Goal: Information Seeking & Learning: Learn about a topic

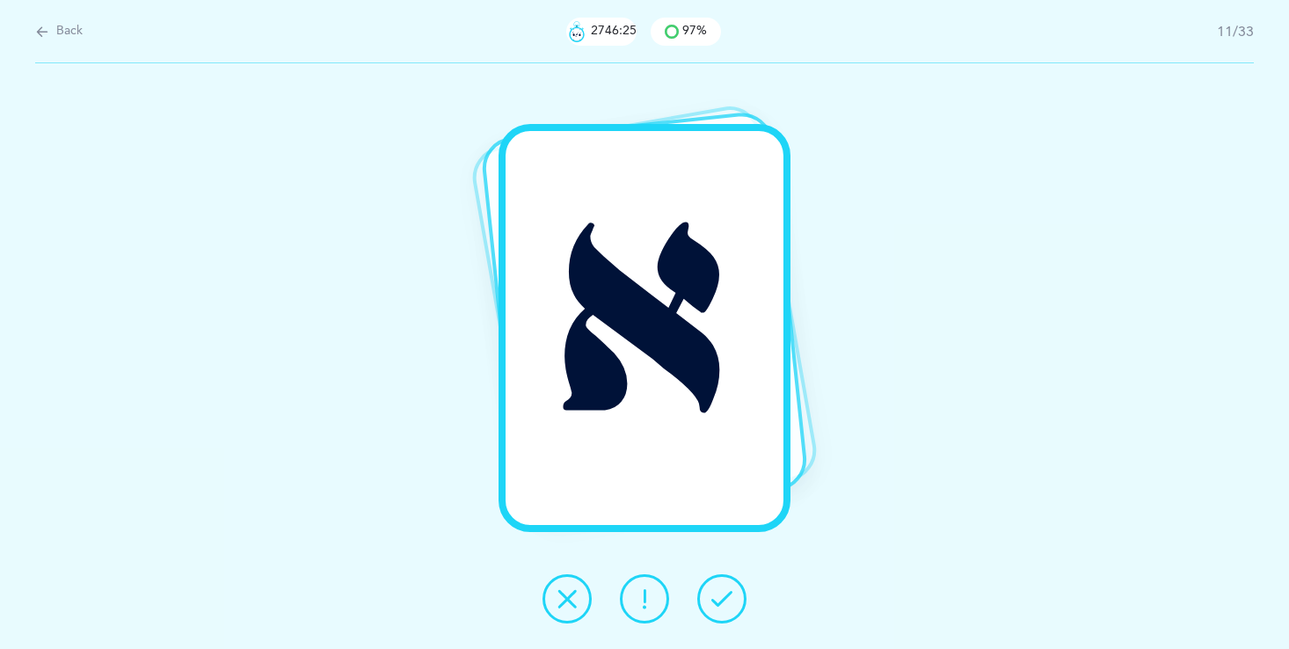
click at [60, 32] on span "Back" at bounding box center [69, 32] width 26 height 18
select select "single"
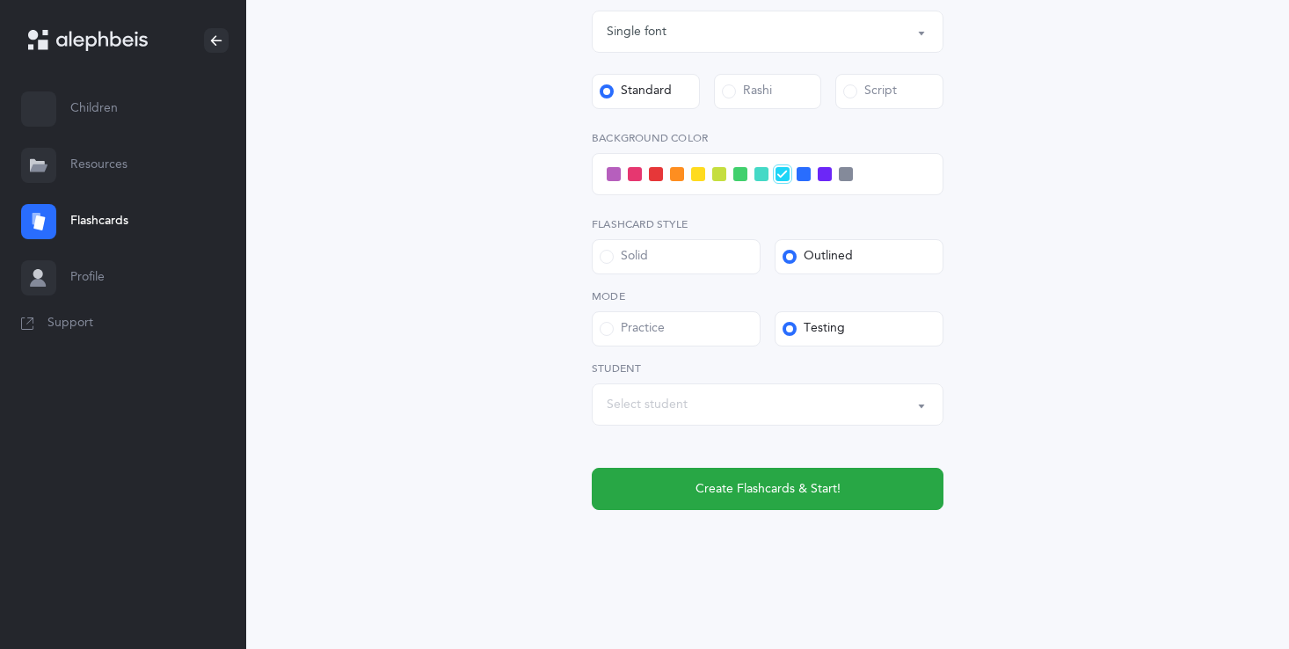
scroll to position [542, 0]
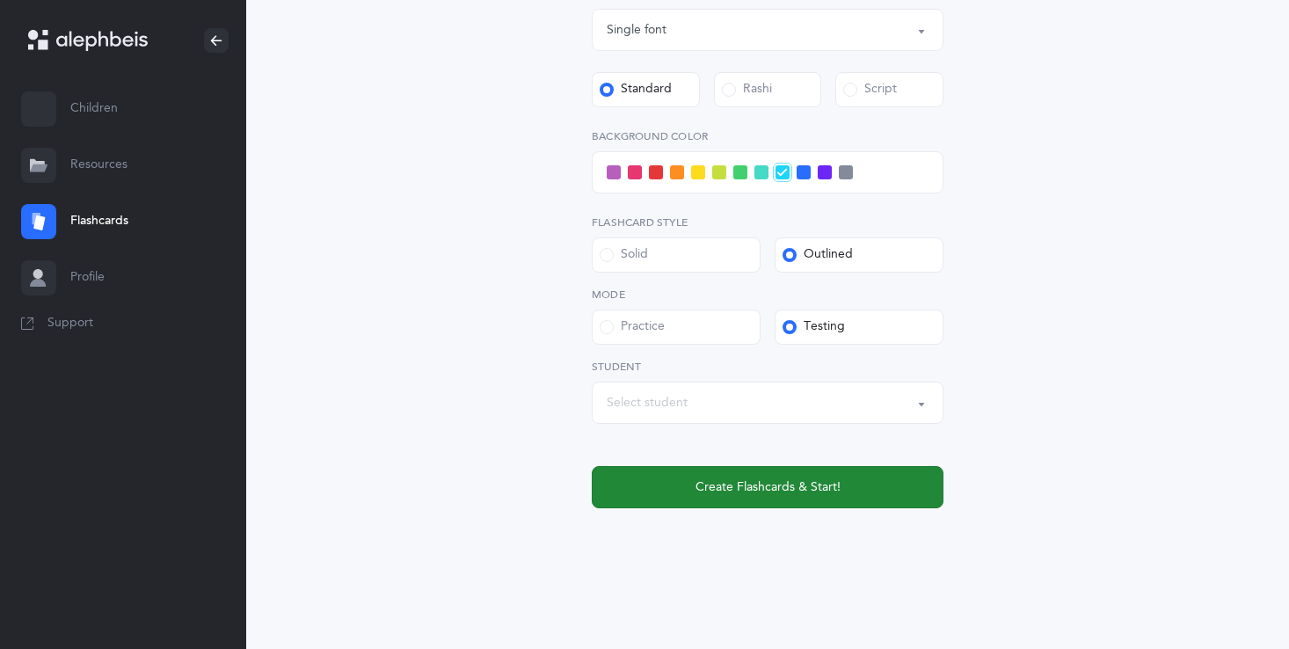
click at [745, 481] on span "Create Flashcards & Start!" at bounding box center [767, 487] width 145 height 18
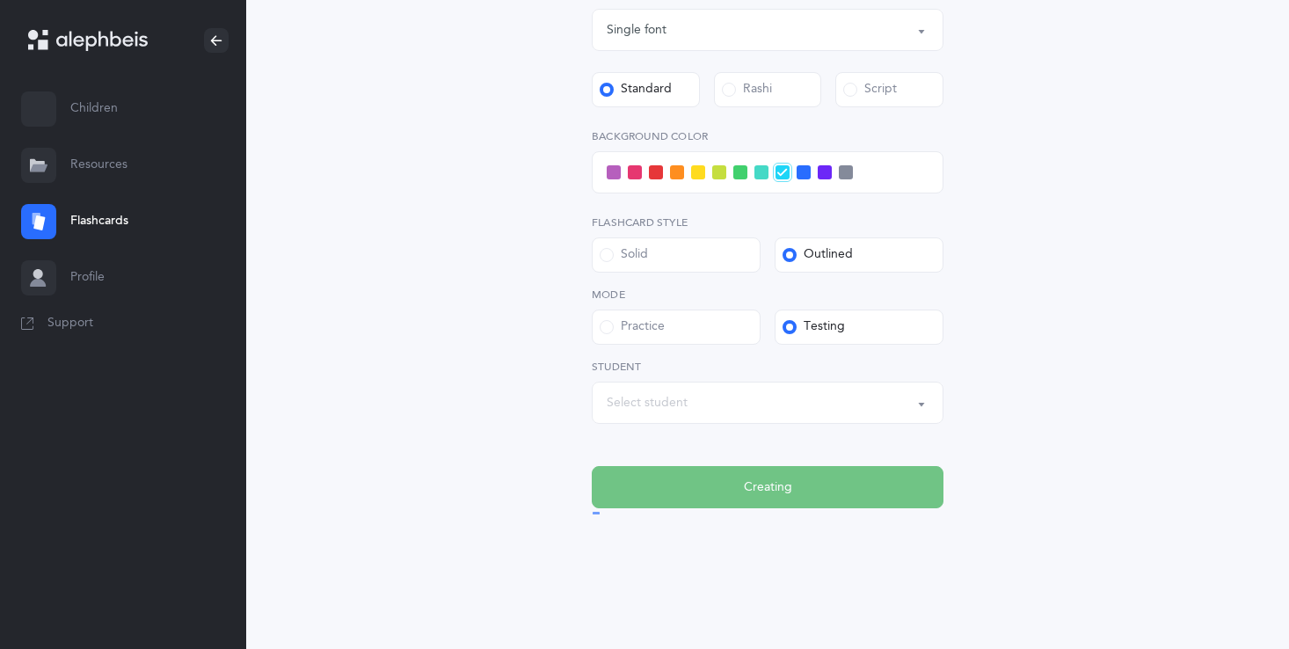
scroll to position [0, 0]
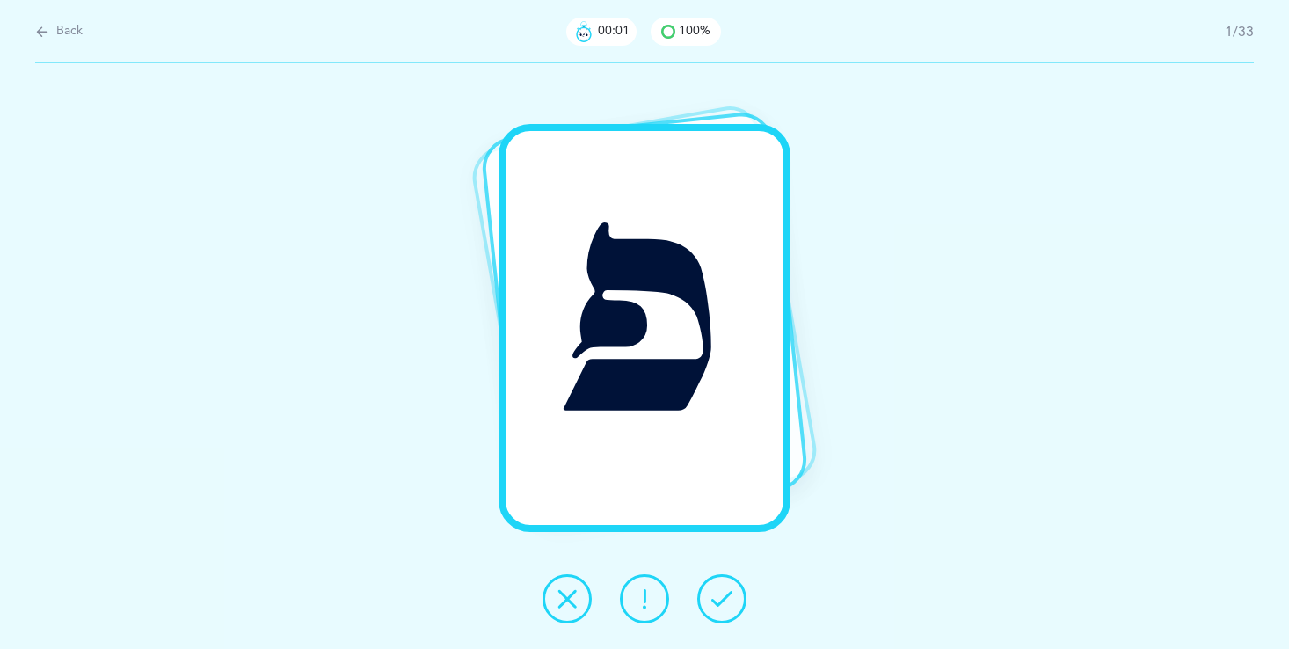
click at [725, 588] on icon at bounding box center [721, 598] width 21 height 21
click at [725, 591] on icon at bounding box center [721, 598] width 21 height 21
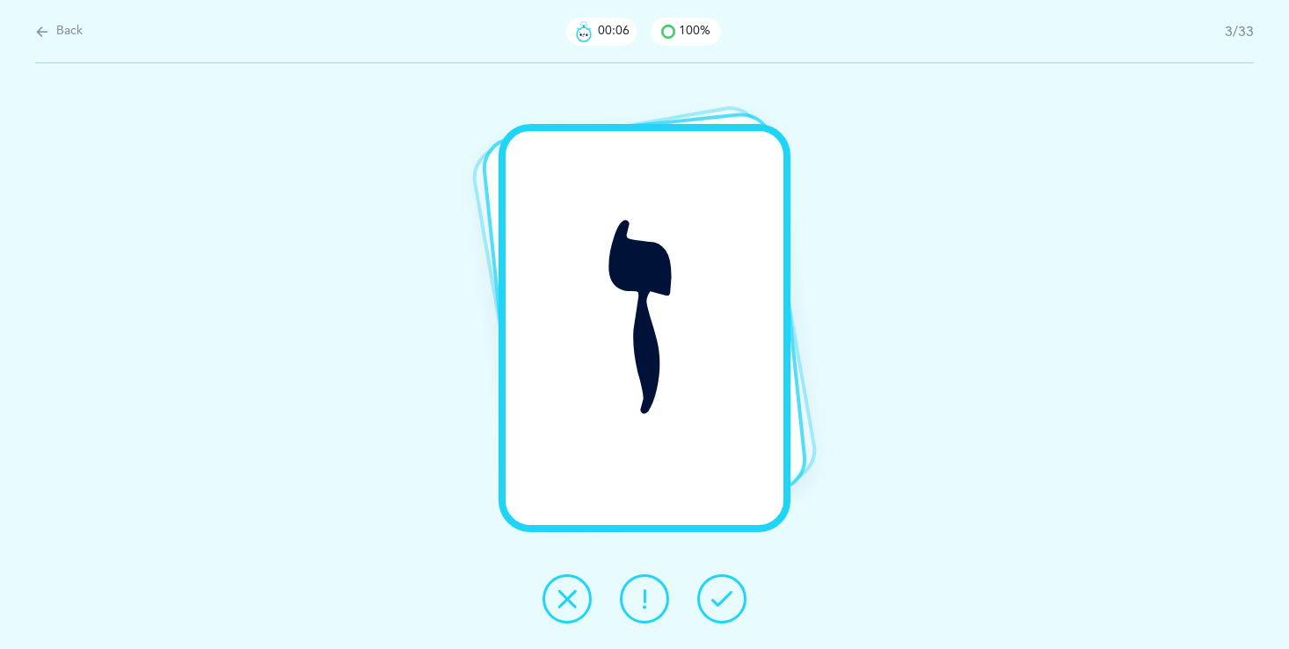
click at [72, 34] on span "Back" at bounding box center [69, 32] width 26 height 18
select select "single"
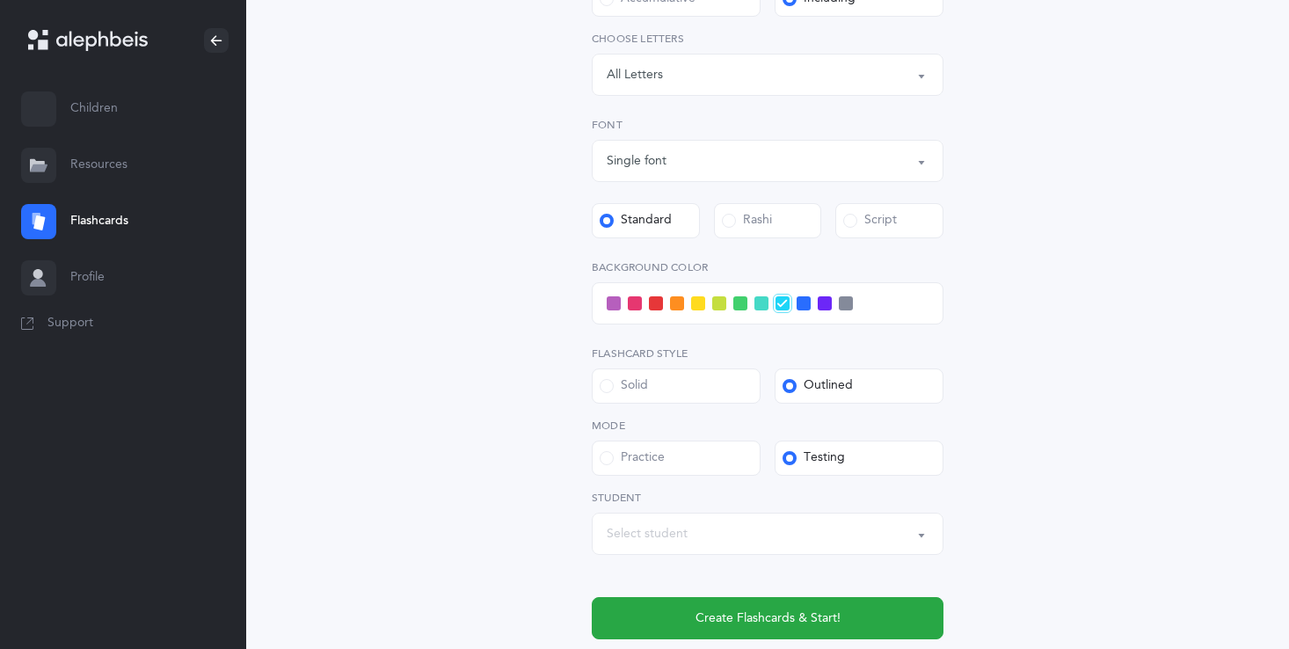
scroll to position [422, 0]
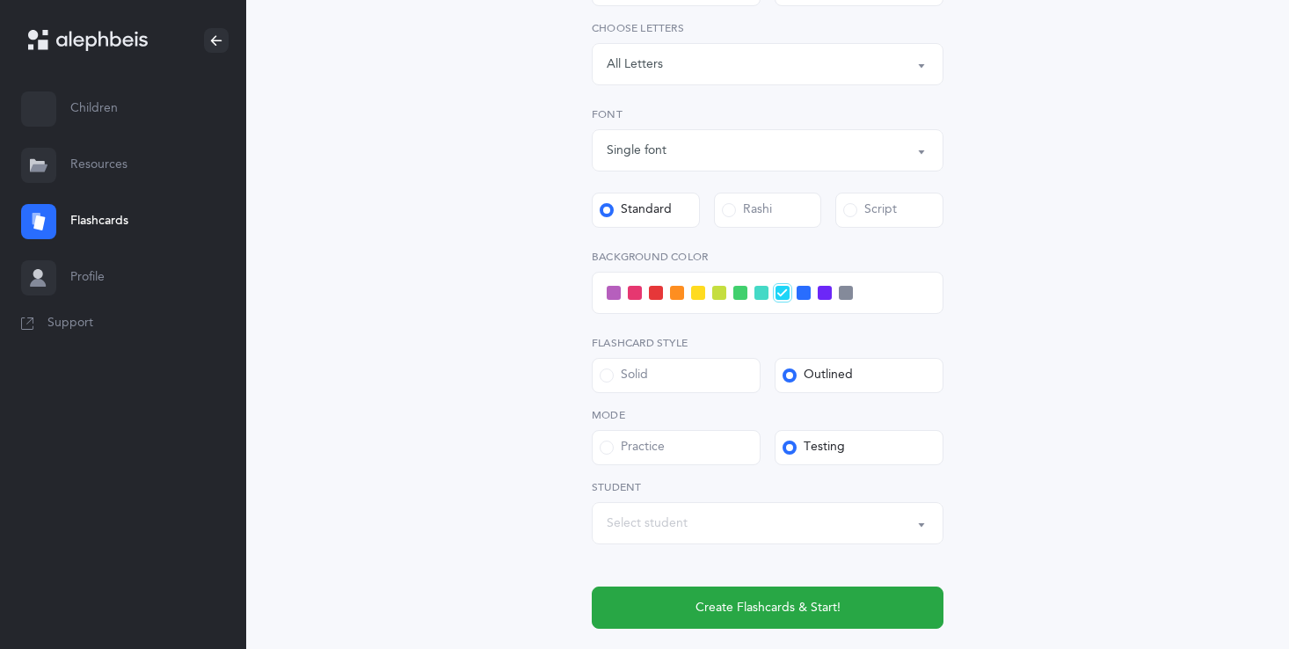
click at [72, 33] on icon at bounding box center [101, 41] width 91 height 20
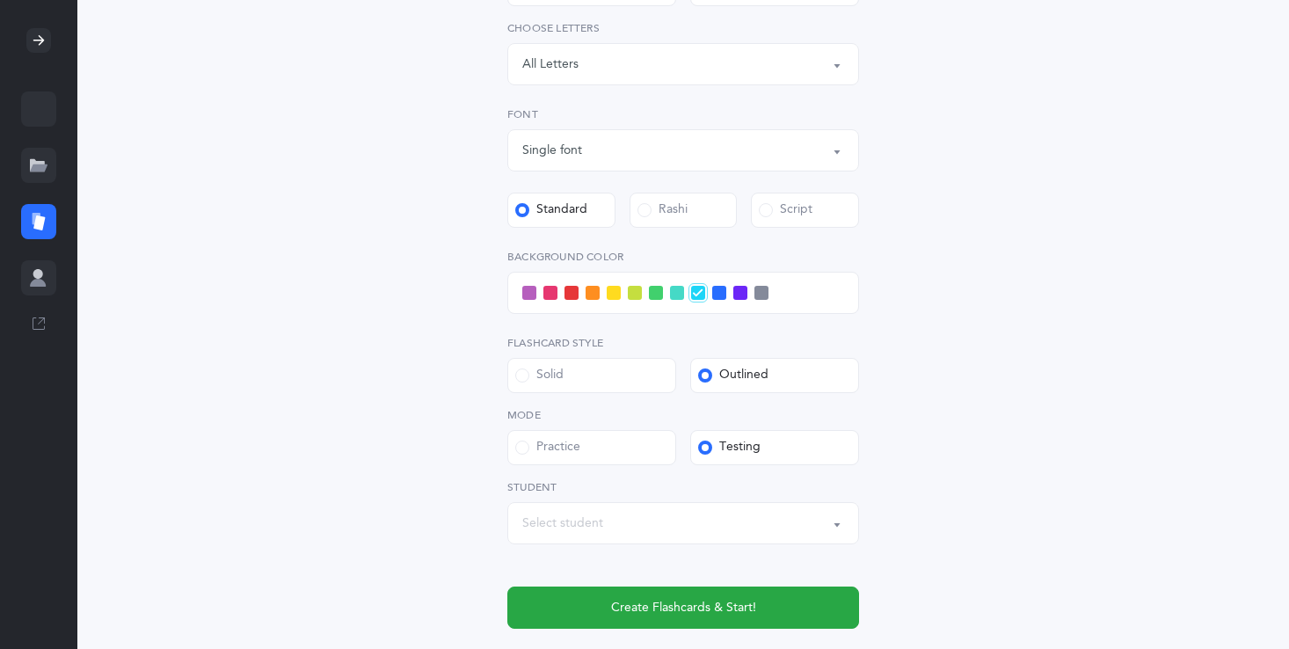
drag, startPoint x: 72, startPoint y: 33, endPoint x: 64, endPoint y: 18, distance: 16.9
click at [65, 29] on div at bounding box center [38, 40] width 77 height 81
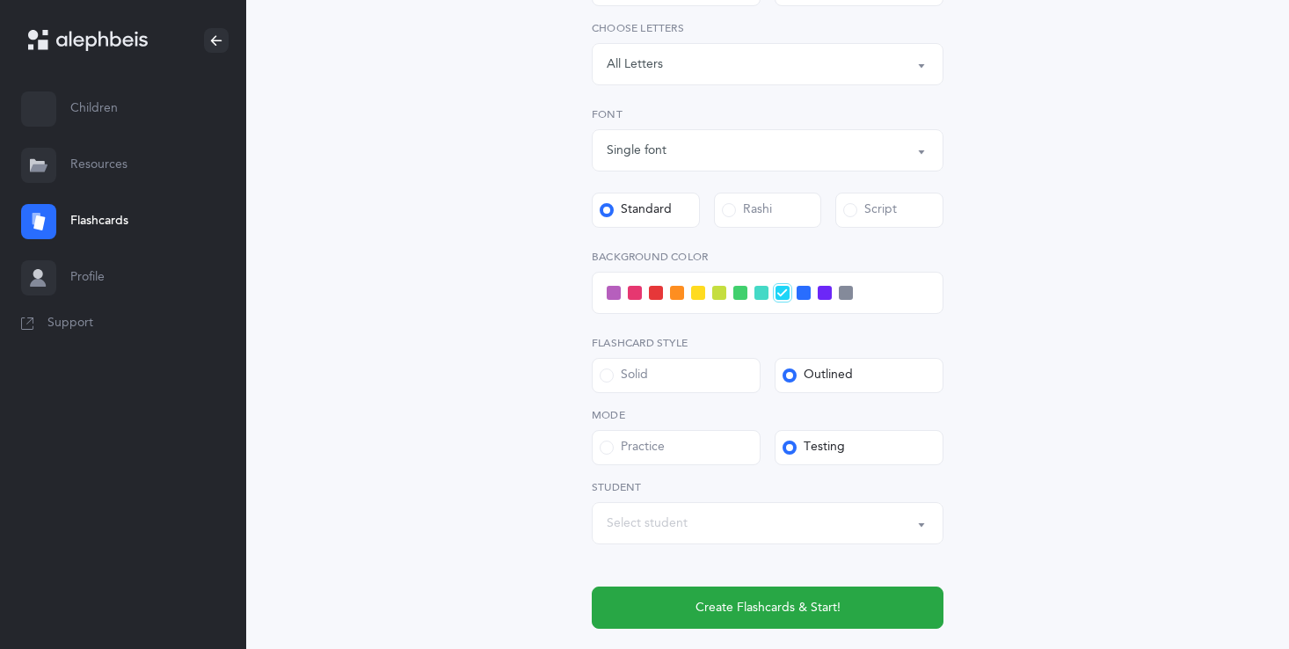
drag, startPoint x: 64, startPoint y: 18, endPoint x: 89, endPoint y: 6, distance: 27.5
click at [70, 25] on div at bounding box center [123, 40] width 246 height 81
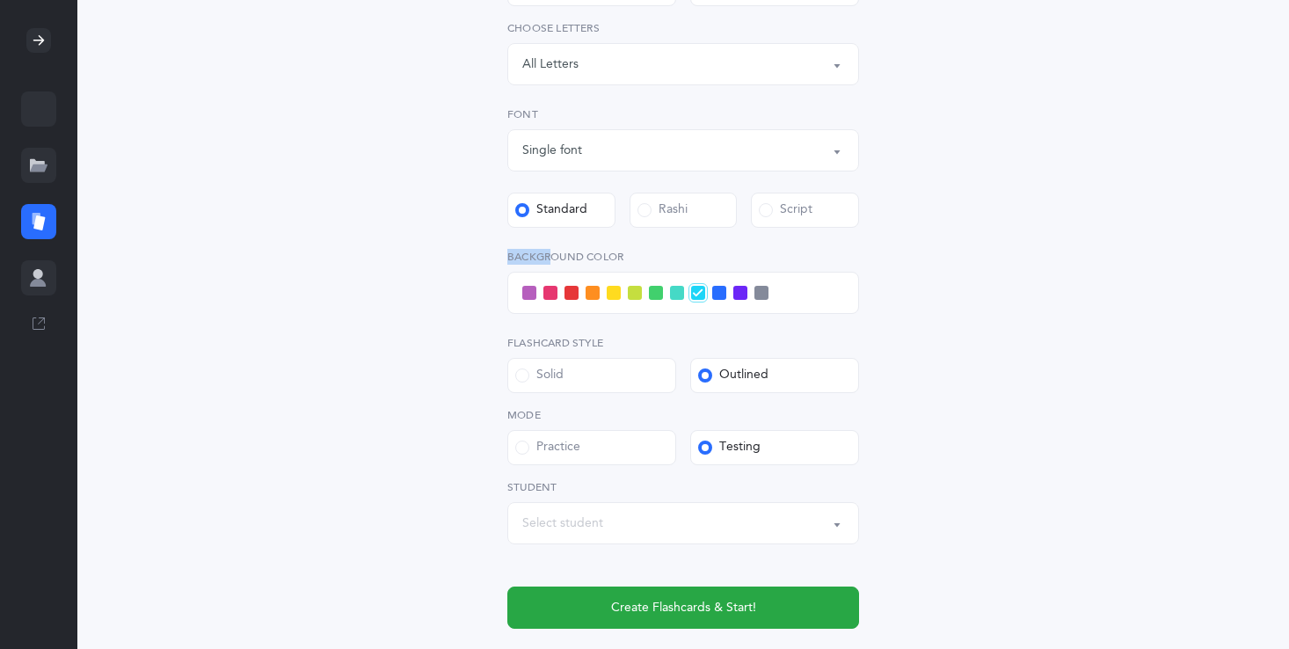
drag, startPoint x: 563, startPoint y: 243, endPoint x: 547, endPoint y: 250, distance: 18.1
click at [548, 250] on div "Level 1 - Letters only Level 2 - Nekudos only Level 3 - Letters and Nekudos Lev…" at bounding box center [683, 245] width 352 height 766
click at [476, 289] on div "Letters and Nekudos Choose your Flashcards options Level 1 - Letters only Level…" at bounding box center [683, 188] width 450 height 882
click at [520, 280] on div at bounding box center [683, 293] width 352 height 42
drag, startPoint x: 519, startPoint y: 277, endPoint x: -4, endPoint y: 511, distance: 572.1
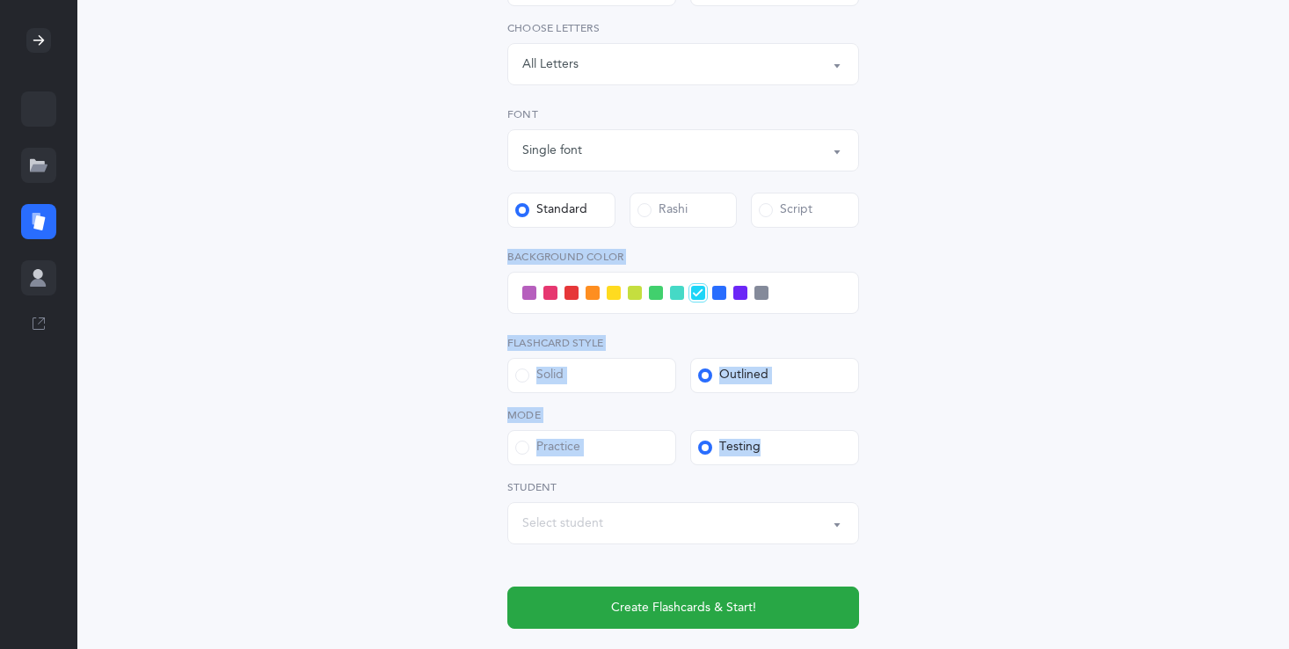
click at [0, 511] on html "Elana Cohen Children Children Resources Resources Flashcards Flashcards Profile…" at bounding box center [644, 173] width 1289 height 1191
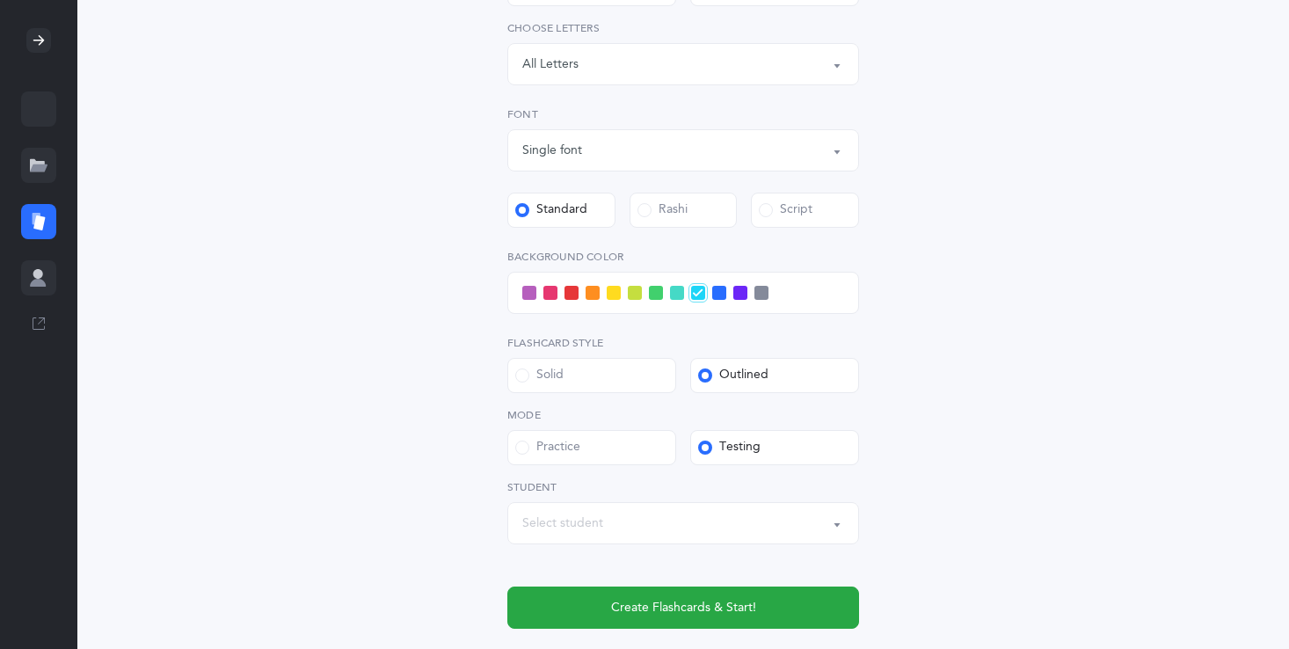
click at [528, 285] on div at bounding box center [683, 293] width 352 height 42
click at [531, 286] on span at bounding box center [529, 293] width 14 height 14
click at [0, 0] on input "checkbox" at bounding box center [0, 0] width 0 height 0
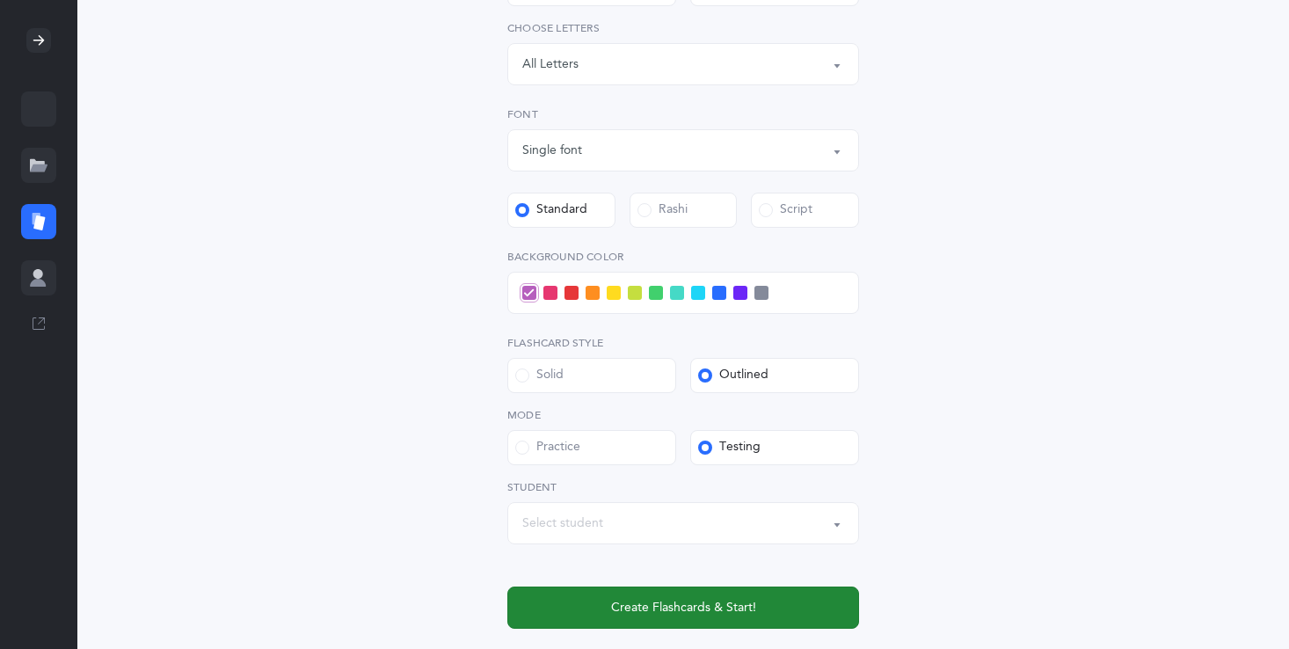
drag, startPoint x: 633, startPoint y: 600, endPoint x: 643, endPoint y: 622, distance: 24.4
click at [643, 621] on button "Create Flashcards & Start!" at bounding box center [683, 607] width 352 height 42
drag, startPoint x: 643, startPoint y: 622, endPoint x: 614, endPoint y: 606, distance: 34.2
click at [613, 605] on button "Create Flashcards & Start!" at bounding box center [683, 607] width 352 height 42
click at [606, 609] on button "Create Flashcards & Start!" at bounding box center [683, 607] width 352 height 42
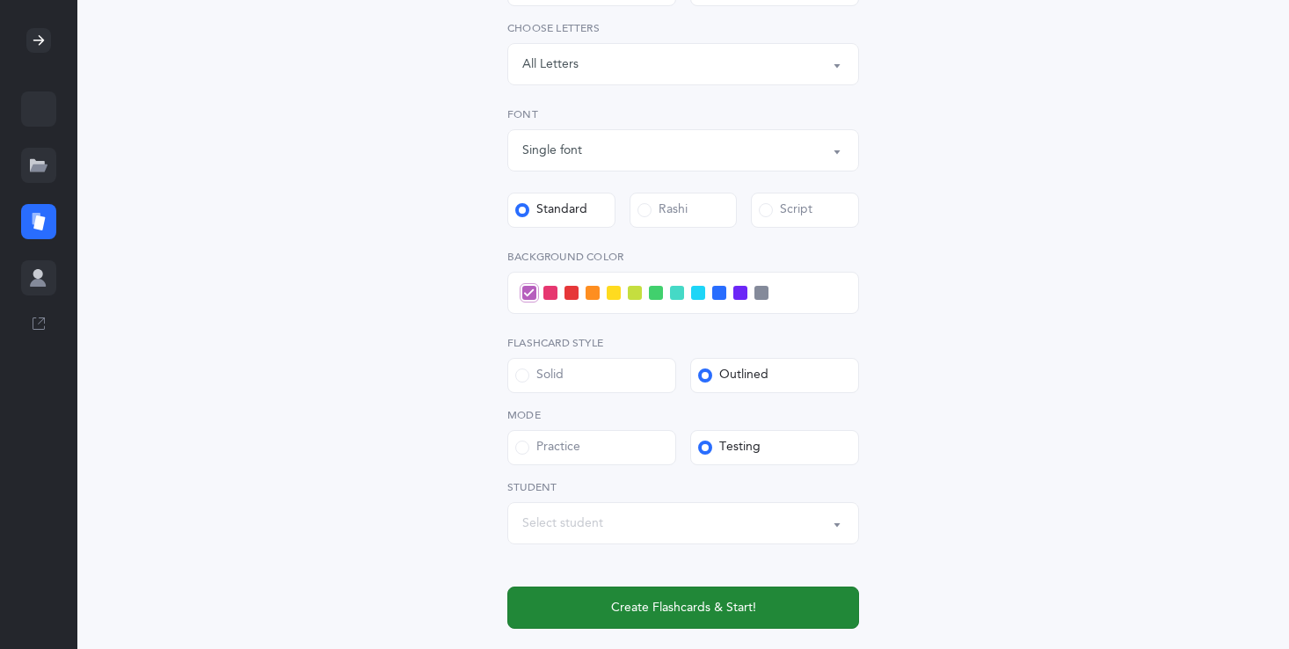
click at [610, 602] on button "Create Flashcards & Start!" at bounding box center [683, 607] width 352 height 42
click at [611, 604] on button "Create Flashcards & Start!" at bounding box center [683, 607] width 352 height 42
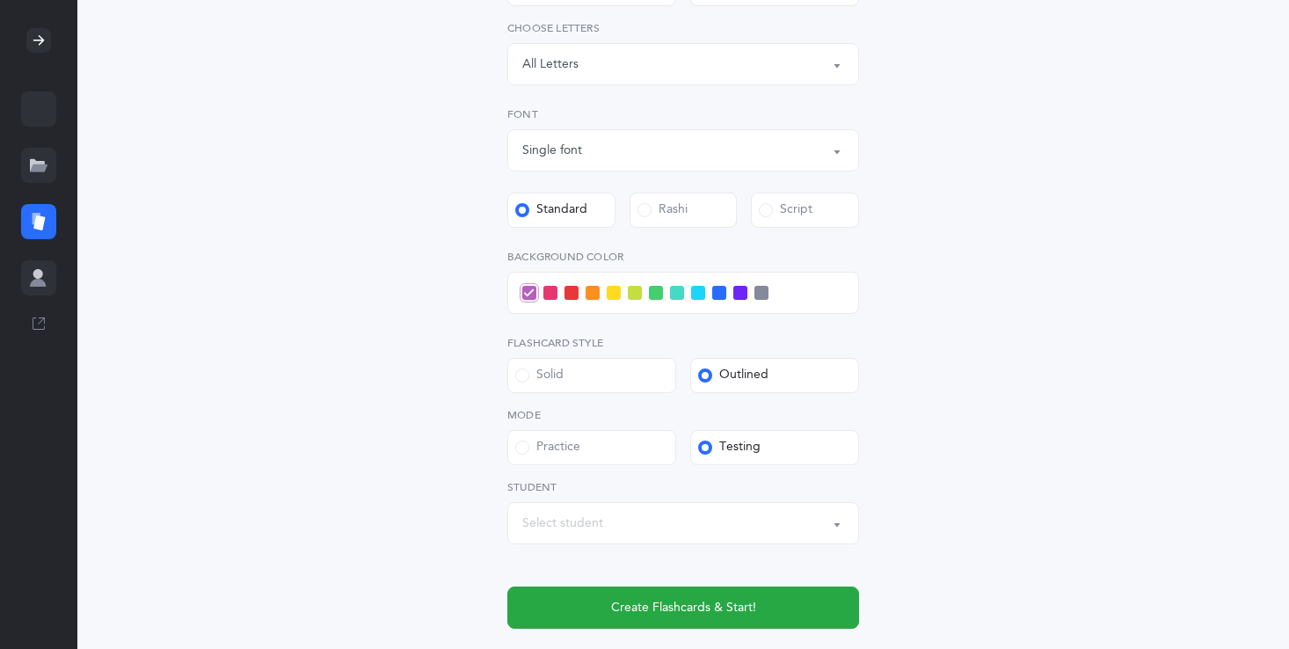
click at [654, 535] on div "Select student" at bounding box center [683, 523] width 322 height 30
drag, startPoint x: 654, startPoint y: 535, endPoint x: 106, endPoint y: 685, distance: 567.6
click at [106, 648] on html "Elana Cohen Children Children Resources Resources Flashcards Flashcards Profile…" at bounding box center [644, 173] width 1289 height 1191
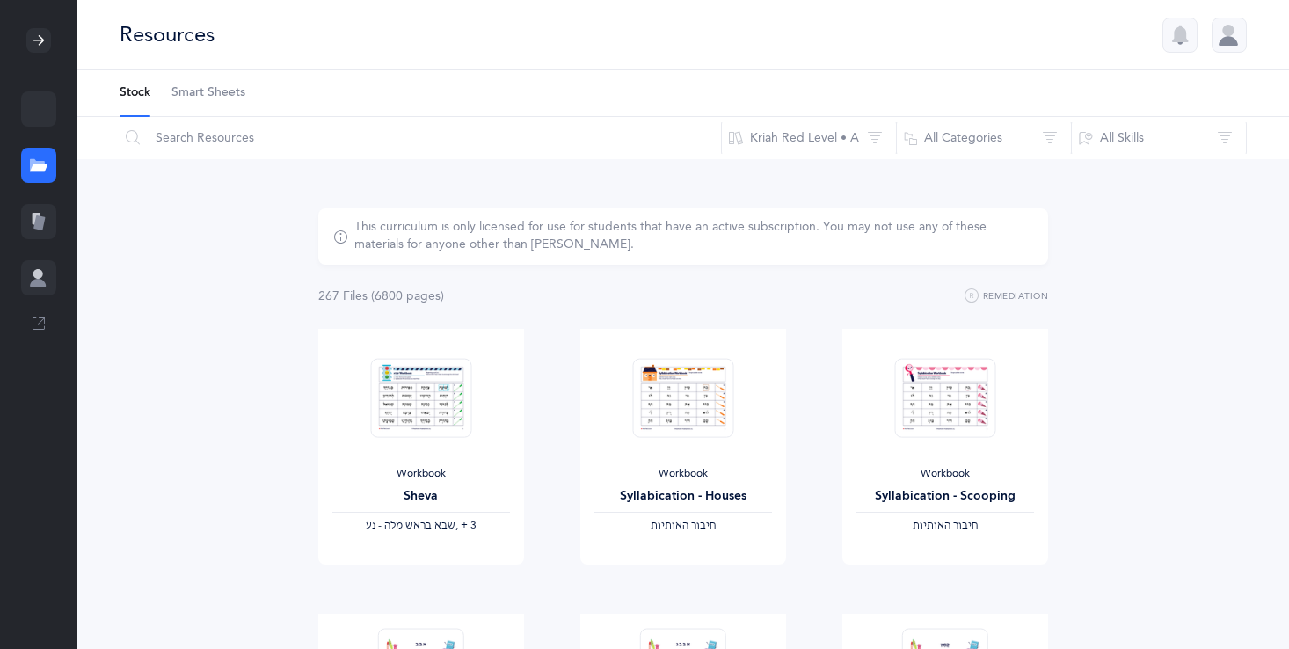
click at [34, 229] on icon at bounding box center [39, 222] width 18 height 18
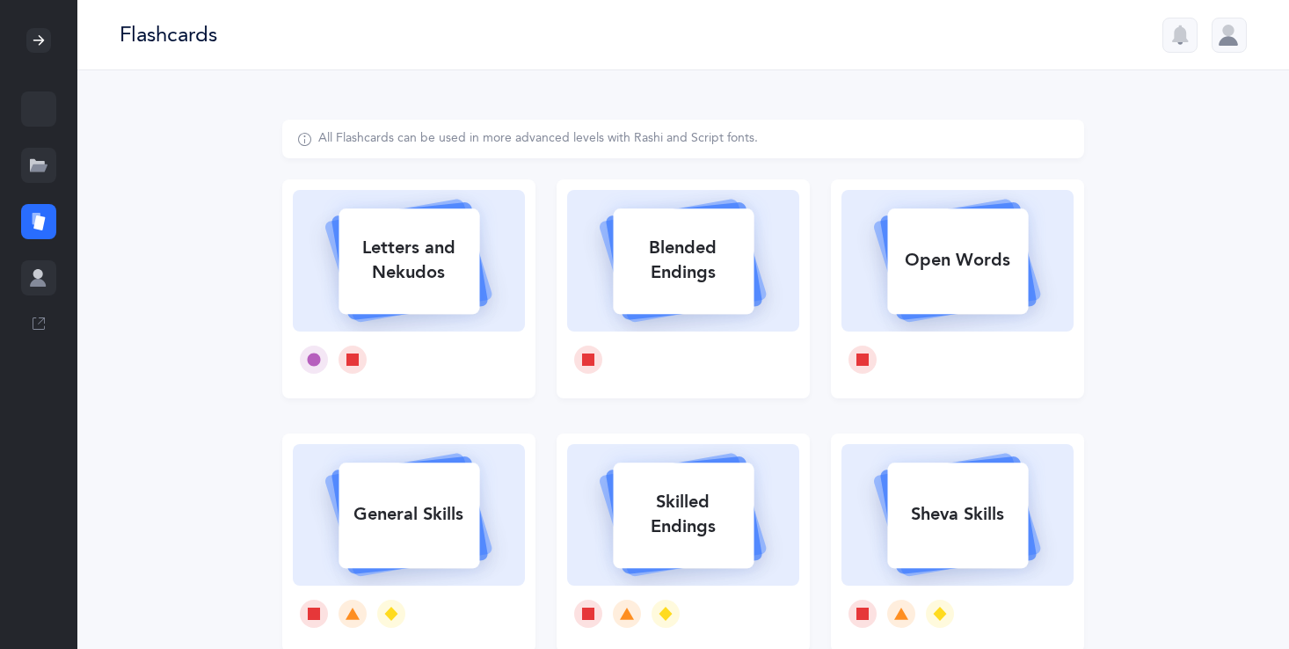
click at [344, 321] on icon at bounding box center [408, 258] width 209 height 147
select select
select select "single"
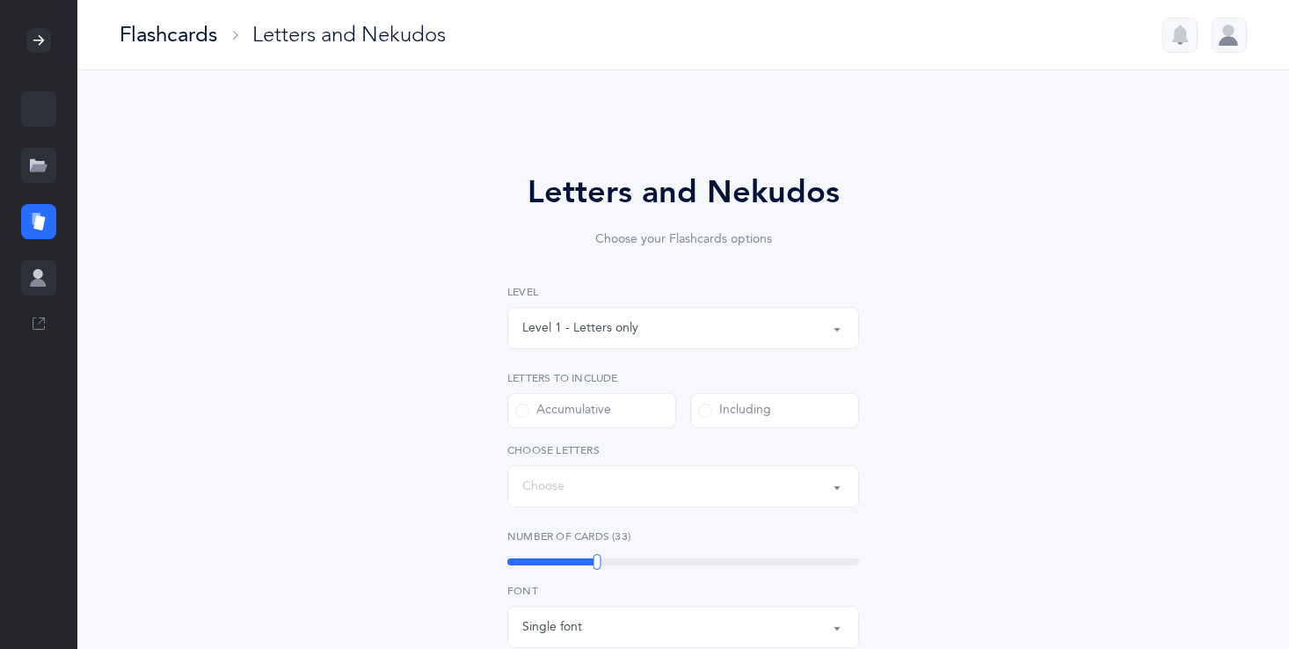
select select "27"
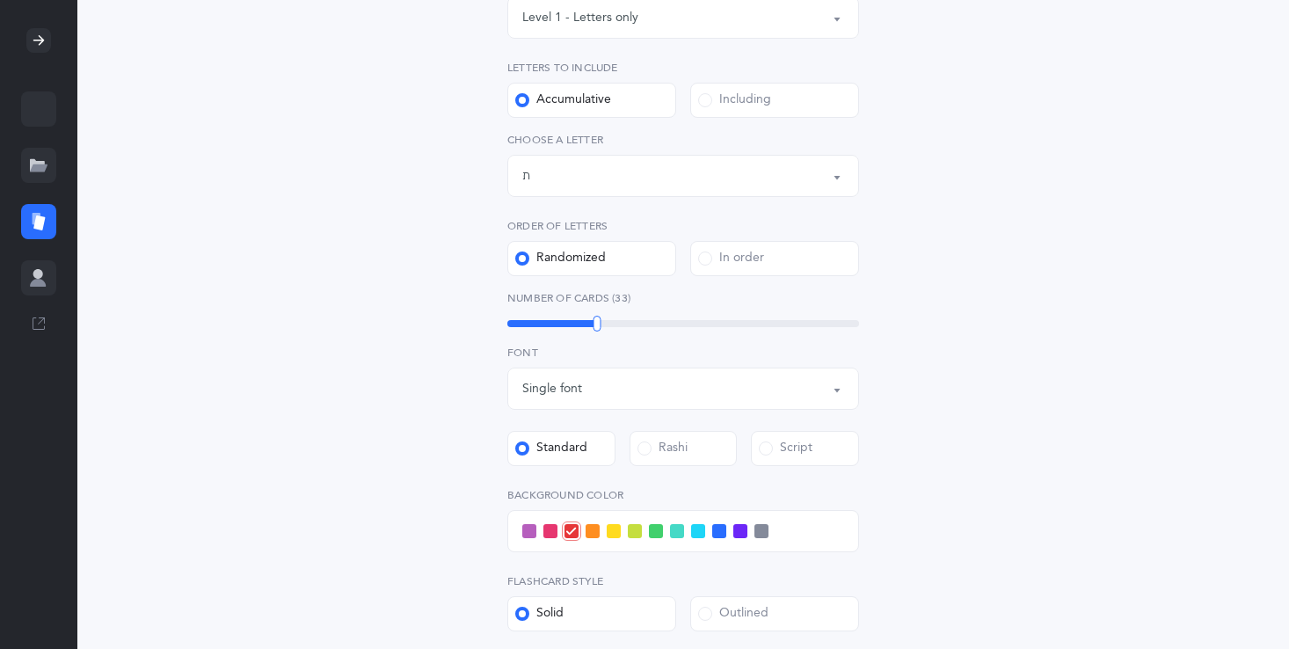
scroll to position [352, 0]
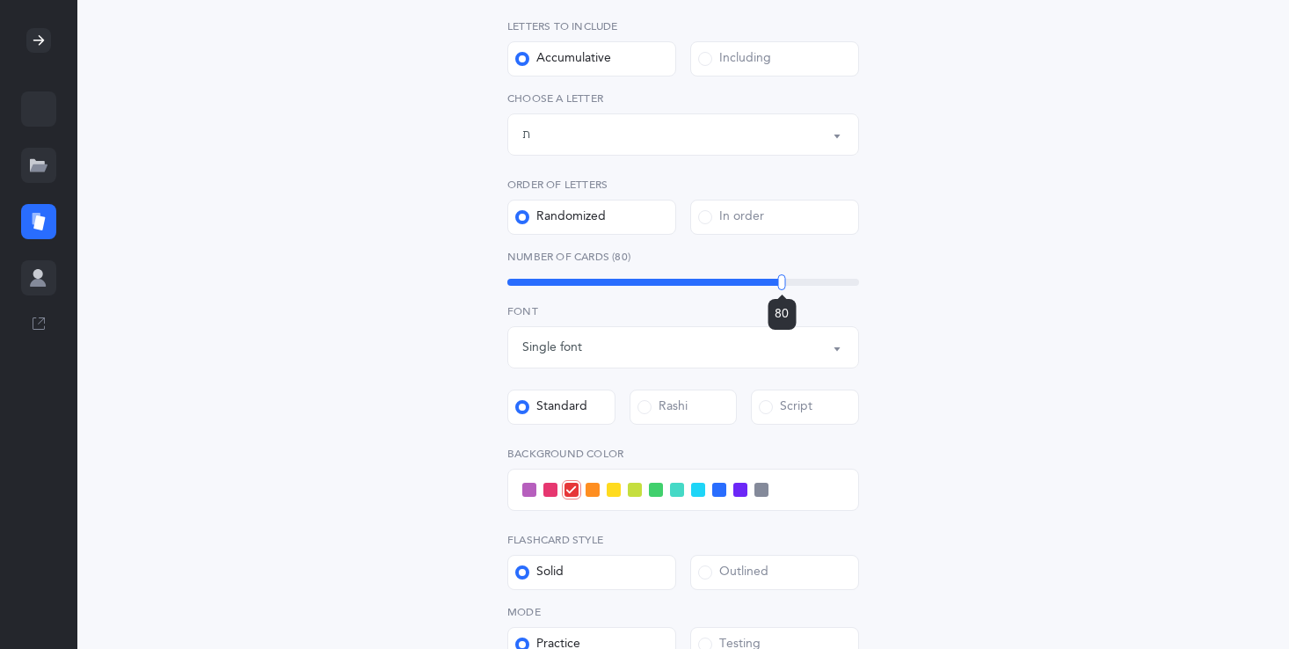
drag, startPoint x: 599, startPoint y: 277, endPoint x: 781, endPoint y: 259, distance: 182.8
click at [781, 259] on div "Number of Cards (80) 80" at bounding box center [683, 269] width 352 height 40
drag, startPoint x: 780, startPoint y: 276, endPoint x: 861, endPoint y: 288, distance: 81.8
click at [861, 288] on div "100" at bounding box center [859, 282] width 8 height 16
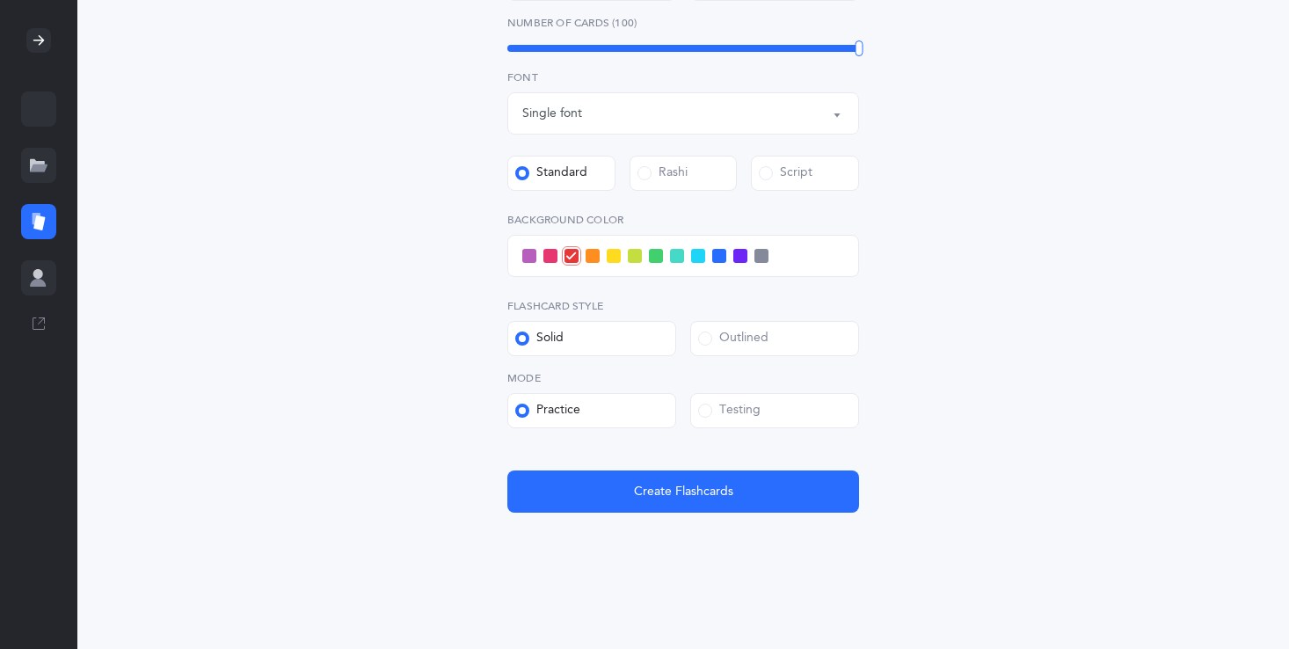
scroll to position [590, 0]
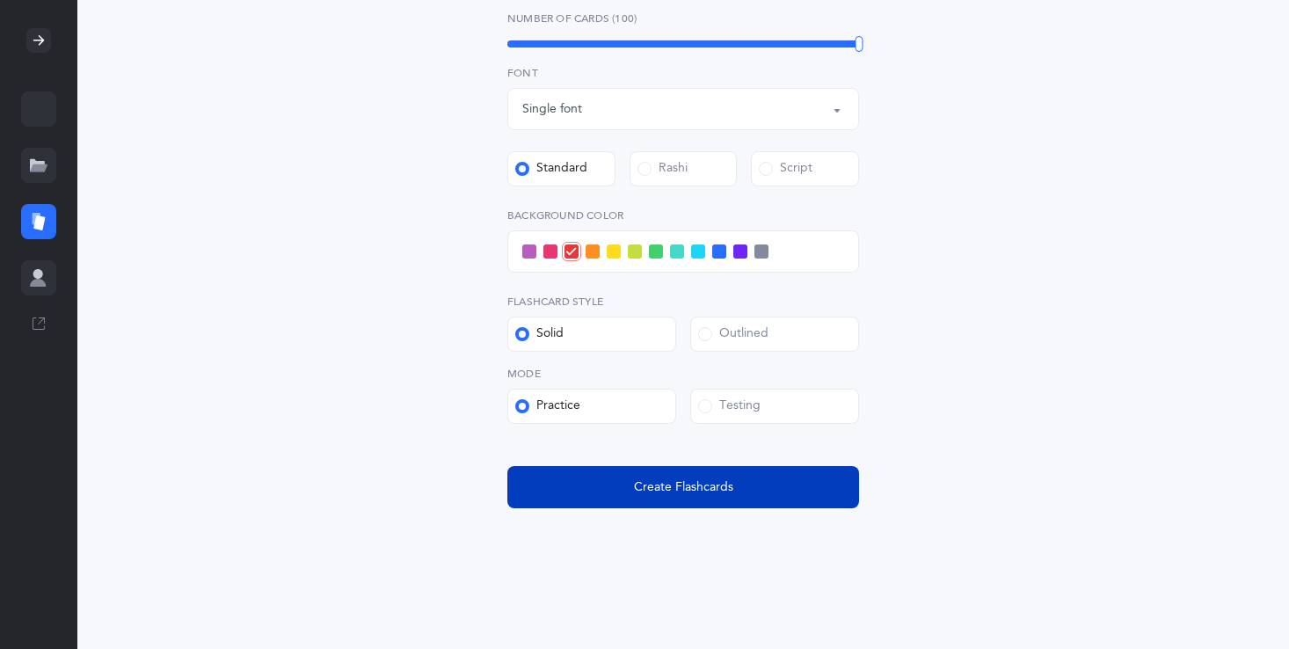
click at [686, 468] on button "Create Flashcards" at bounding box center [683, 487] width 352 height 42
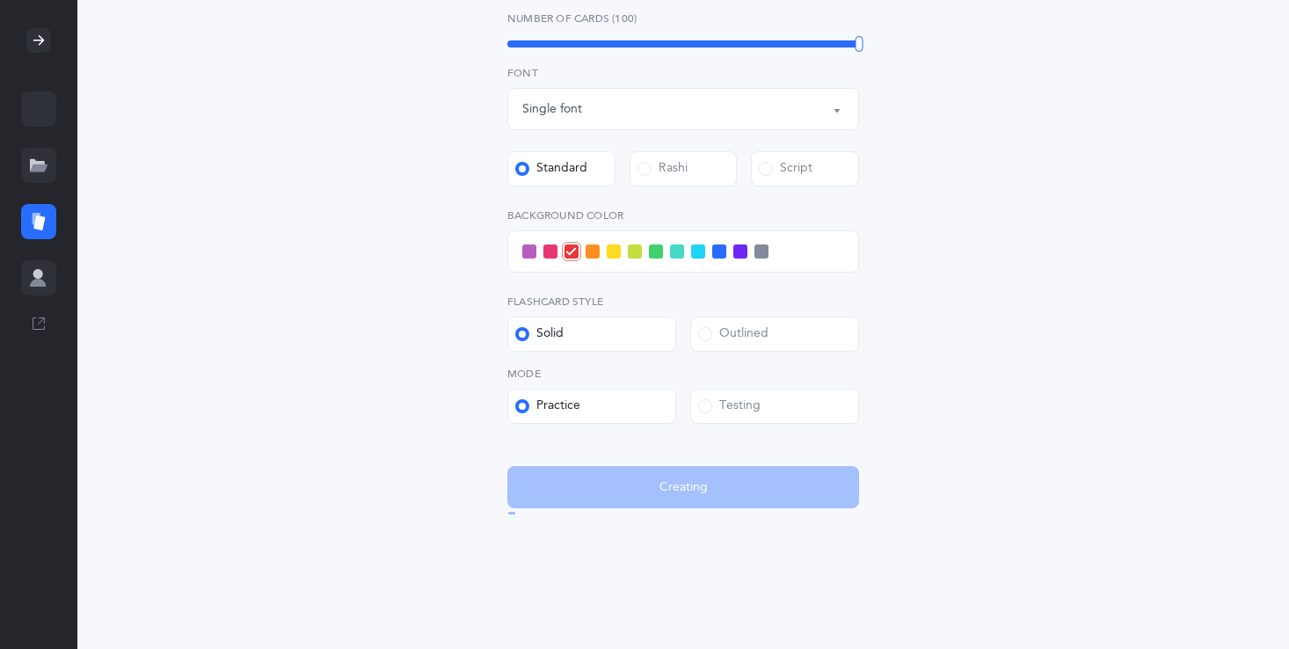
scroll to position [0, 0]
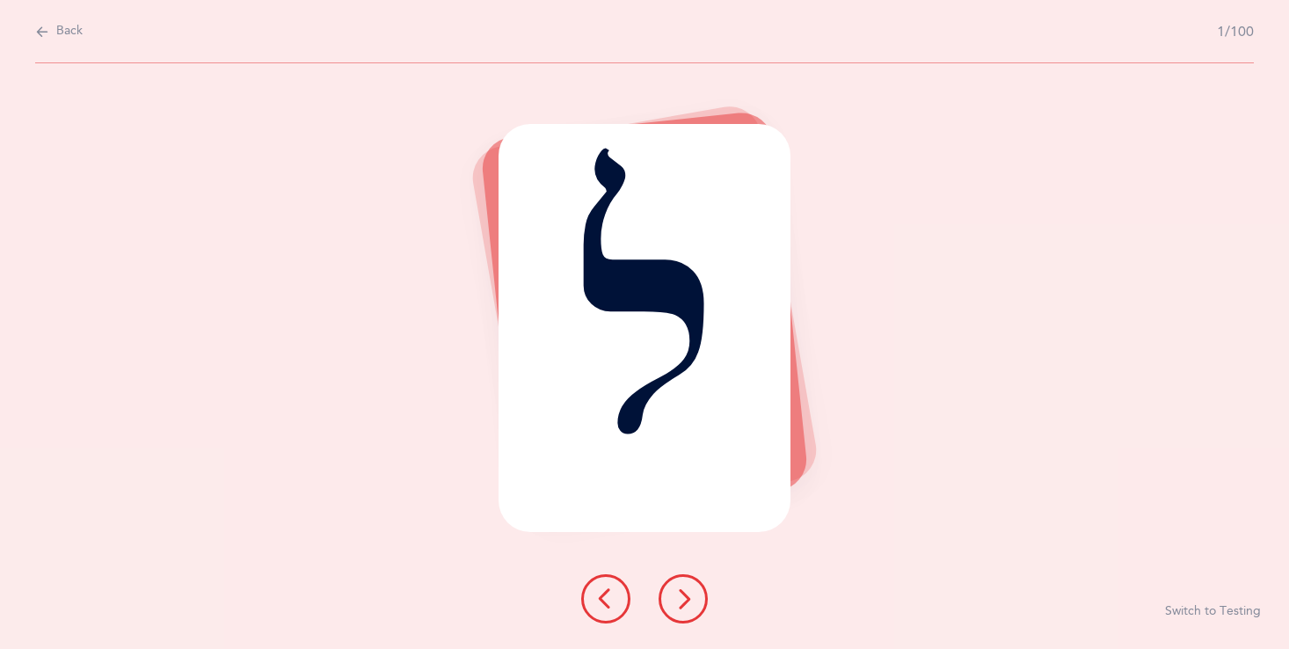
click at [683, 595] on icon at bounding box center [682, 598] width 21 height 21
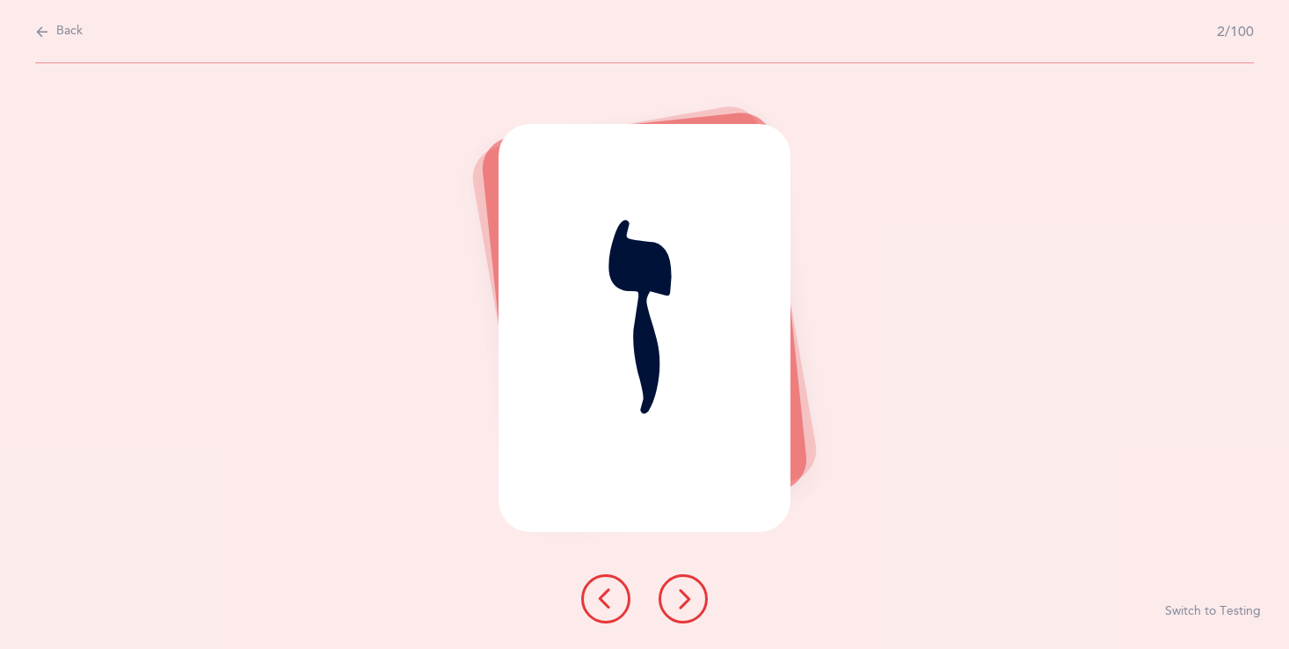
click at [685, 593] on icon at bounding box center [682, 598] width 21 height 21
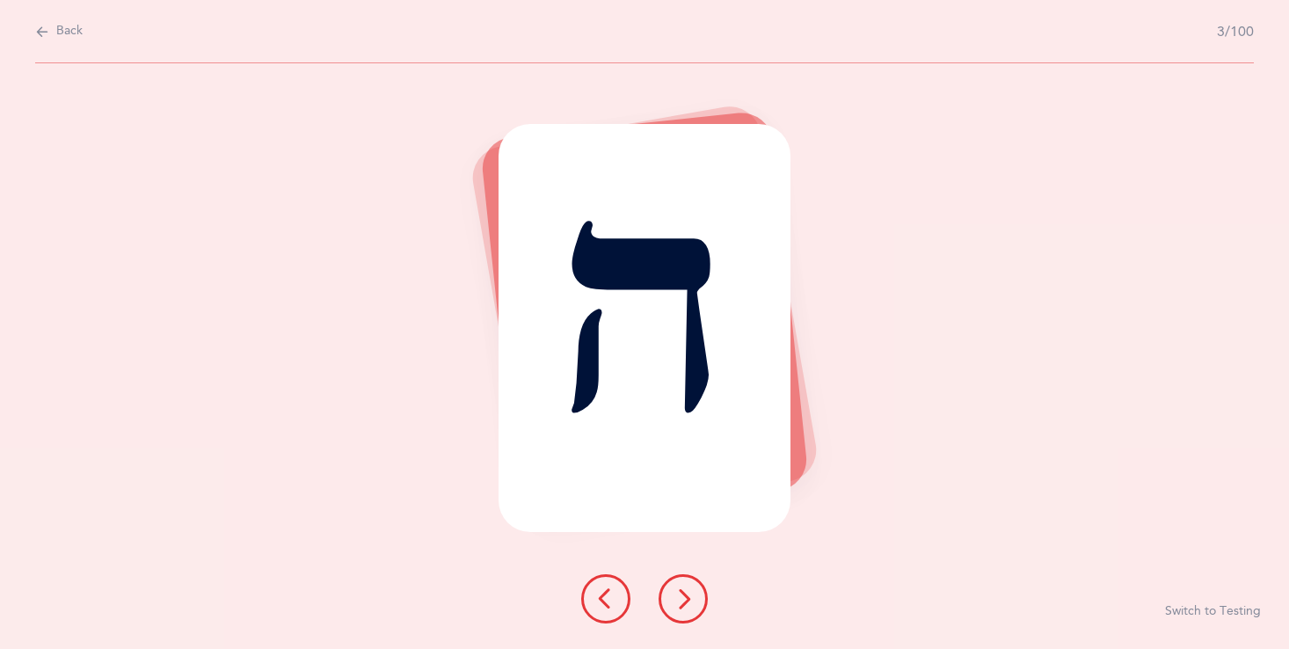
click at [685, 593] on icon at bounding box center [682, 598] width 21 height 21
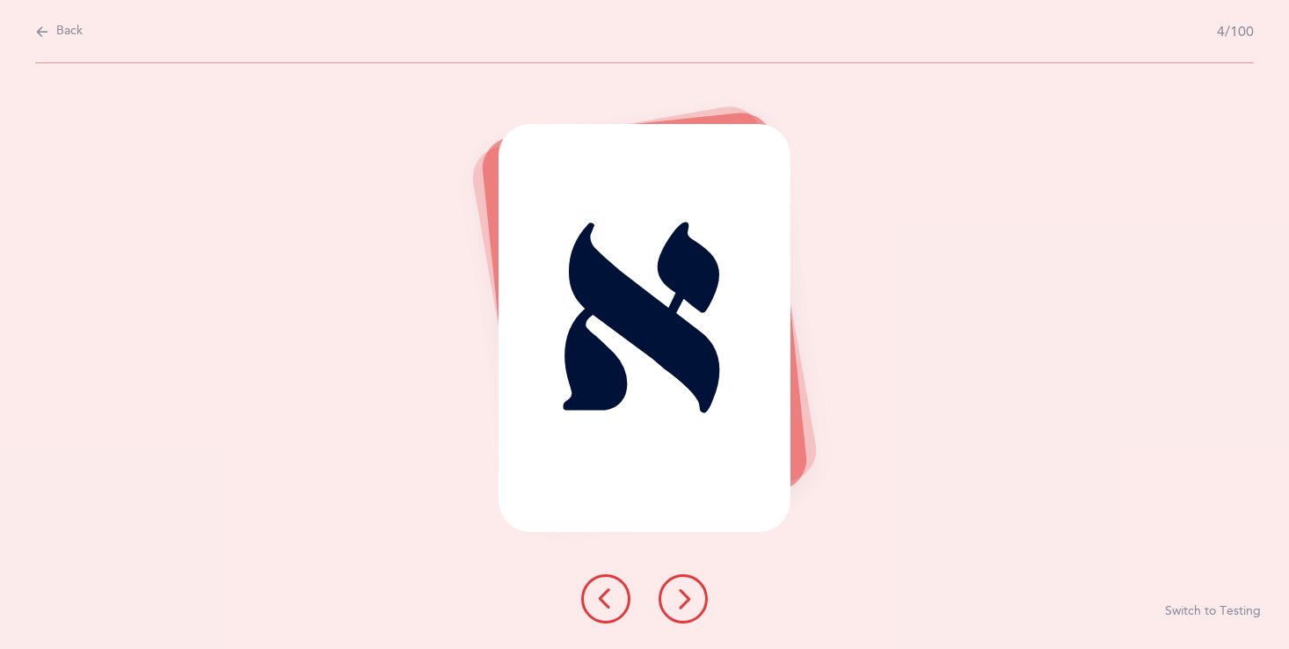
click at [685, 593] on icon at bounding box center [682, 598] width 21 height 21
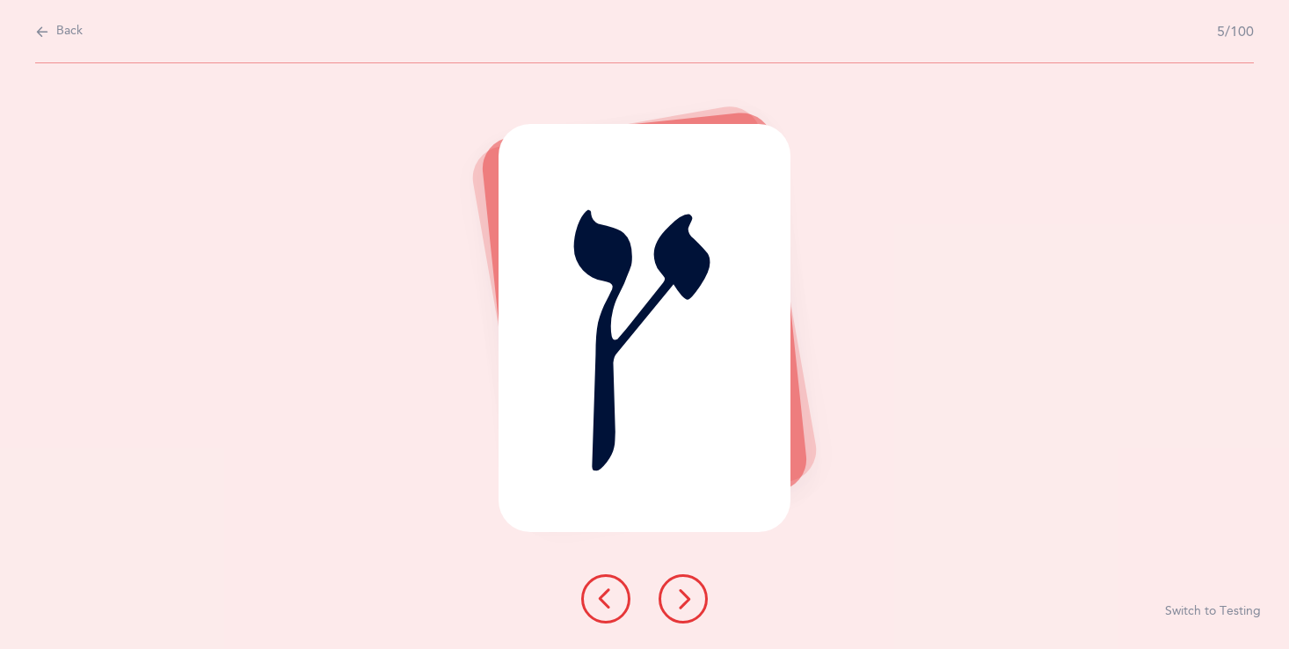
click at [685, 593] on icon at bounding box center [682, 598] width 21 height 21
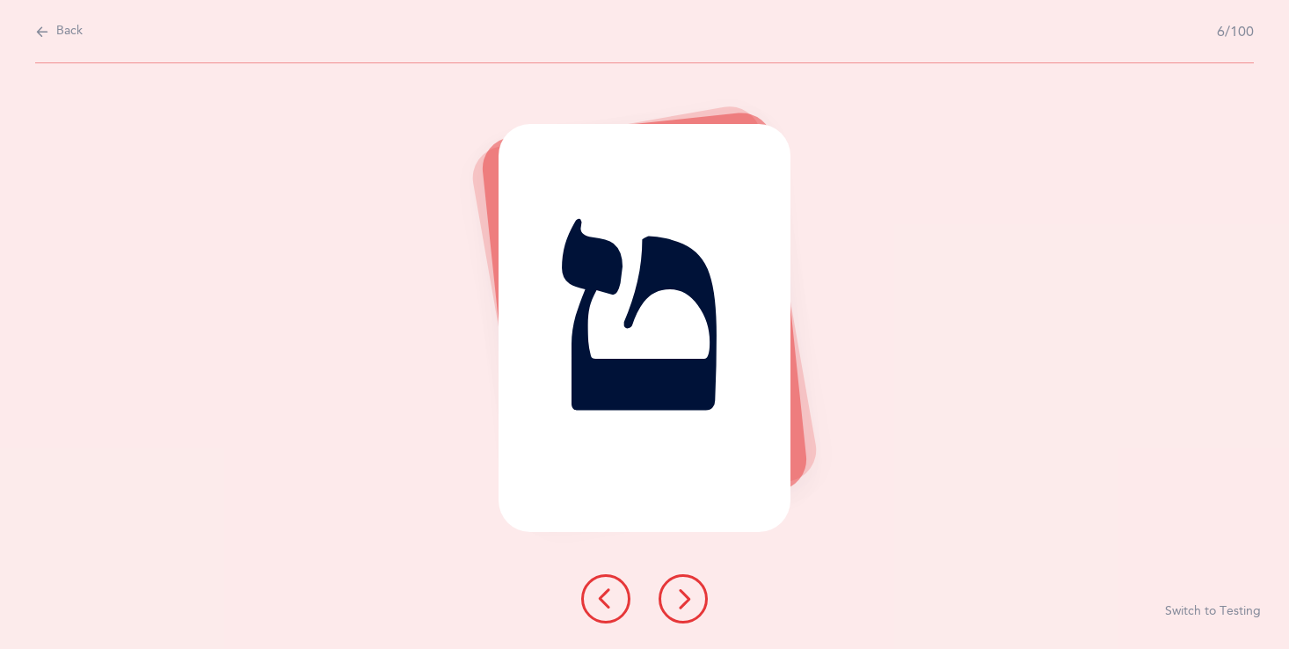
click at [684, 587] on button at bounding box center [682, 598] width 49 height 49
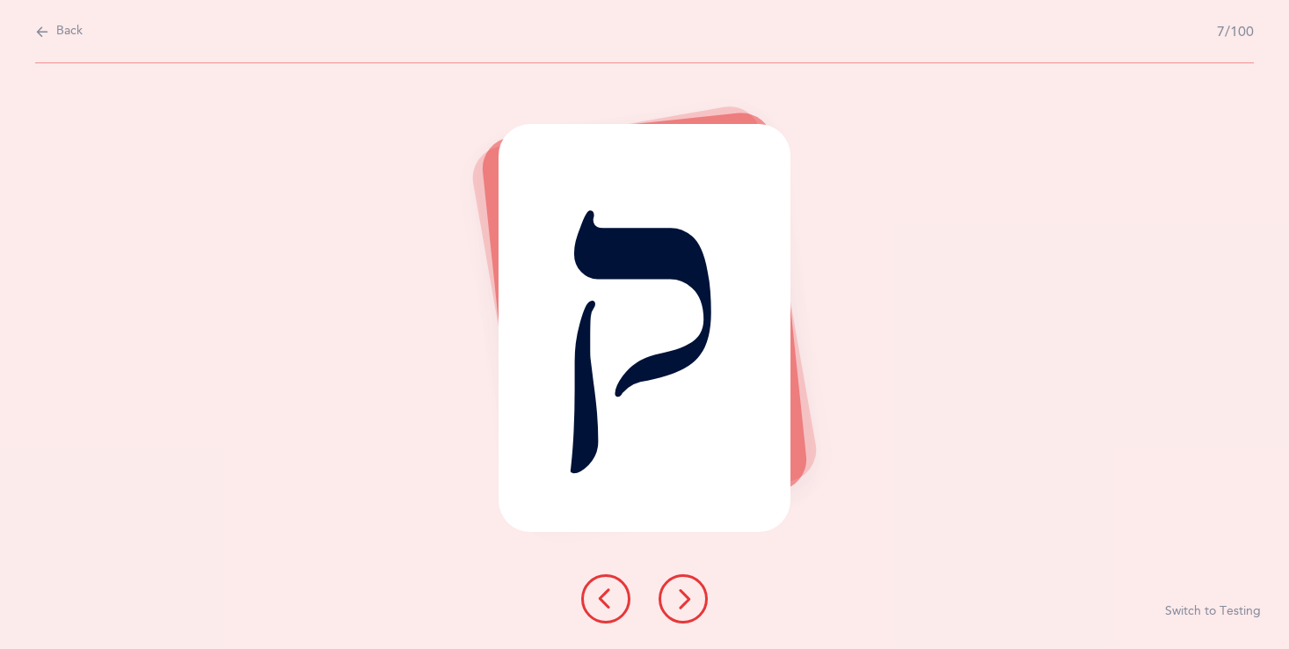
click at [689, 586] on button at bounding box center [682, 598] width 49 height 49
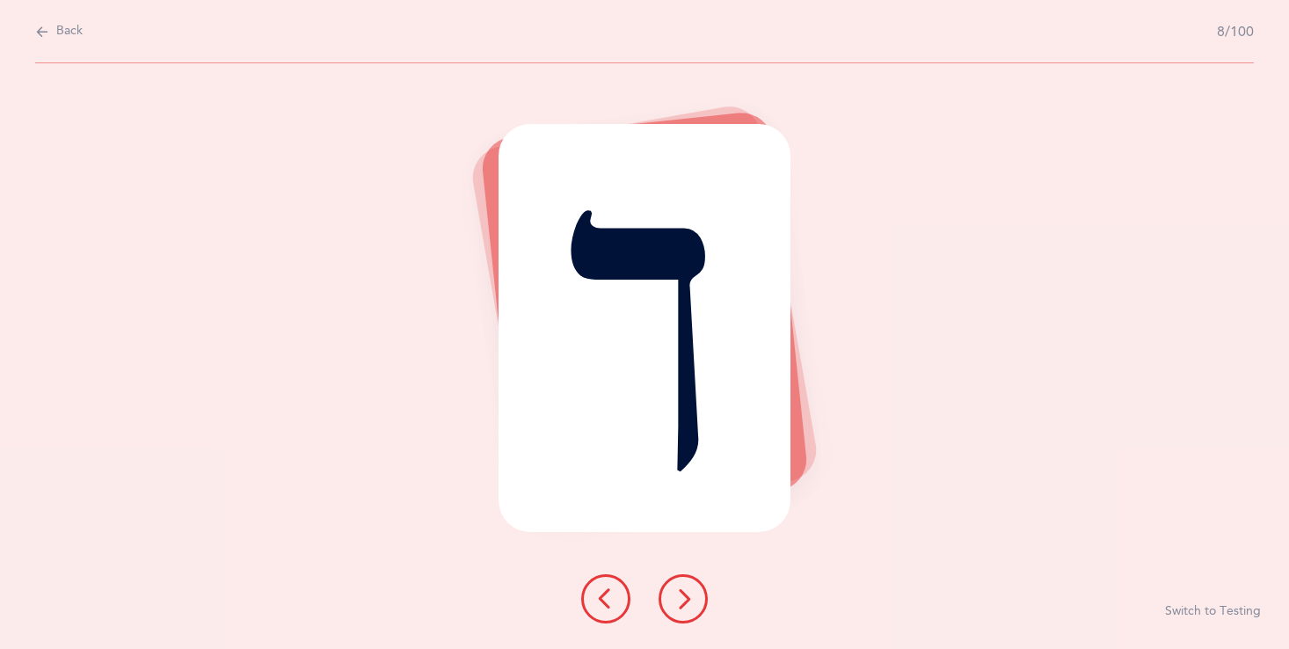
click at [689, 577] on button at bounding box center [682, 598] width 49 height 49
click at [690, 579] on button at bounding box center [682, 598] width 49 height 49
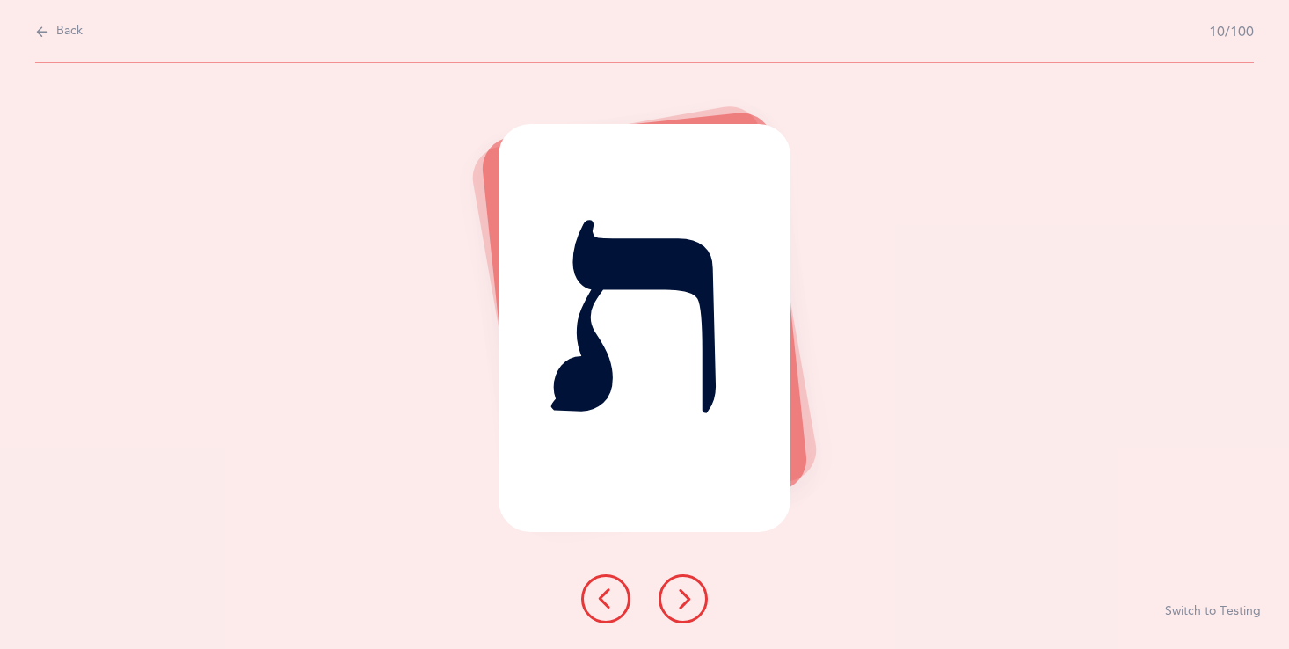
click at [690, 579] on button at bounding box center [682, 598] width 49 height 49
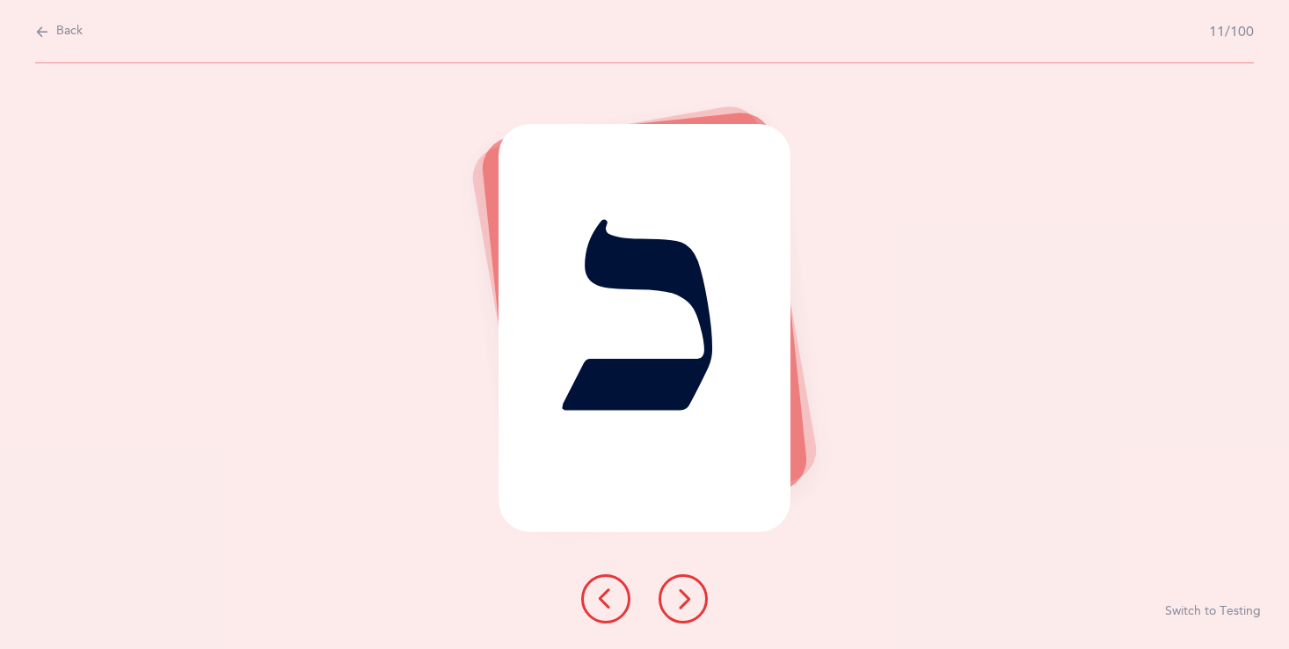
click at [690, 580] on button at bounding box center [682, 598] width 49 height 49
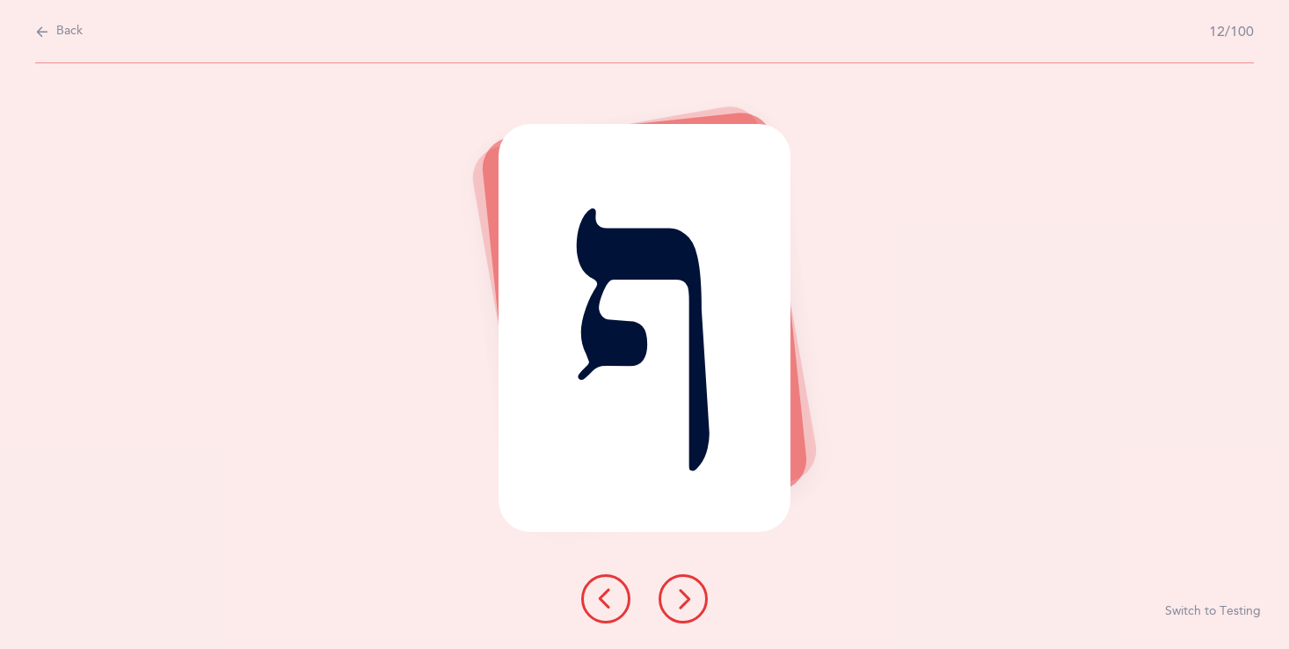
click at [690, 580] on button at bounding box center [682, 598] width 49 height 49
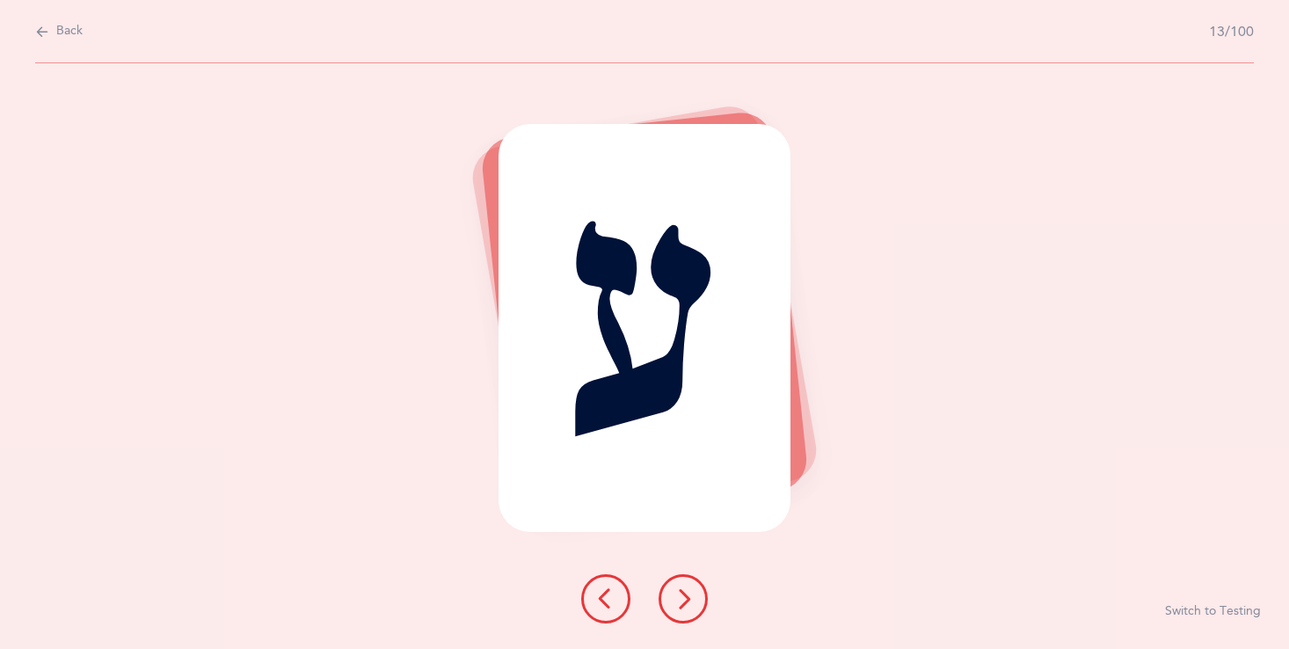
drag, startPoint x: 690, startPoint y: 580, endPoint x: 689, endPoint y: 571, distance: 8.8
click at [690, 573] on div "ע Switch to Testing" at bounding box center [644, 355] width 1289 height 585
drag, startPoint x: 695, startPoint y: 599, endPoint x: 686, endPoint y: 582, distance: 20.1
click at [688, 588] on button at bounding box center [682, 598] width 49 height 49
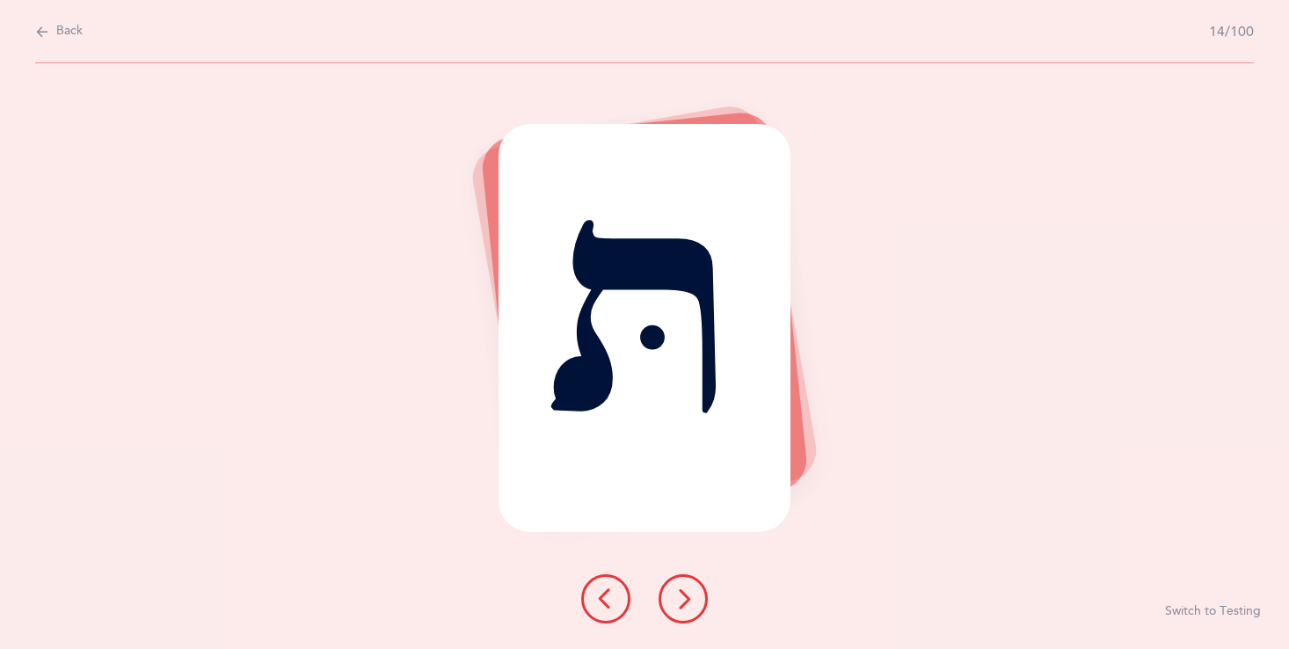
drag, startPoint x: 686, startPoint y: 584, endPoint x: 679, endPoint y: 577, distance: 9.9
click at [685, 581] on button at bounding box center [682, 598] width 49 height 49
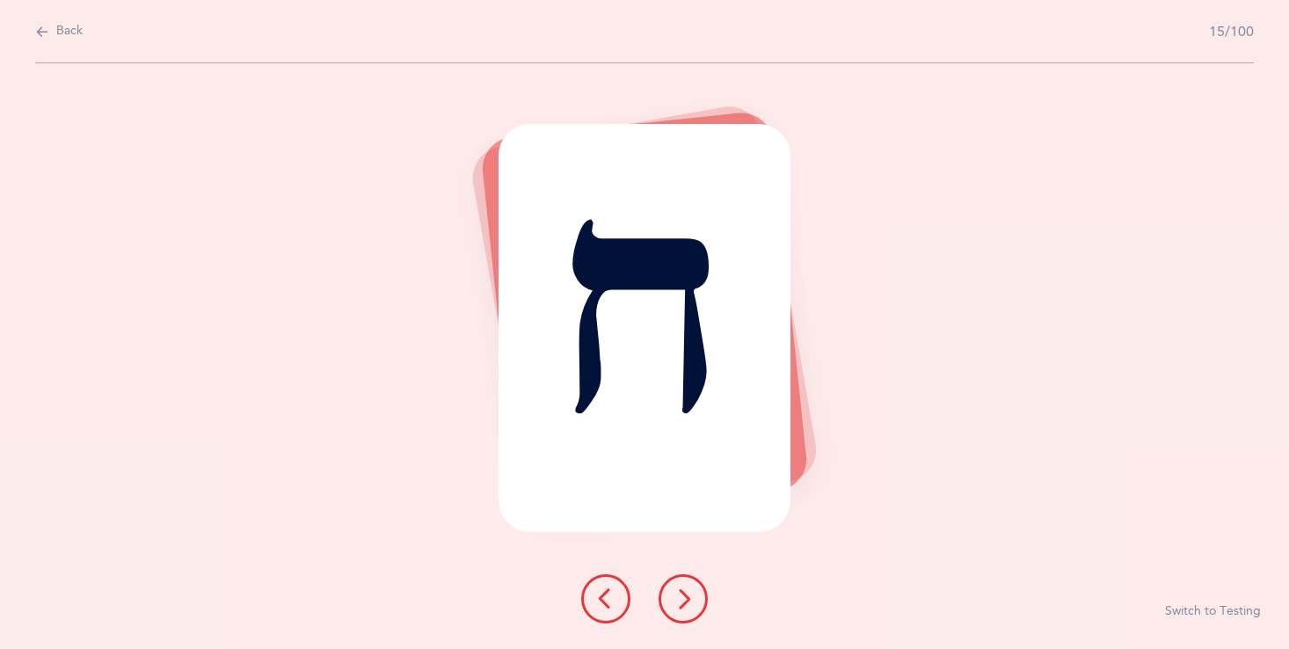
click at [679, 577] on button at bounding box center [682, 598] width 49 height 49
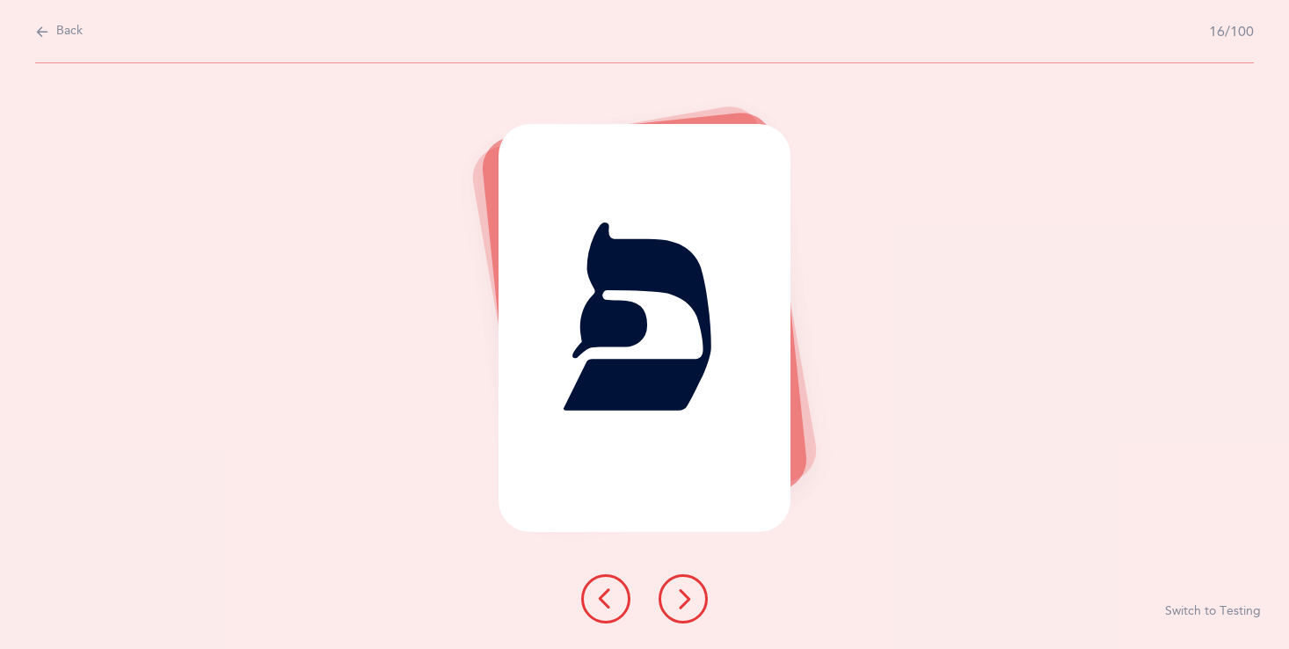
click at [678, 575] on button at bounding box center [682, 598] width 49 height 49
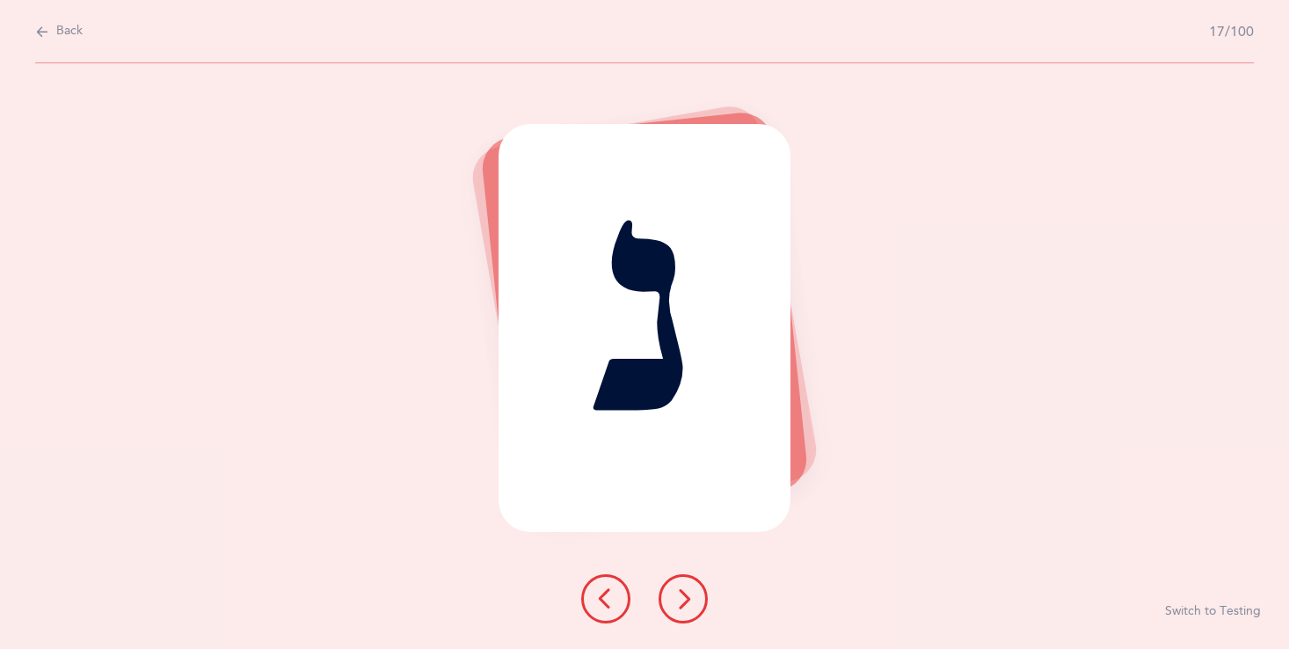
click at [678, 575] on button at bounding box center [682, 598] width 49 height 49
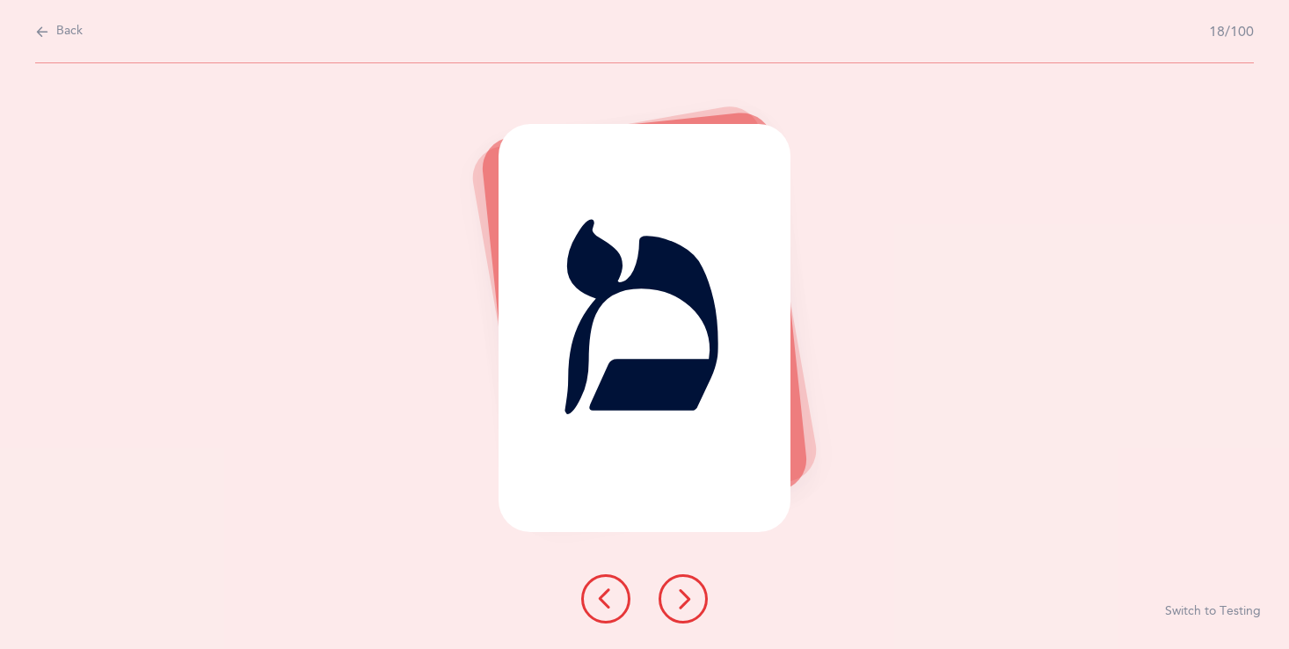
click at [678, 575] on button at bounding box center [682, 598] width 49 height 49
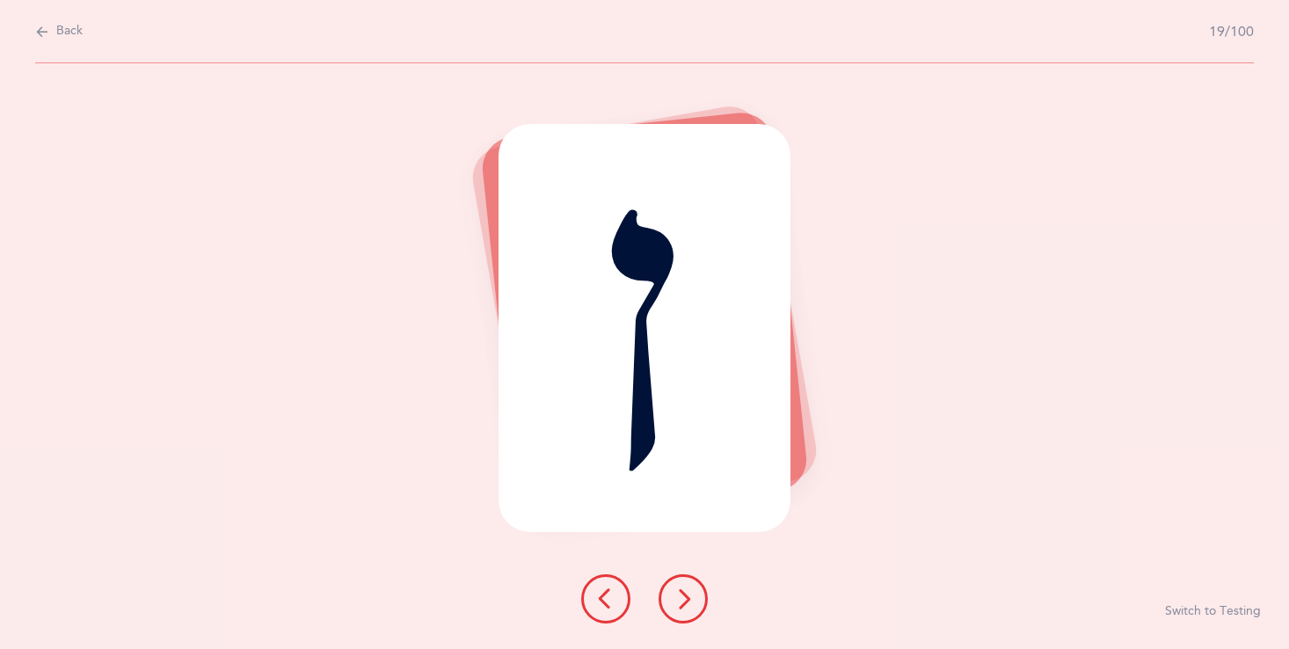
click at [678, 575] on button at bounding box center [682, 598] width 49 height 49
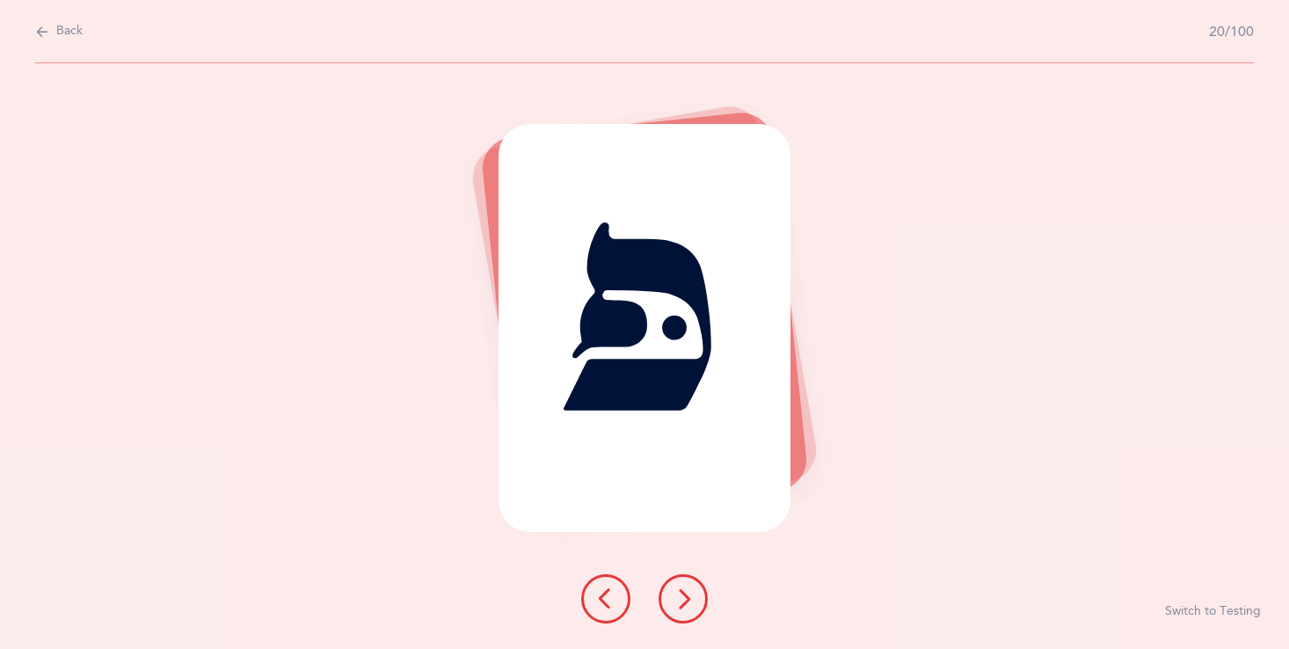
click at [678, 574] on div at bounding box center [644, 598] width 155 height 49
drag, startPoint x: 678, startPoint y: 574, endPoint x: 665, endPoint y: 570, distance: 13.1
click at [672, 570] on div "פּ Switch to Testing" at bounding box center [644, 355] width 1289 height 585
click at [682, 590] on icon at bounding box center [682, 598] width 21 height 21
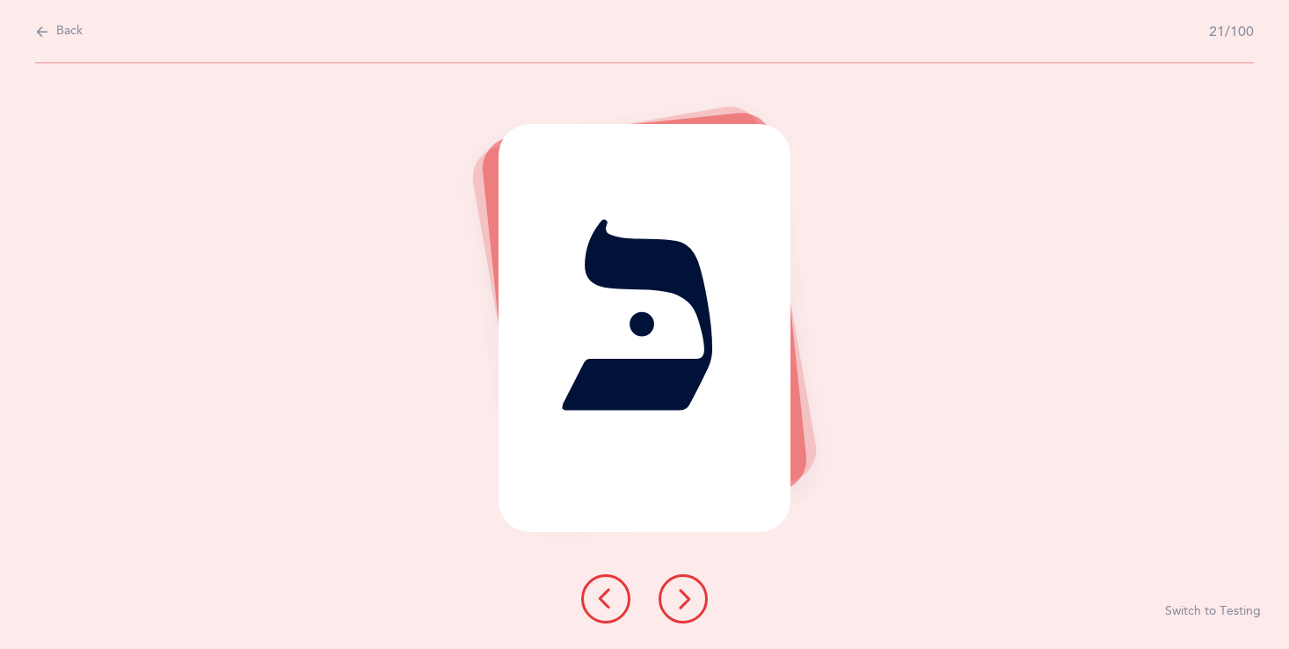
click at [64, 26] on span "Back" at bounding box center [69, 32] width 26 height 18
select select "27"
select select "single"
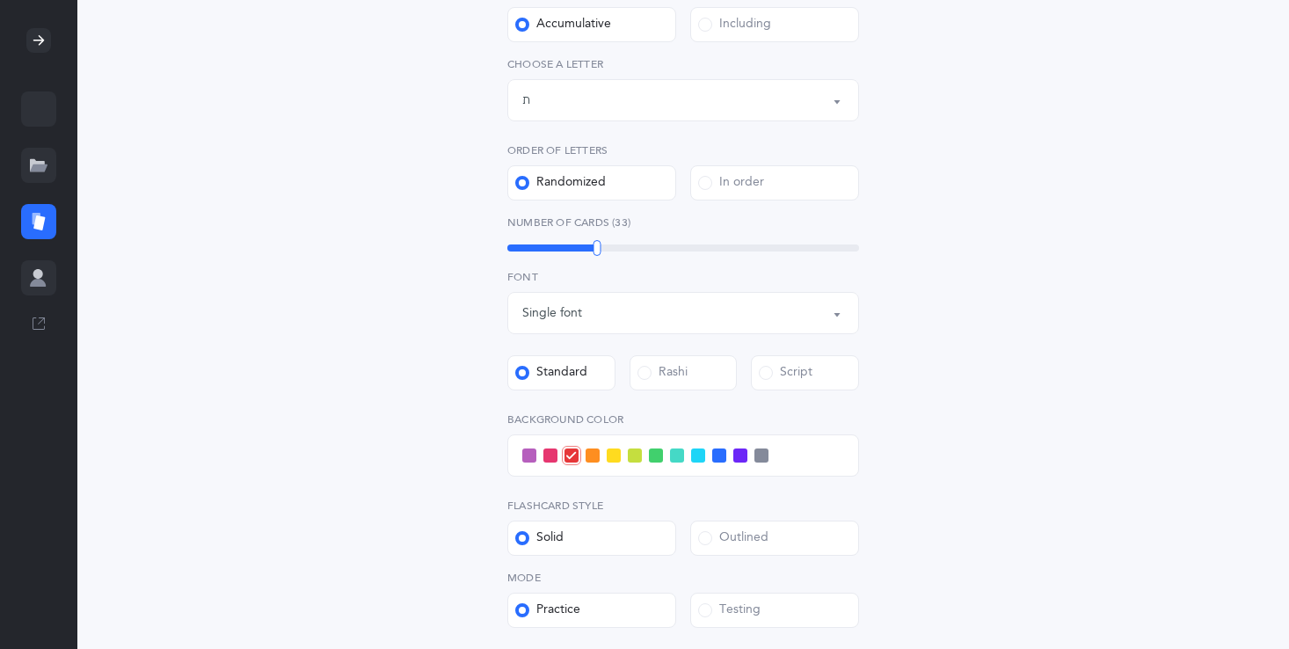
scroll to position [387, 0]
click at [595, 242] on div "Number of Cards (33) 33" at bounding box center [683, 234] width 352 height 40
drag, startPoint x: 594, startPoint y: 242, endPoint x: 719, endPoint y: 243, distance: 124.8
click at [719, 243] on div at bounding box center [719, 247] width 8 height 16
drag, startPoint x: 719, startPoint y: 243, endPoint x: 843, endPoint y: 233, distance: 124.3
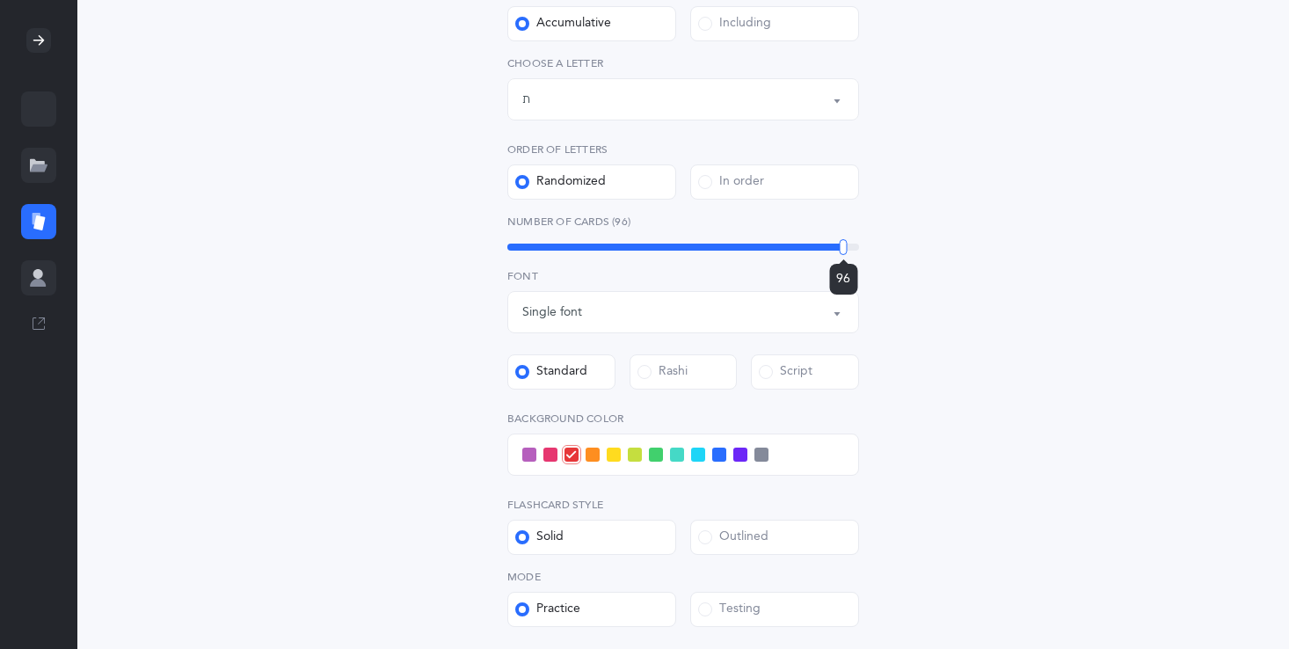
click at [843, 237] on div "Number of Cards (96) 96" at bounding box center [683, 234] width 352 height 40
click at [842, 234] on div "Number of Cards (96) 96" at bounding box center [683, 234] width 352 height 40
drag, startPoint x: 843, startPoint y: 240, endPoint x: 889, endPoint y: 215, distance: 51.9
click at [889, 215] on div "Letters and Nekudos Choose your Flashcards options Level 1 - Letters only Level…" at bounding box center [683, 246] width 450 height 929
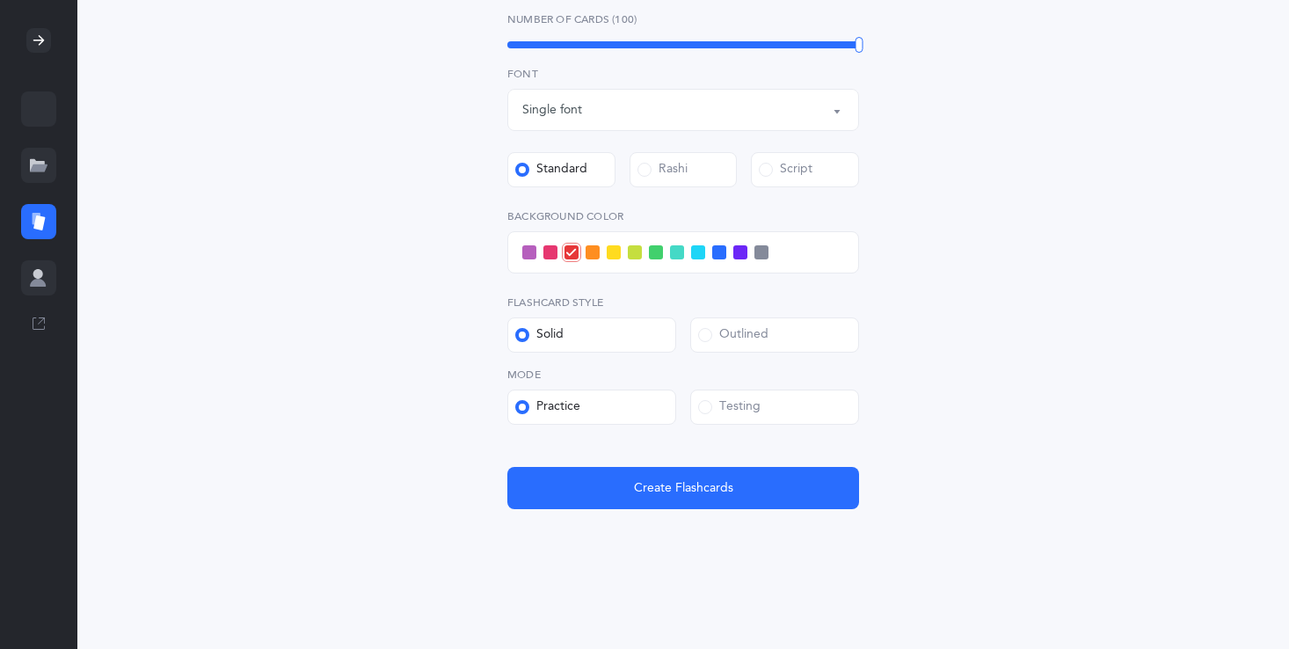
scroll to position [590, 0]
click at [740, 397] on div "Testing" at bounding box center [729, 406] width 62 height 18
click at [0, 0] on input "Testing" at bounding box center [0, 0] width 0 height 0
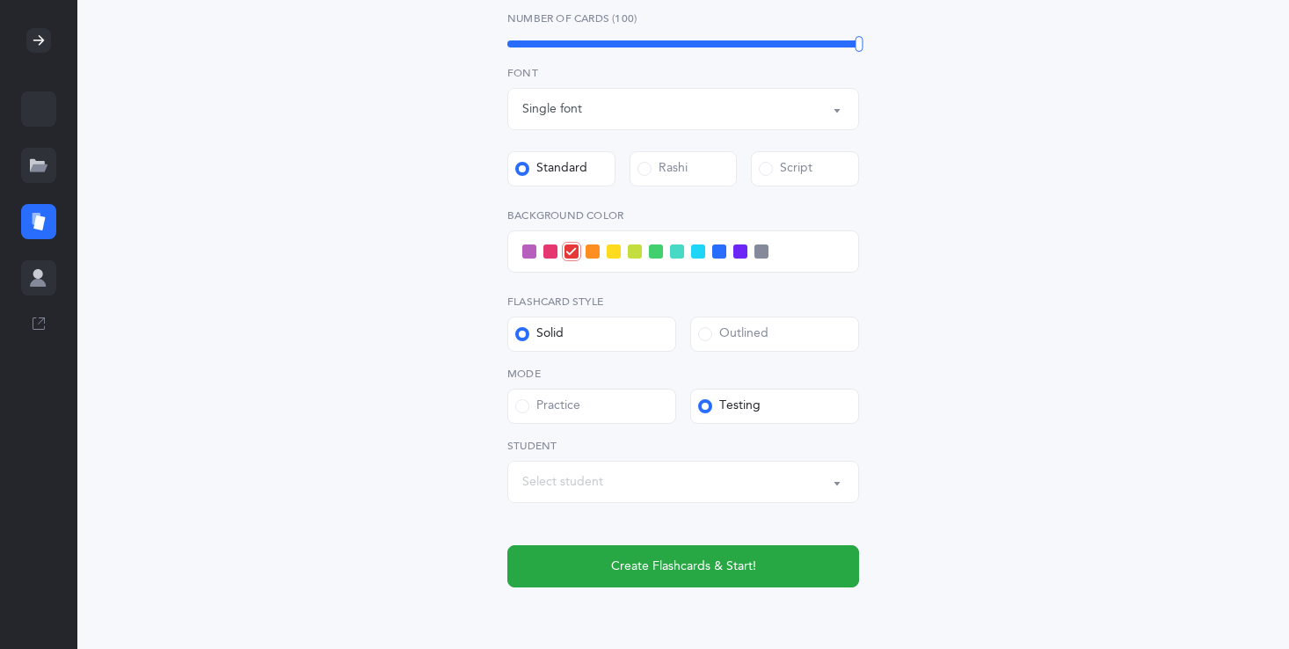
click at [772, 326] on label "Outlined" at bounding box center [774, 333] width 169 height 35
click at [0, 0] on input "Outlined" at bounding box center [0, 0] width 0 height 0
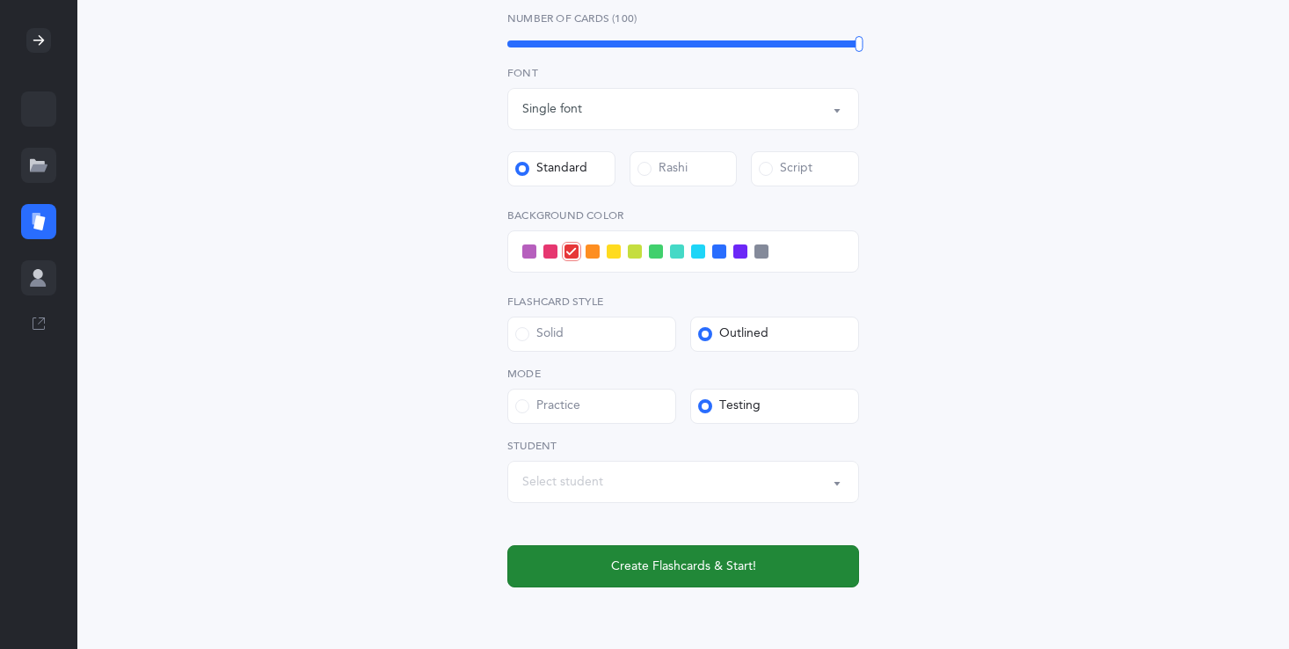
click at [664, 570] on span "Create Flashcards & Start!" at bounding box center [683, 566] width 145 height 18
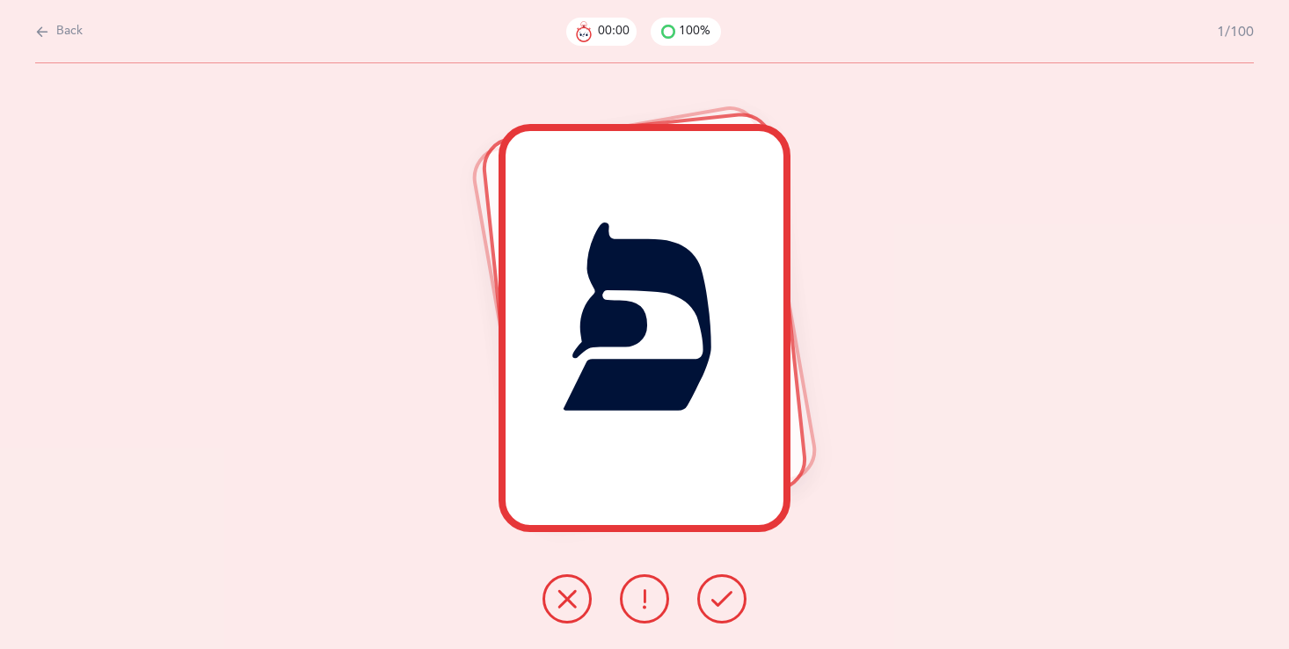
scroll to position [0, 0]
click at [729, 603] on icon at bounding box center [721, 598] width 21 height 21
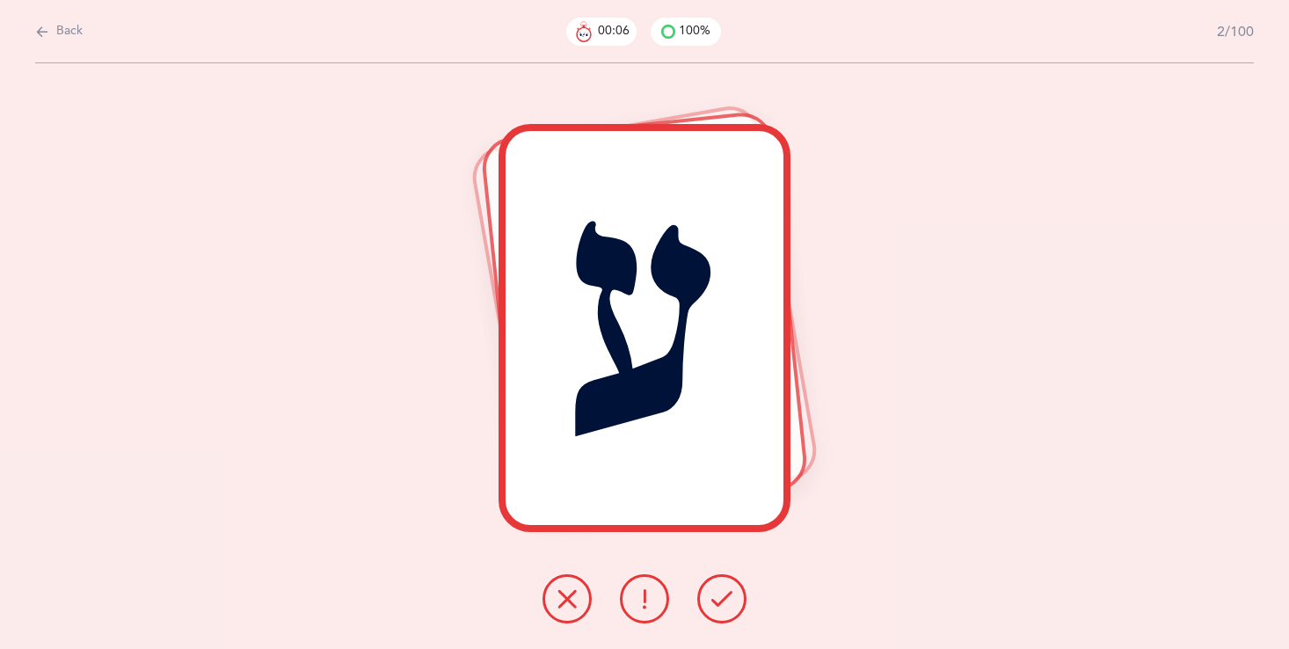
click at [730, 605] on icon at bounding box center [721, 598] width 21 height 21
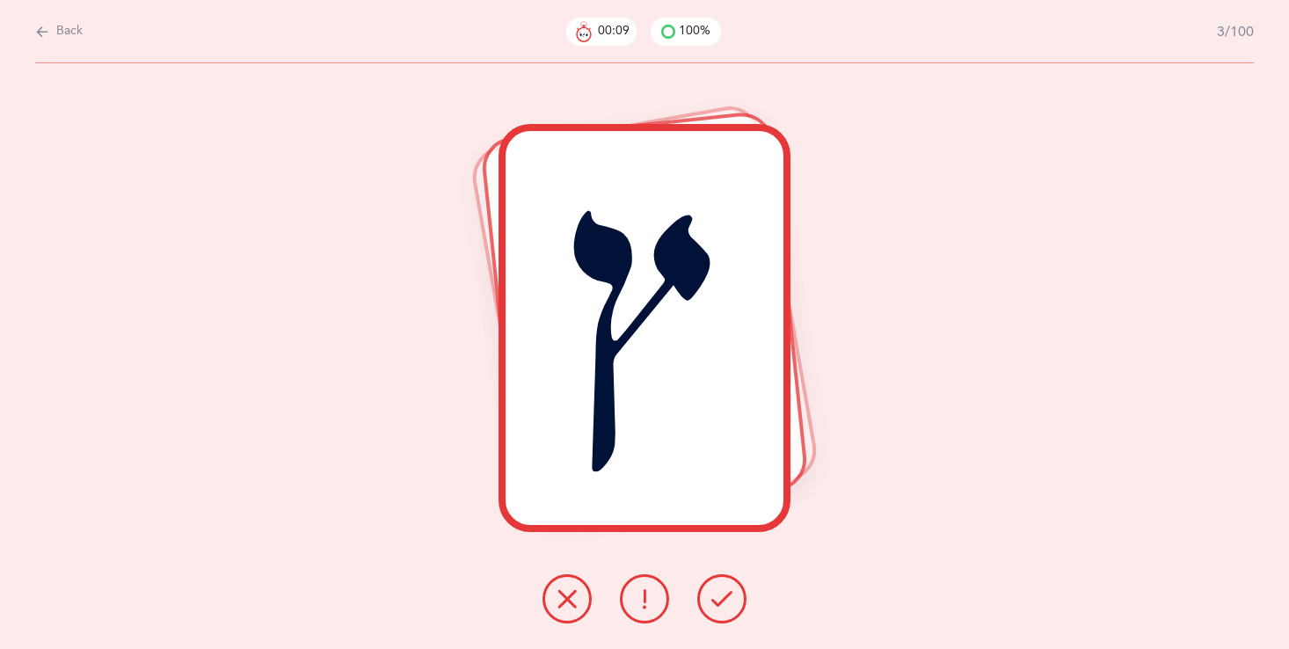
click at [730, 605] on icon at bounding box center [721, 598] width 21 height 21
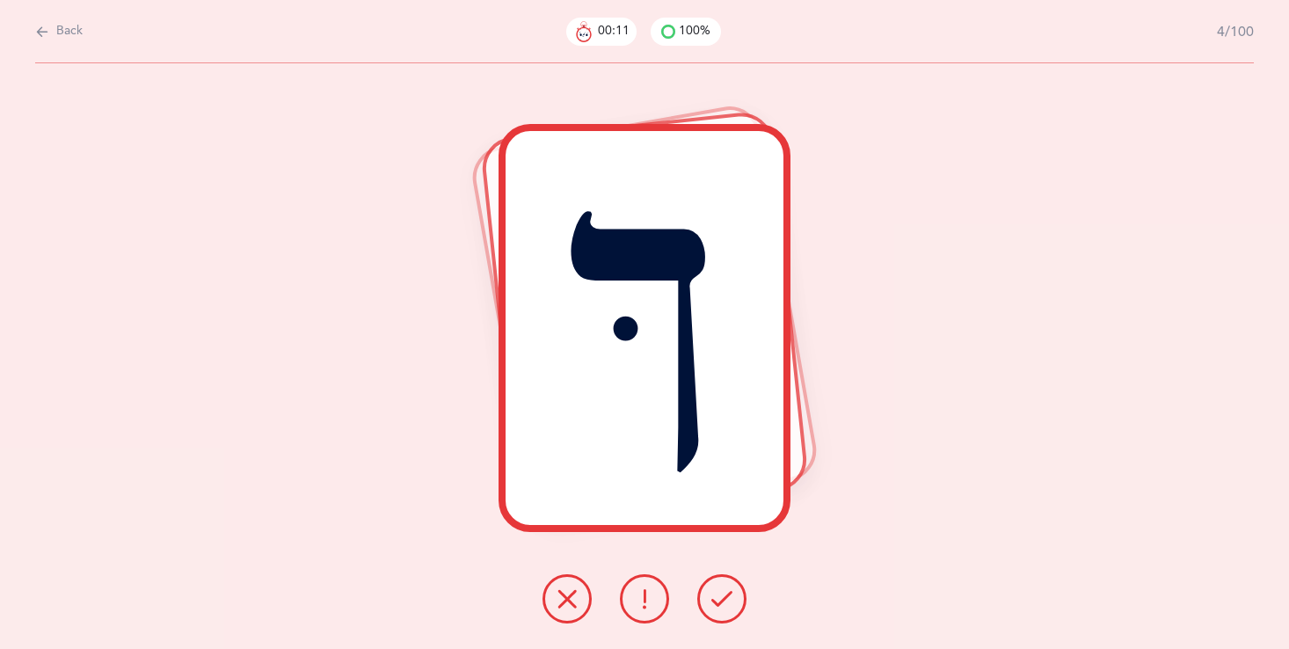
click at [730, 605] on icon at bounding box center [721, 598] width 21 height 21
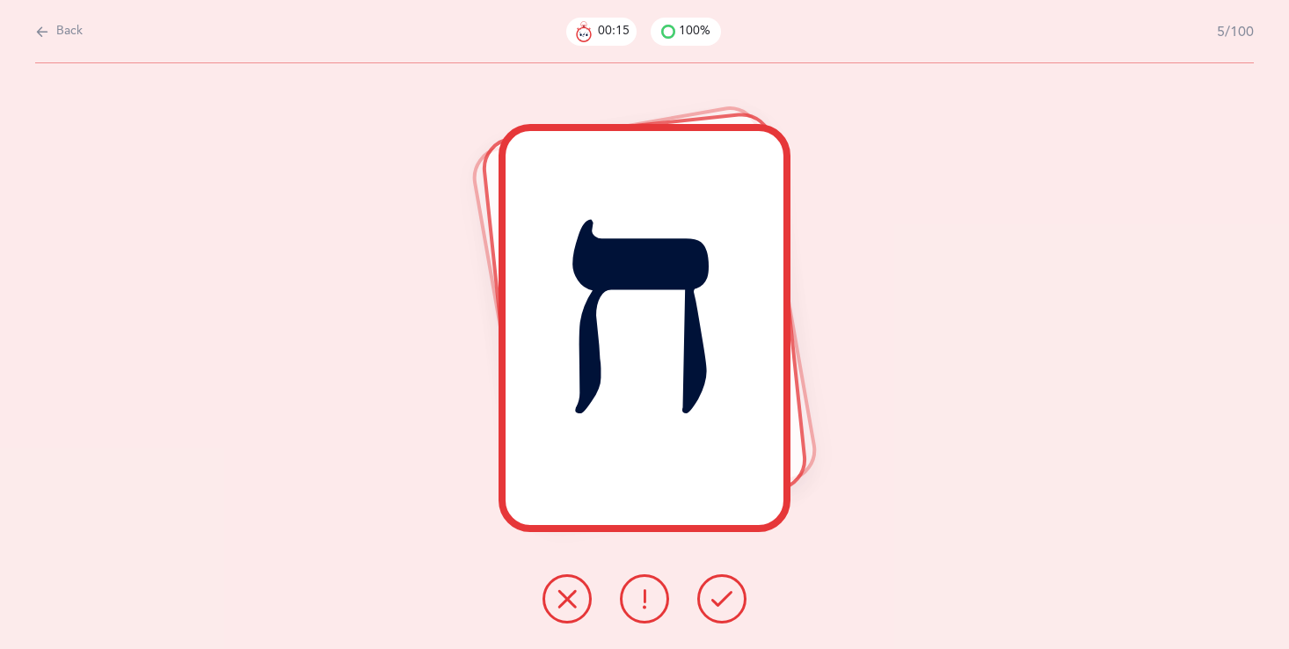
click at [544, 603] on button at bounding box center [566, 598] width 49 height 49
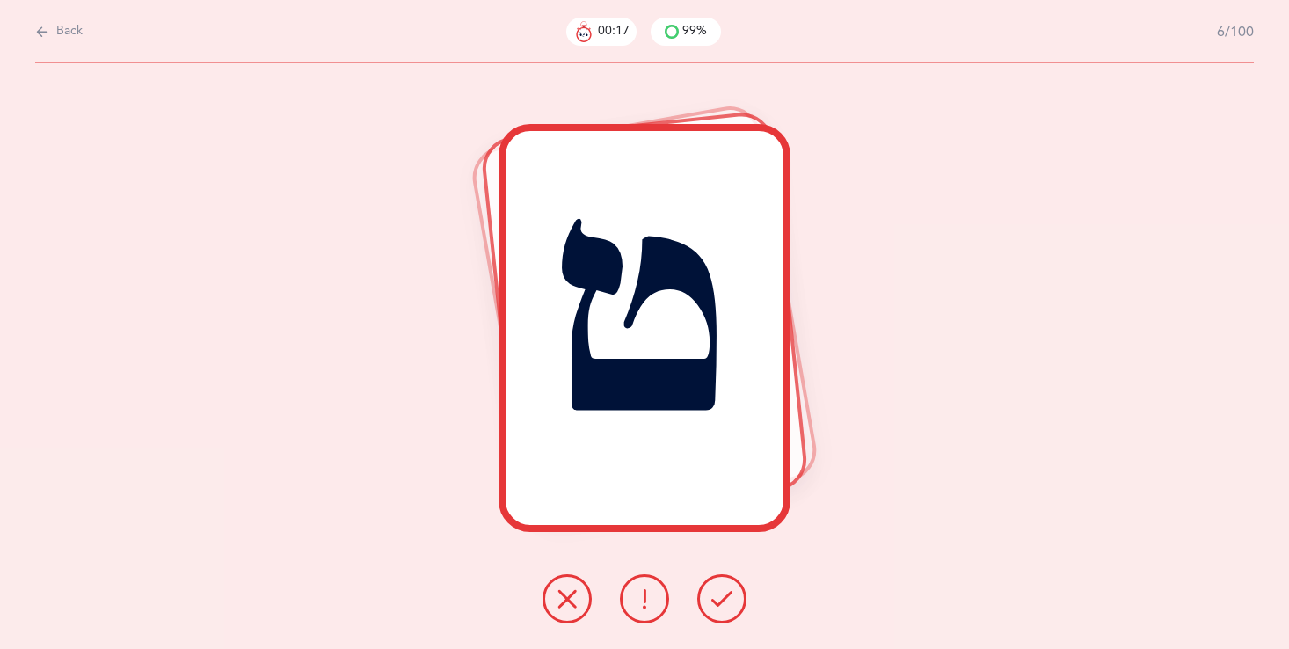
click at [719, 586] on button at bounding box center [721, 598] width 49 height 49
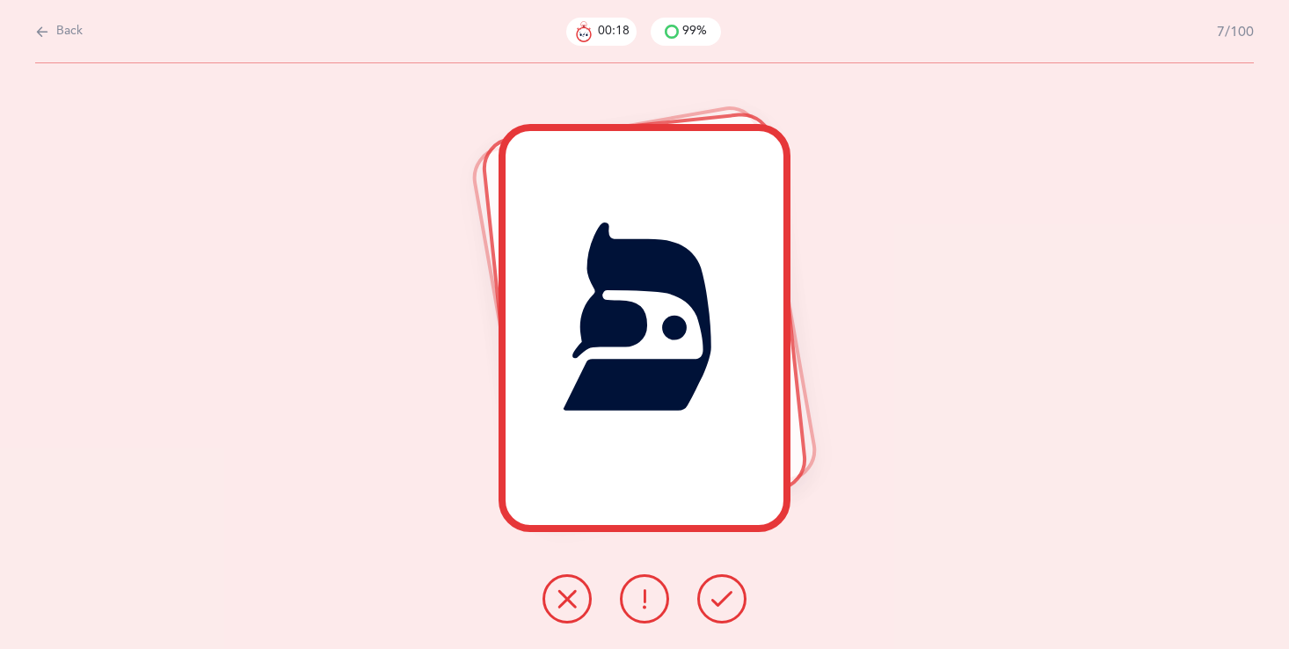
drag, startPoint x: 719, startPoint y: 586, endPoint x: 703, endPoint y: 586, distance: 15.8
click at [701, 586] on button at bounding box center [721, 598] width 49 height 49
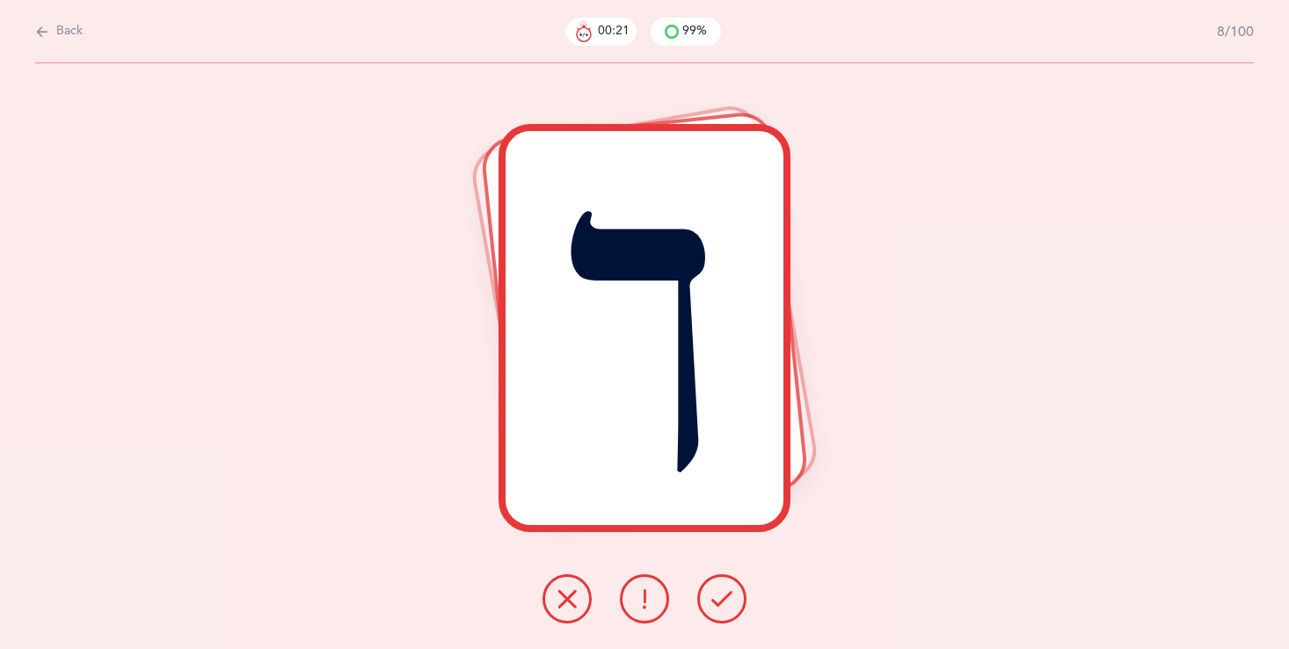
click at [574, 590] on icon at bounding box center [566, 598] width 21 height 21
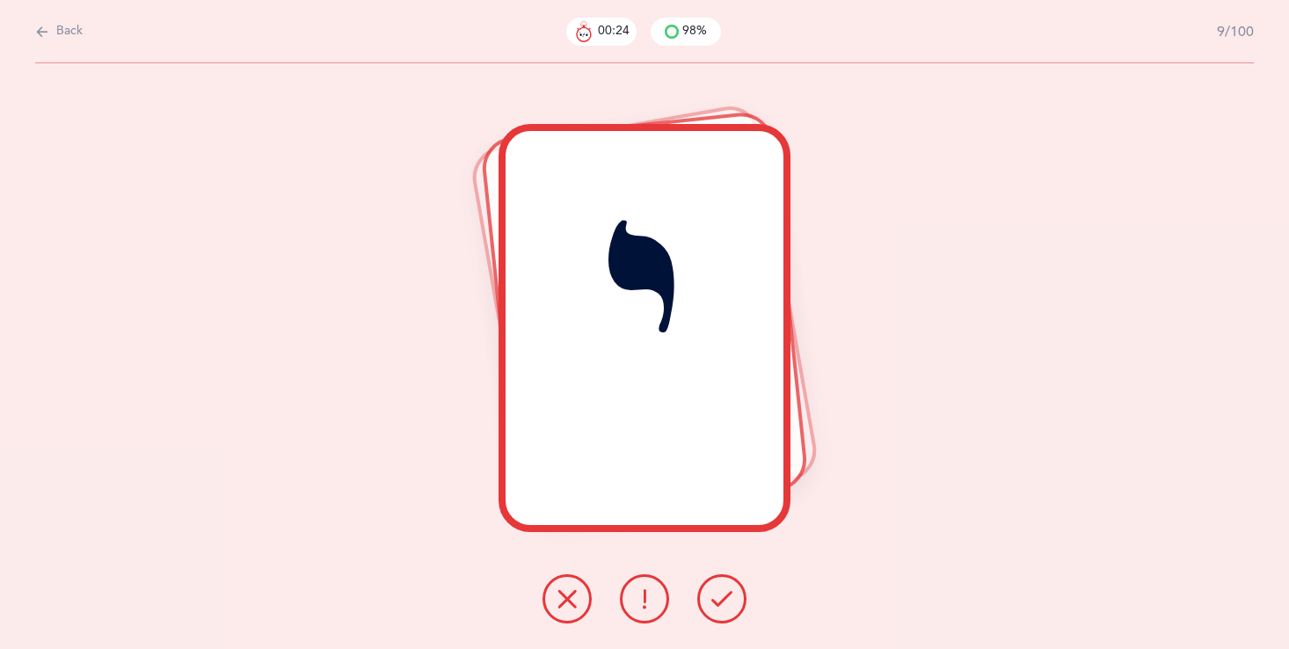
click at [708, 613] on button at bounding box center [721, 598] width 49 height 49
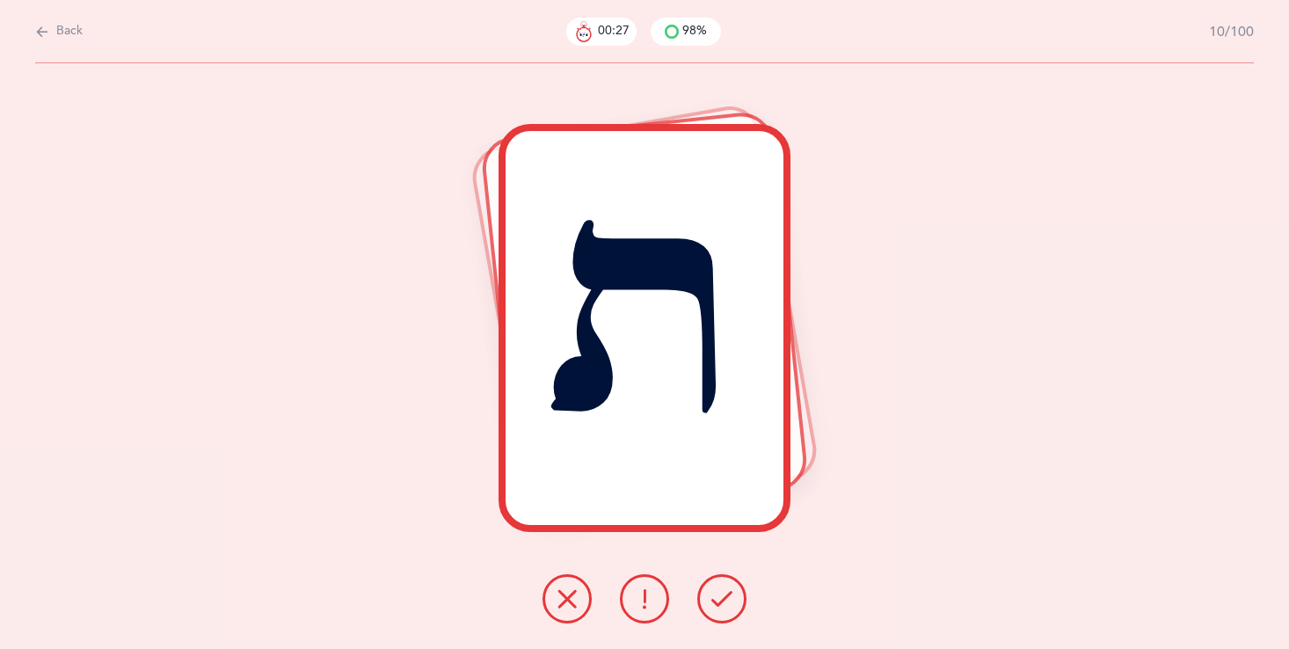
click at [708, 613] on button at bounding box center [721, 598] width 49 height 49
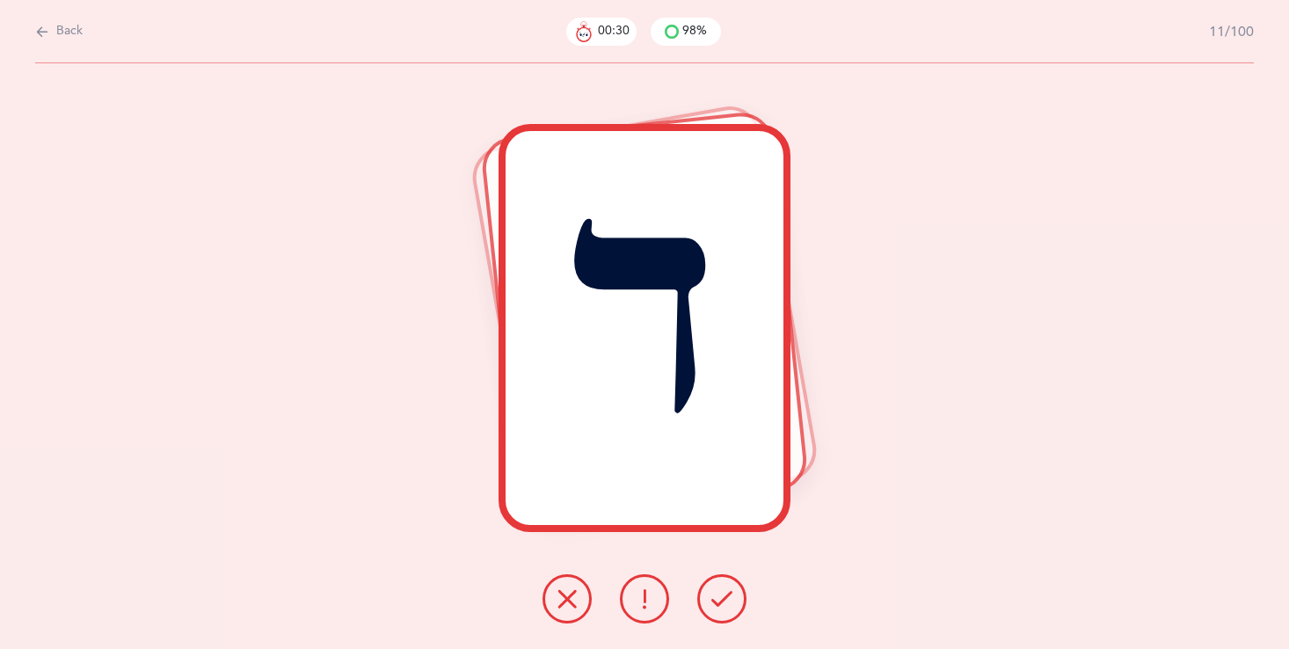
click at [708, 613] on button at bounding box center [721, 598] width 49 height 49
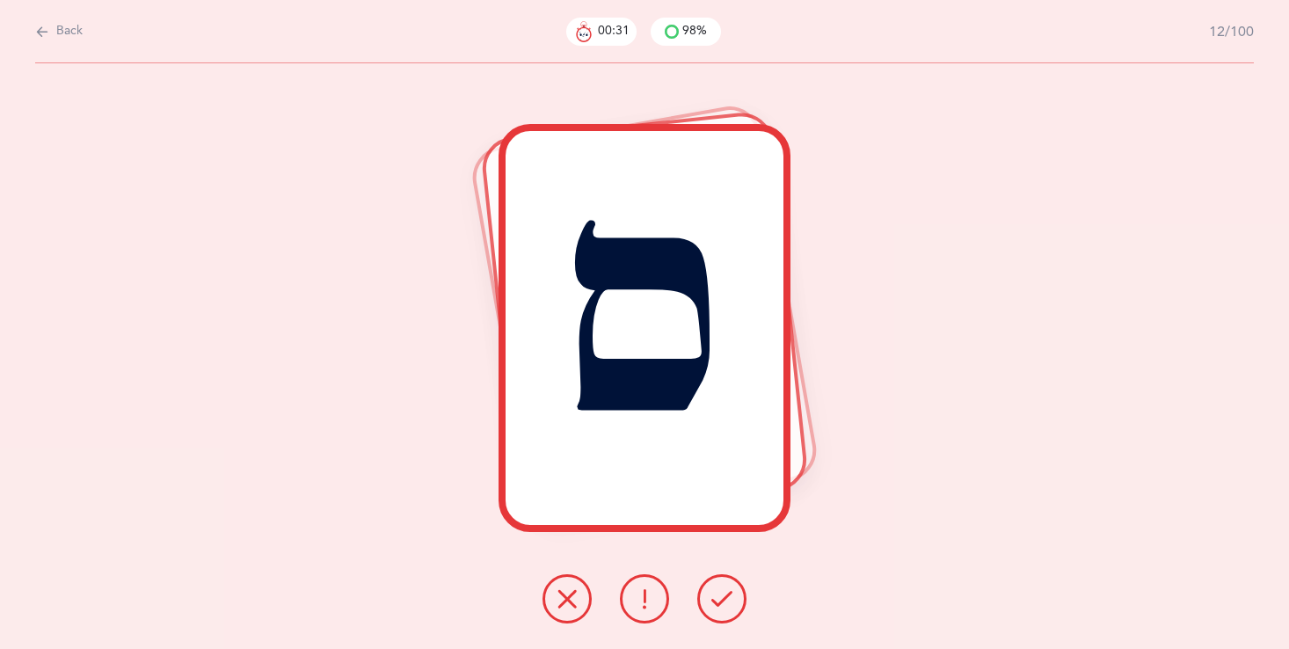
click at [708, 613] on button at bounding box center [721, 598] width 49 height 49
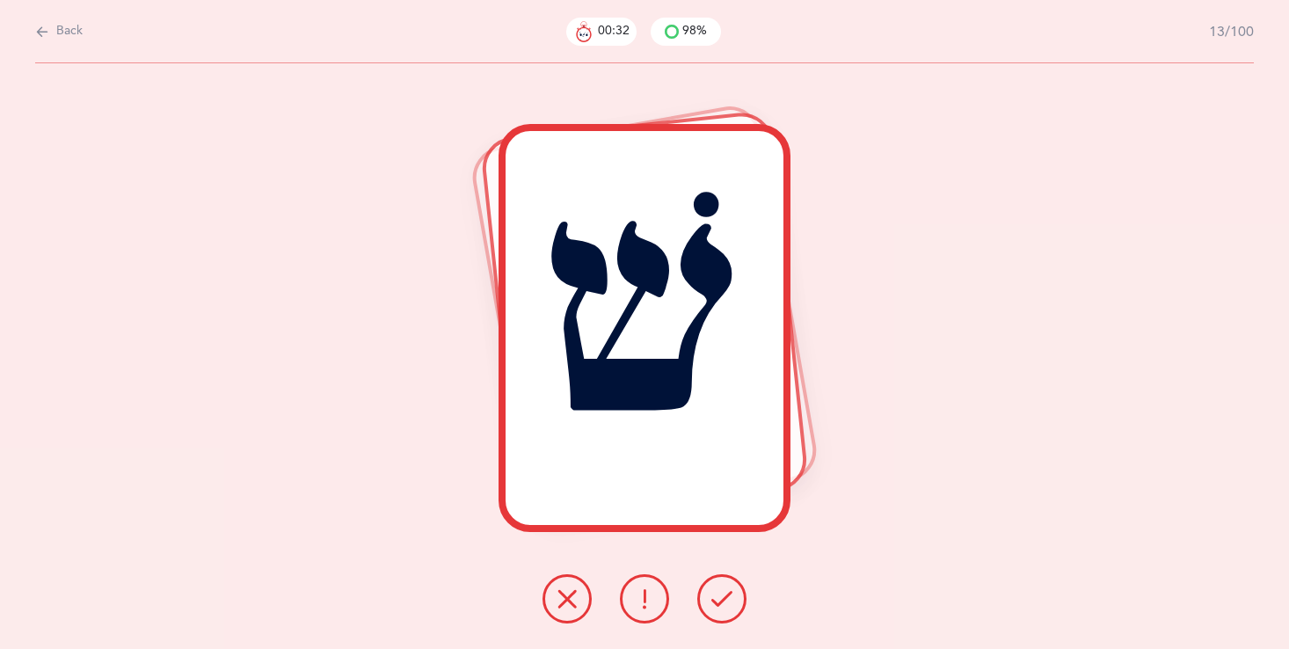
click at [725, 609] on icon at bounding box center [721, 598] width 21 height 21
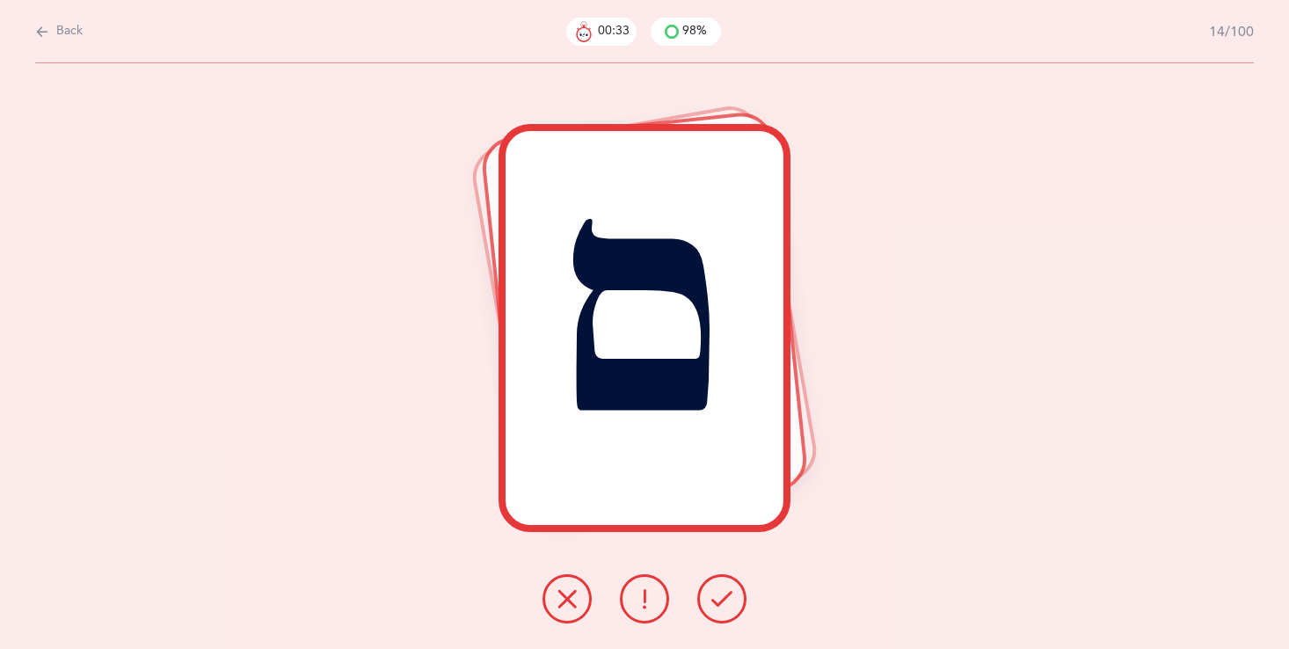
click at [717, 633] on div "ם" at bounding box center [644, 355] width 1289 height 585
drag, startPoint x: 717, startPoint y: 628, endPoint x: 716, endPoint y: 590, distance: 38.7
click at [716, 590] on div "ם" at bounding box center [644, 355] width 1289 height 585
click at [716, 590] on icon at bounding box center [721, 598] width 21 height 21
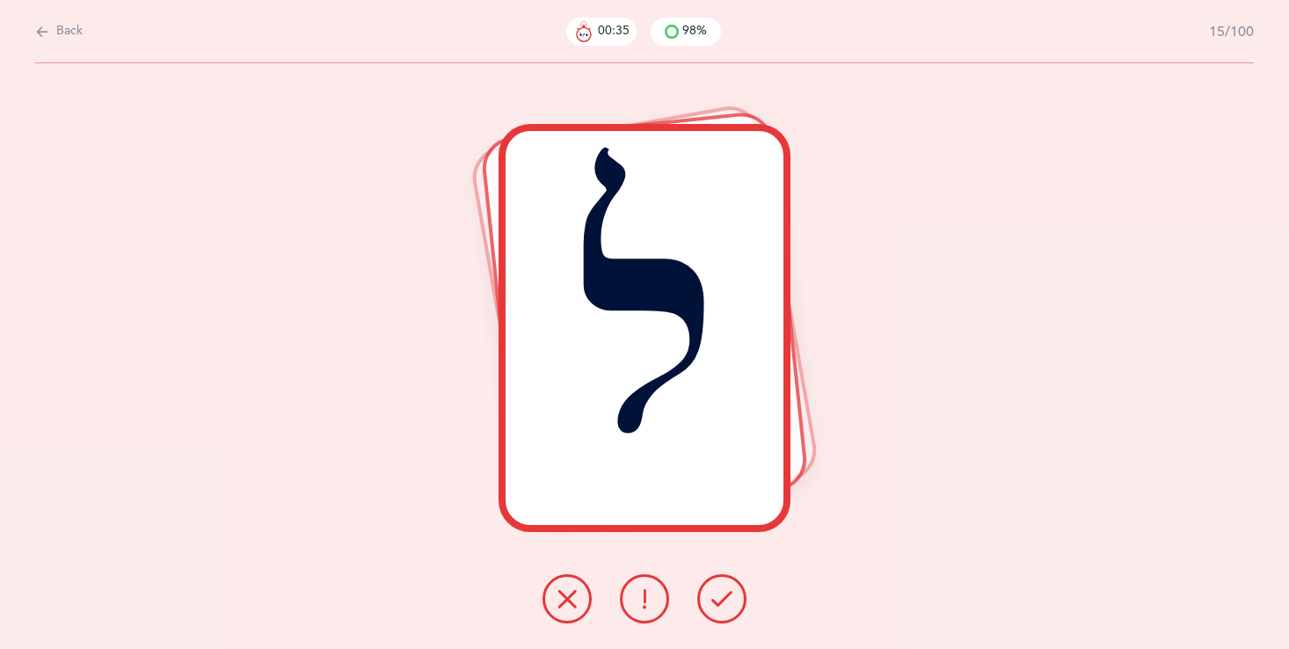
click at [716, 584] on button at bounding box center [721, 598] width 49 height 49
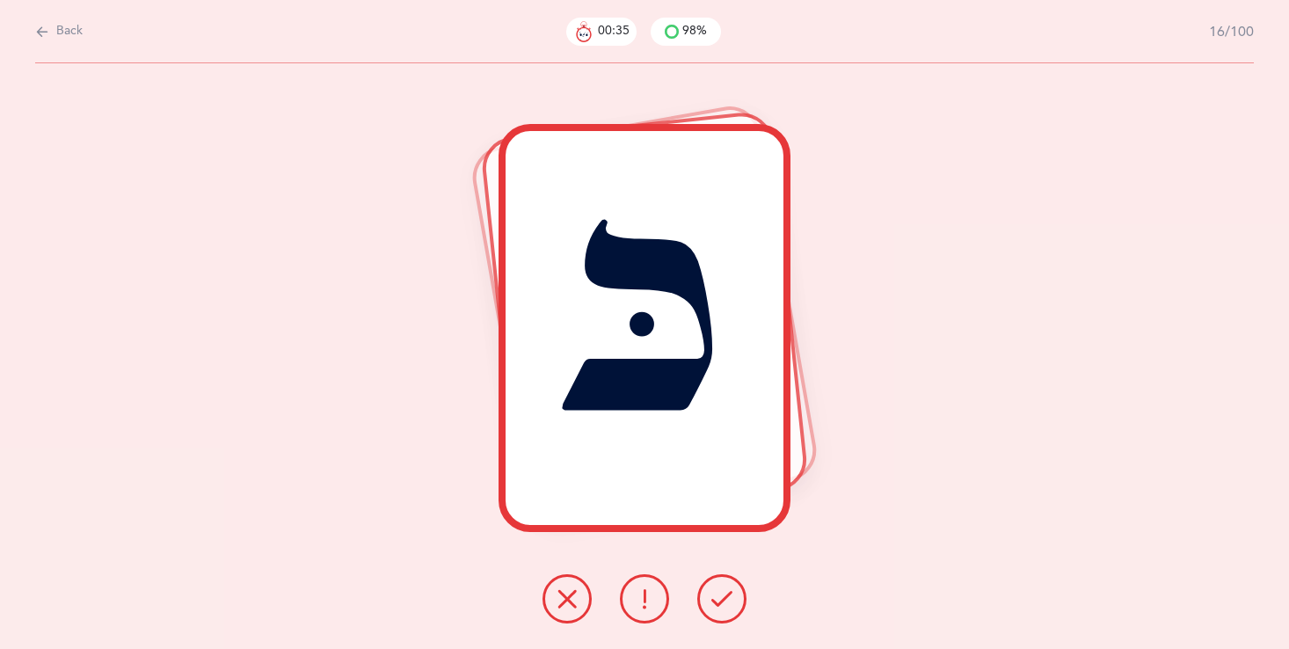
click at [716, 582] on button at bounding box center [721, 598] width 49 height 49
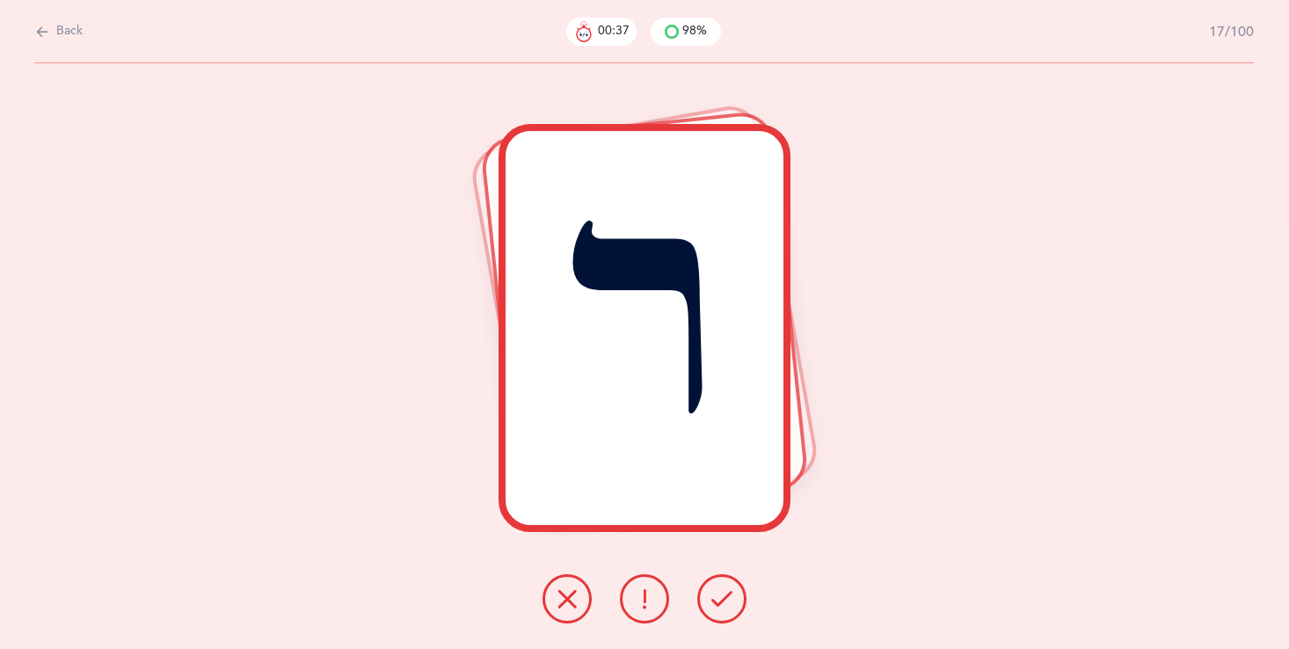
click at [574, 588] on icon at bounding box center [566, 598] width 21 height 21
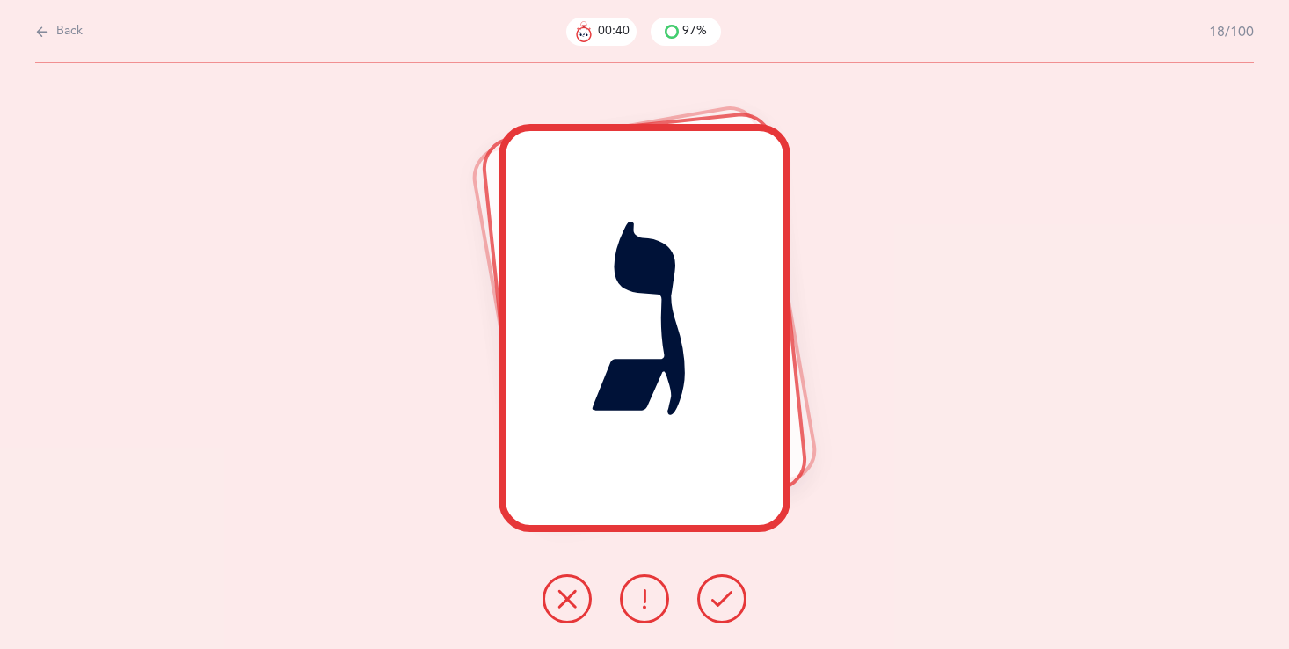
drag, startPoint x: 644, startPoint y: 580, endPoint x: 617, endPoint y: 582, distance: 27.3
click at [615, 582] on div at bounding box center [644, 598] width 232 height 49
click at [635, 589] on icon at bounding box center [644, 598] width 21 height 21
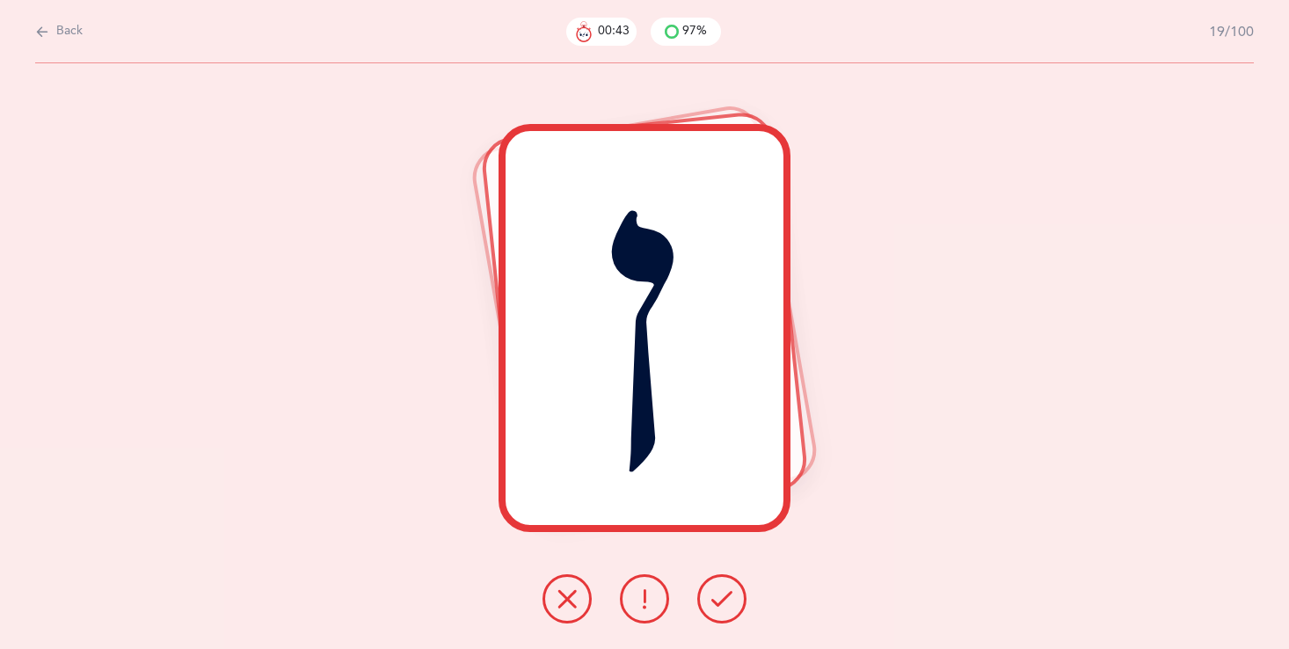
click at [546, 586] on button at bounding box center [566, 598] width 49 height 49
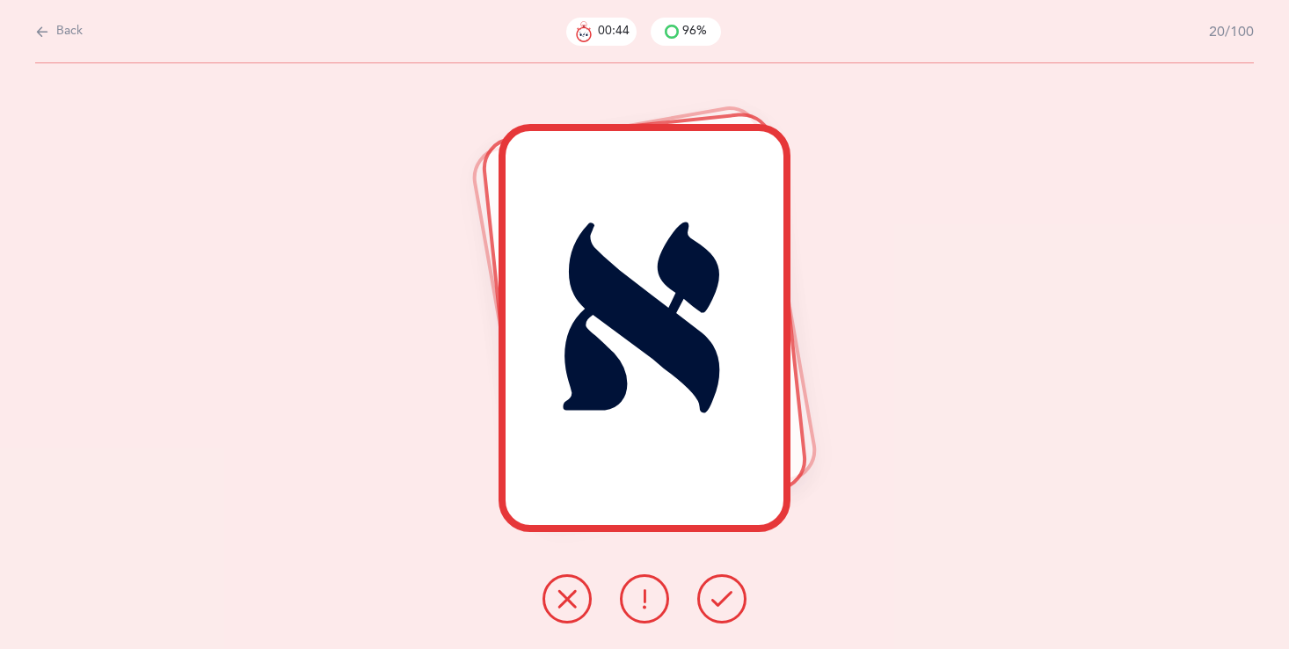
click at [547, 587] on button at bounding box center [566, 598] width 49 height 49
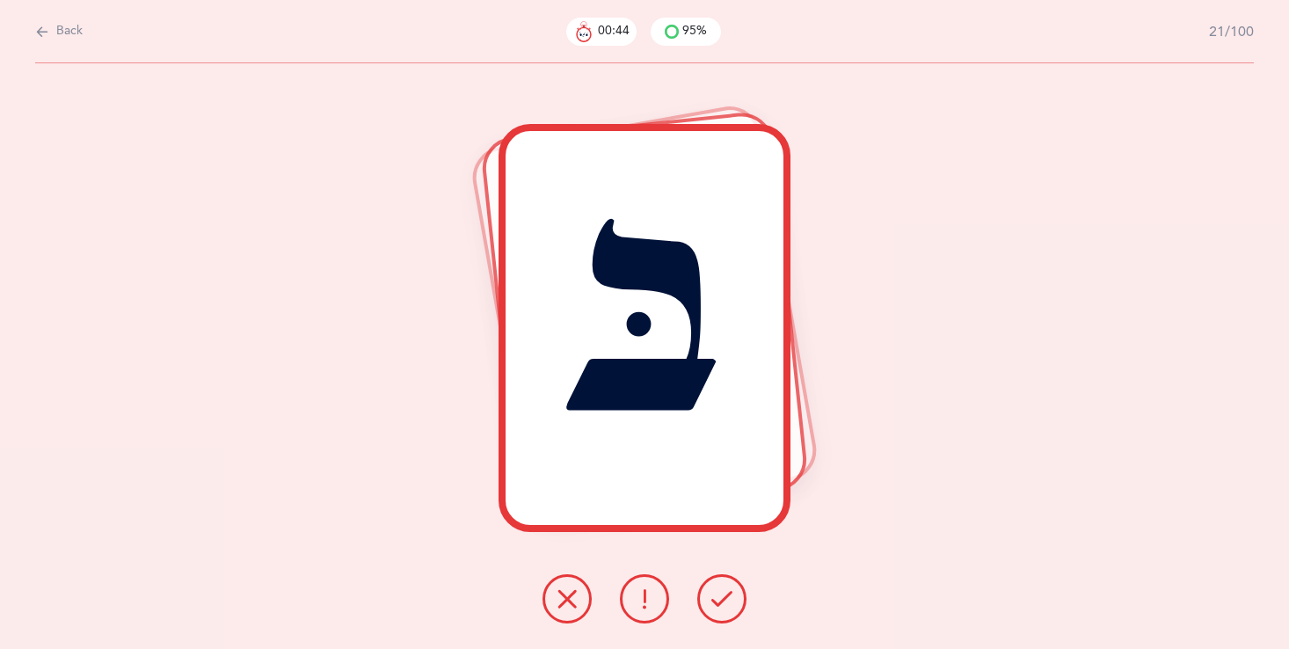
click at [547, 587] on button at bounding box center [566, 598] width 49 height 49
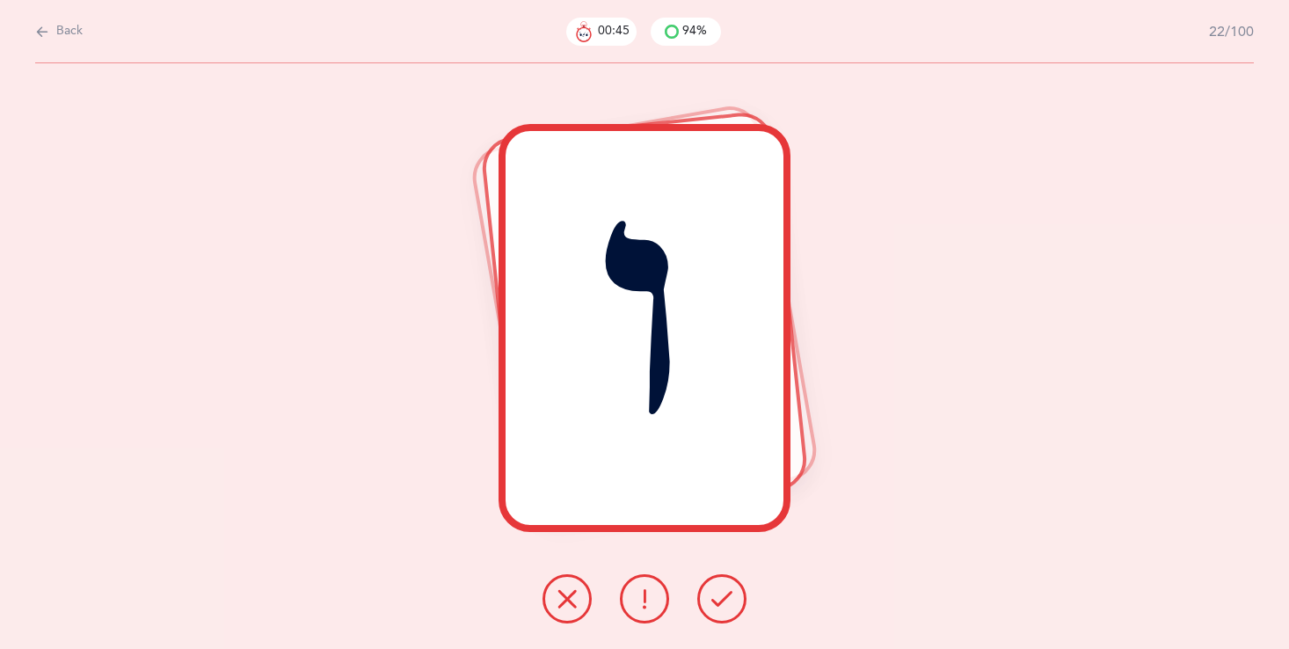
click at [547, 587] on button at bounding box center [566, 598] width 49 height 49
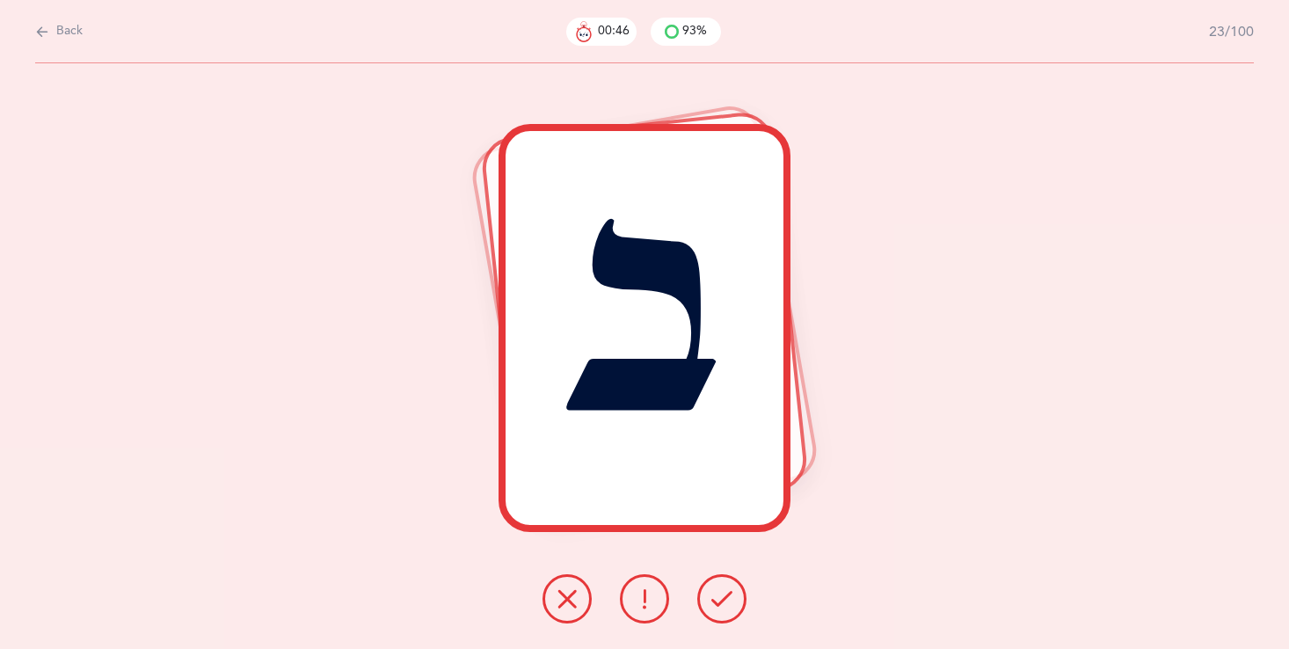
click at [547, 587] on button at bounding box center [566, 598] width 49 height 49
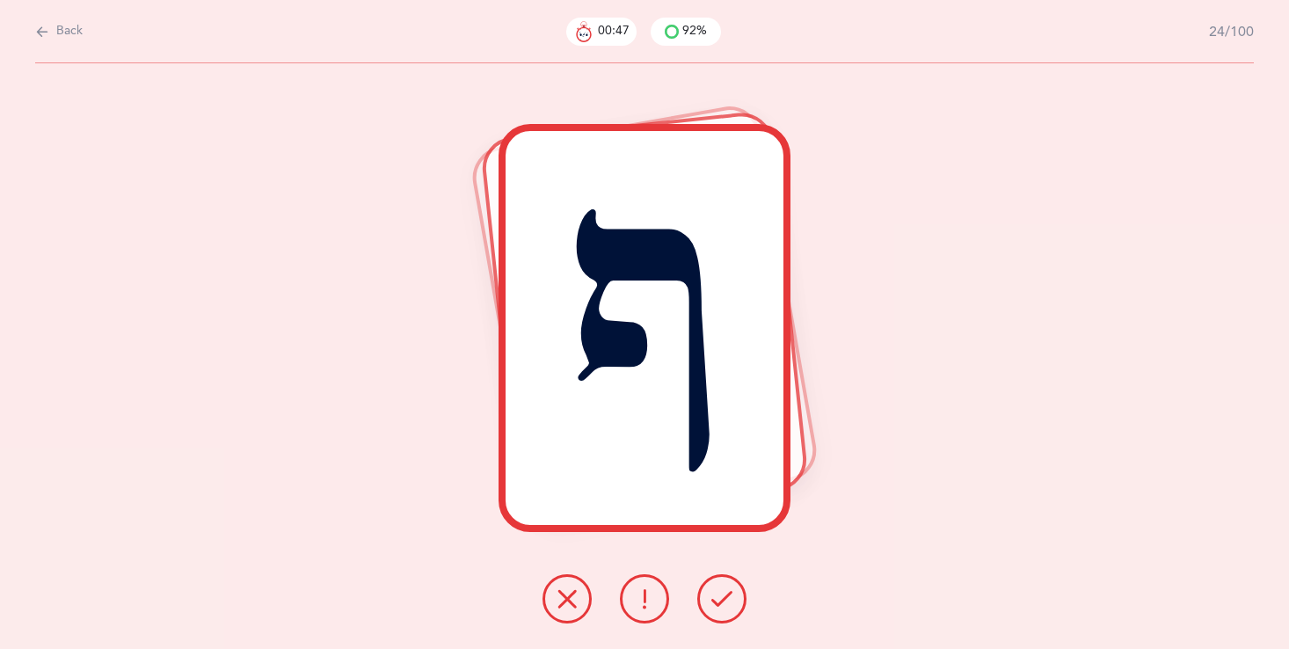
click at [546, 587] on button at bounding box center [566, 598] width 49 height 49
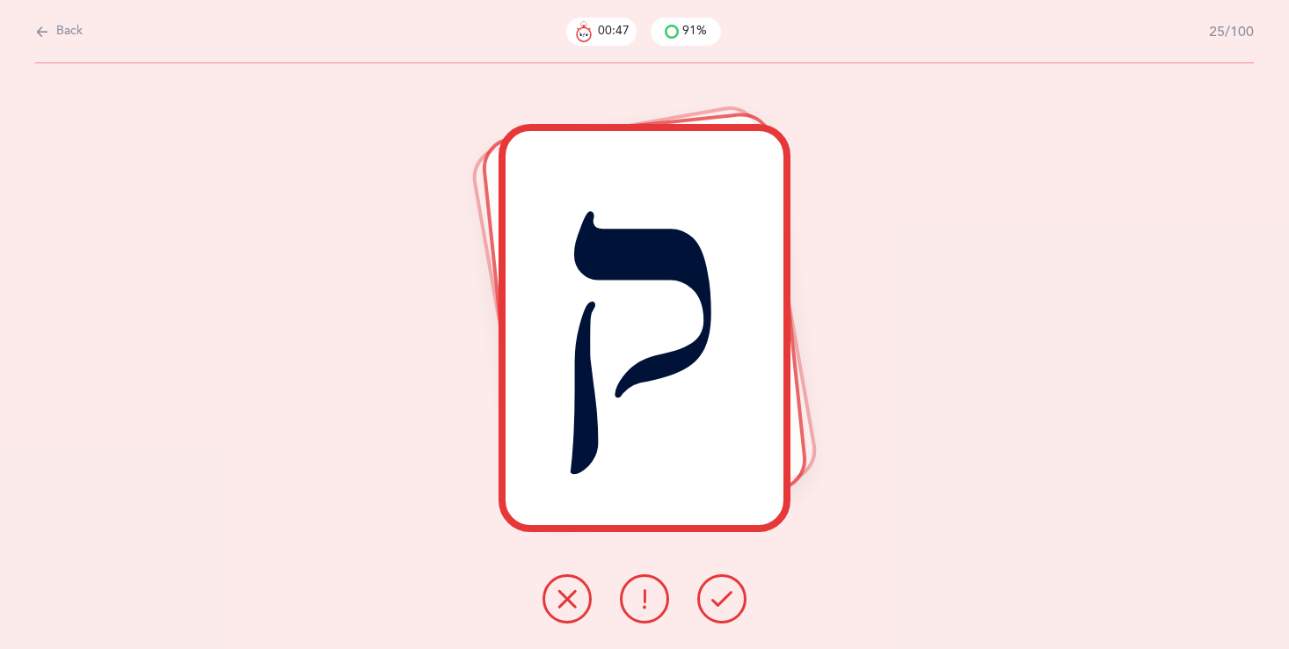
click at [545, 586] on button at bounding box center [566, 598] width 49 height 49
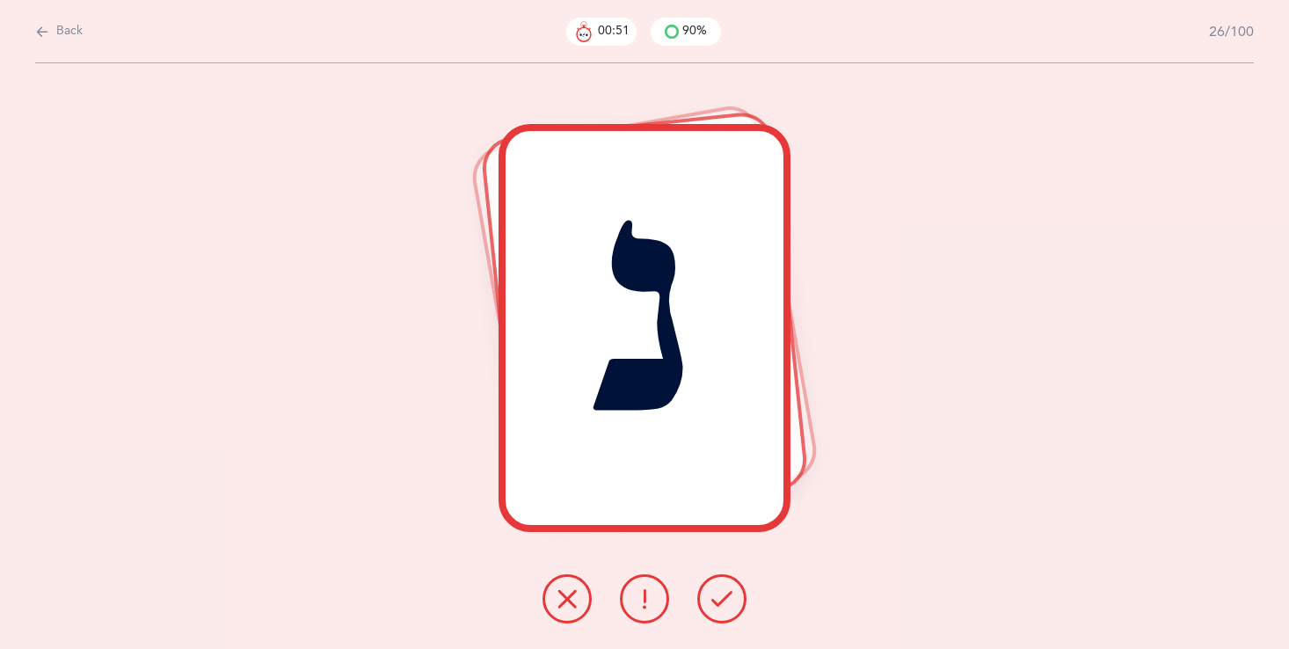
click at [640, 597] on icon at bounding box center [644, 598] width 21 height 21
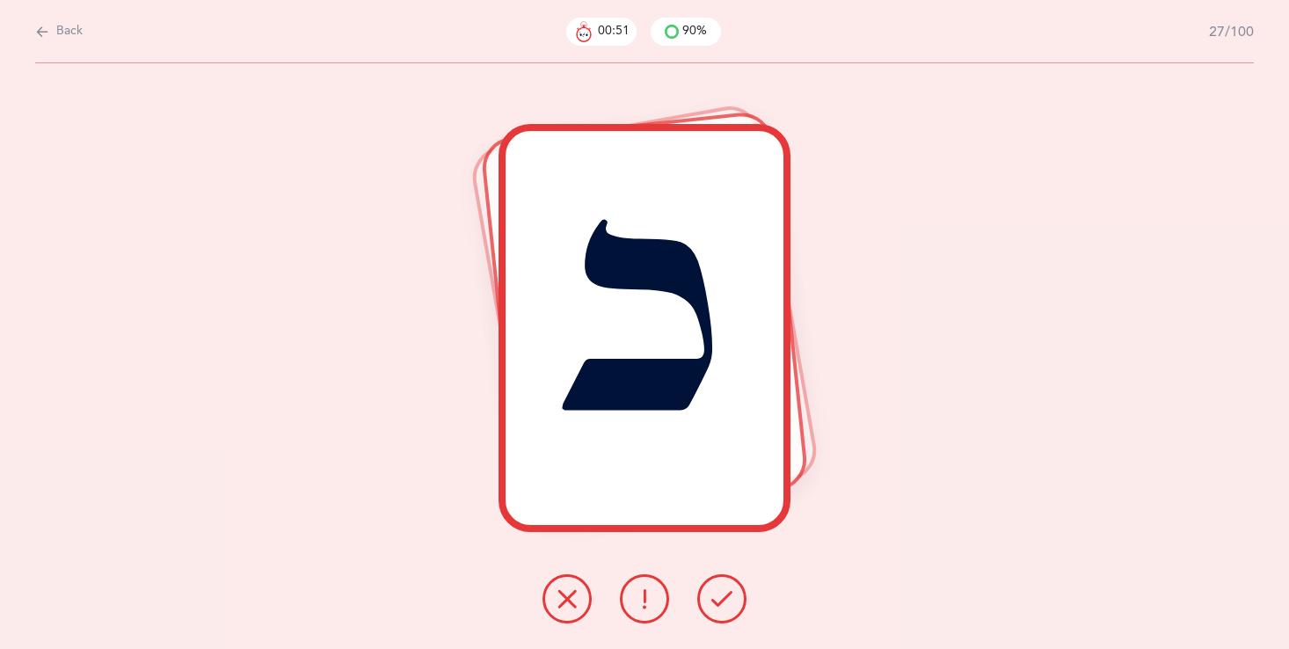
click at [640, 599] on icon at bounding box center [644, 598] width 21 height 21
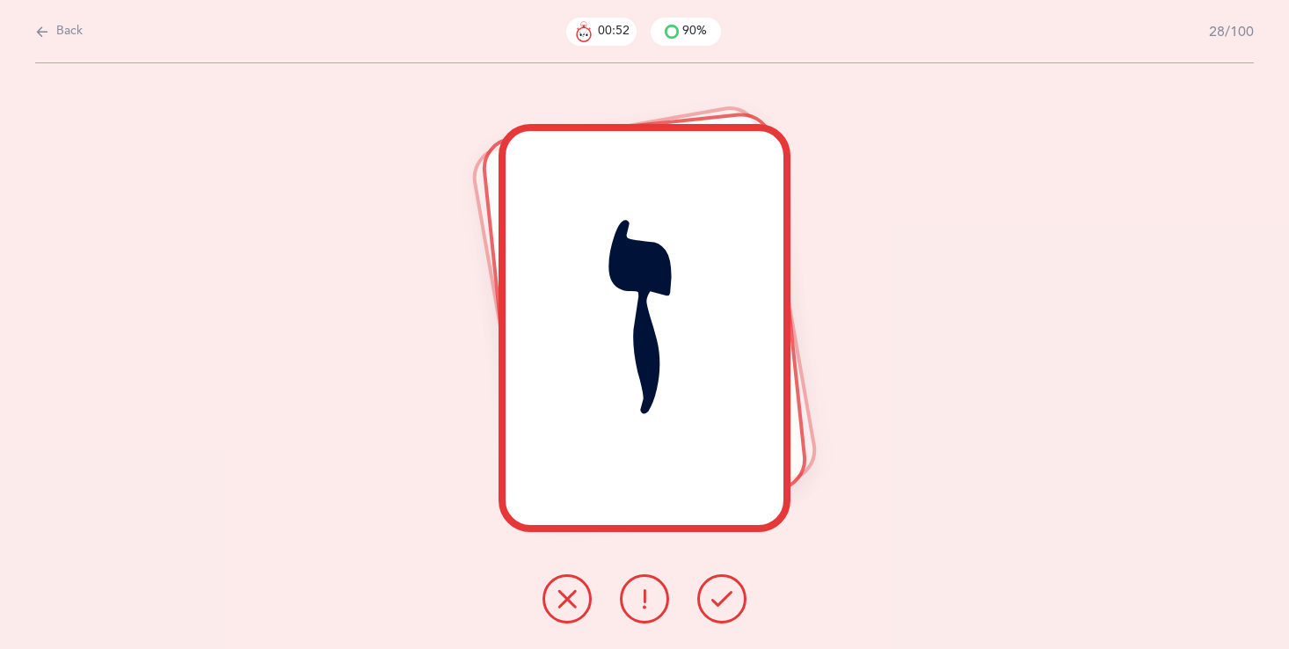
click at [640, 599] on icon at bounding box center [644, 598] width 21 height 21
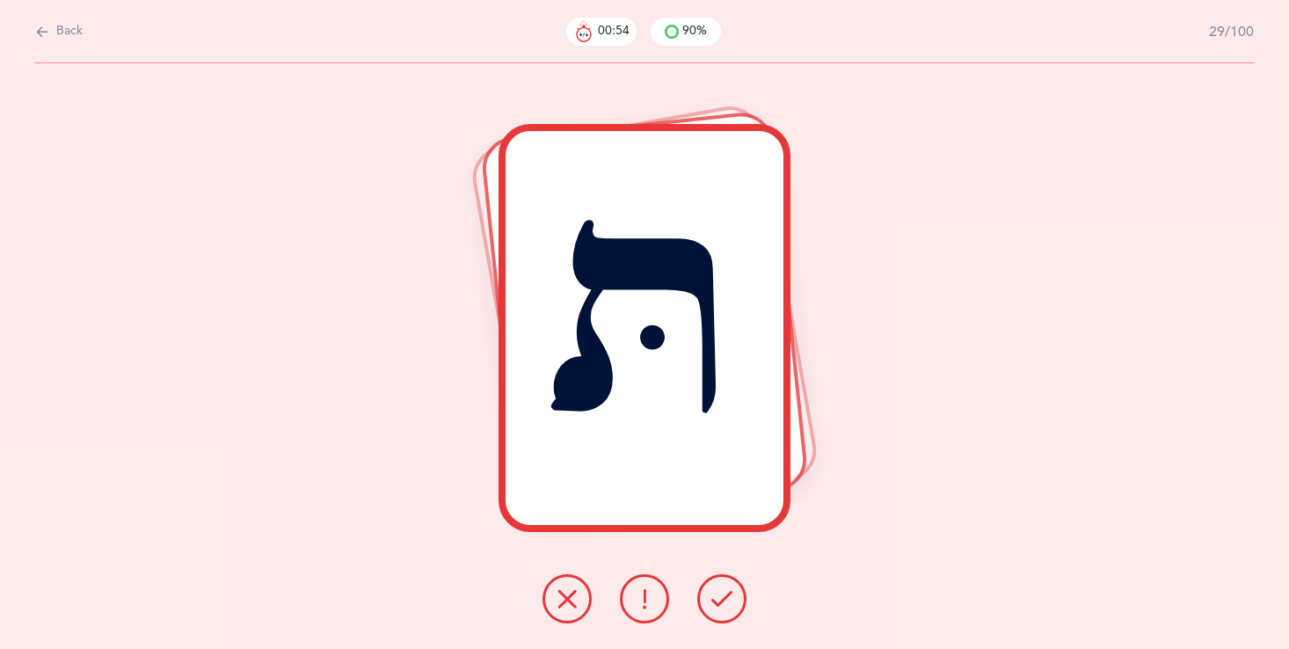
drag, startPoint x: 695, startPoint y: 595, endPoint x: 710, endPoint y: 581, distance: 20.5
click at [700, 591] on div at bounding box center [644, 598] width 232 height 49
click at [723, 569] on div "תּ" at bounding box center [644, 355] width 1289 height 585
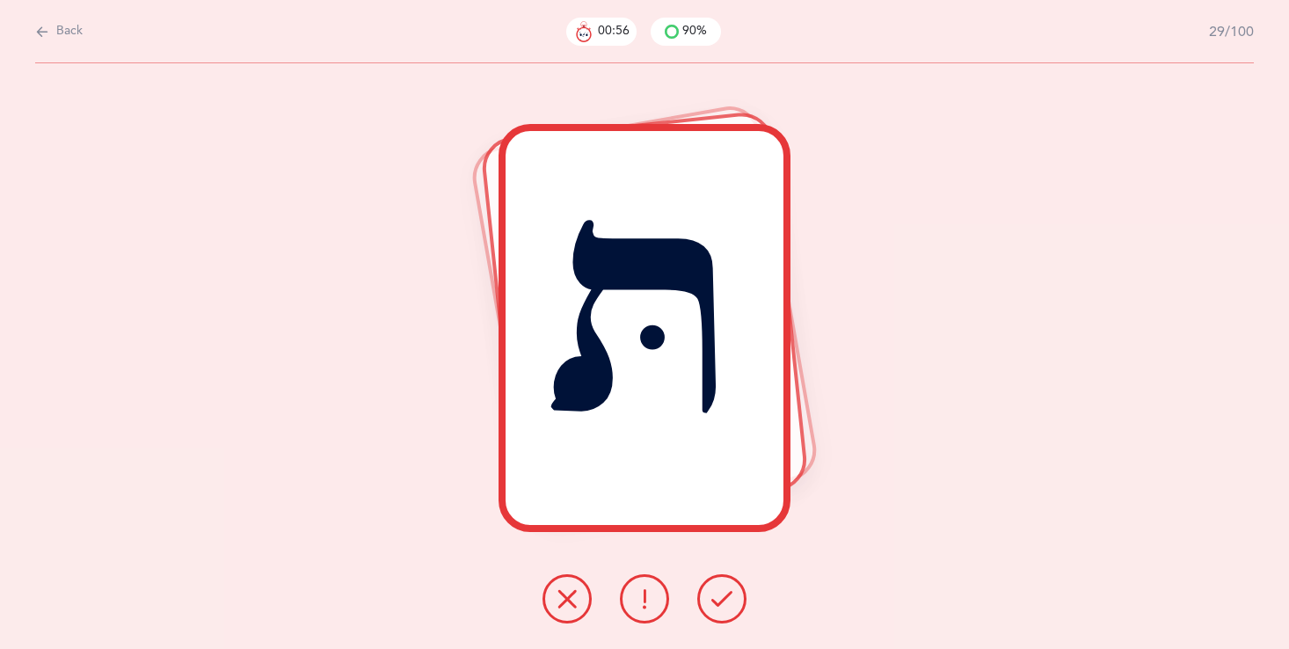
click at [722, 587] on button at bounding box center [721, 598] width 49 height 49
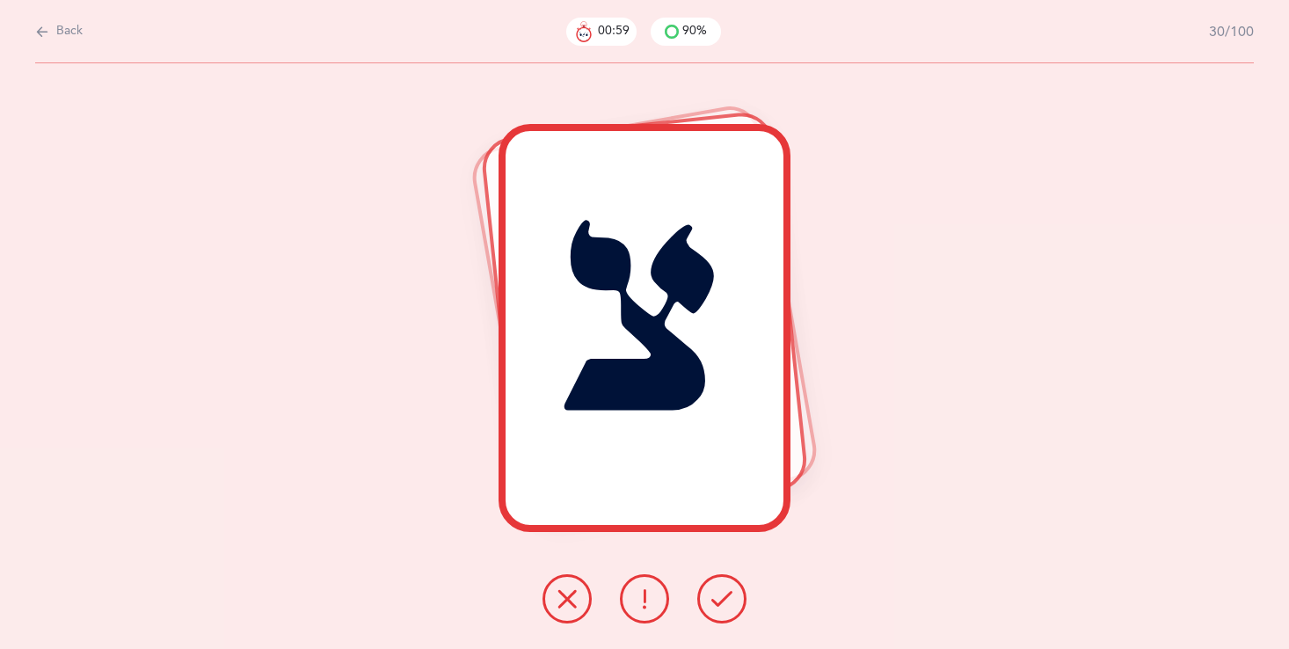
click at [715, 585] on button at bounding box center [721, 598] width 49 height 49
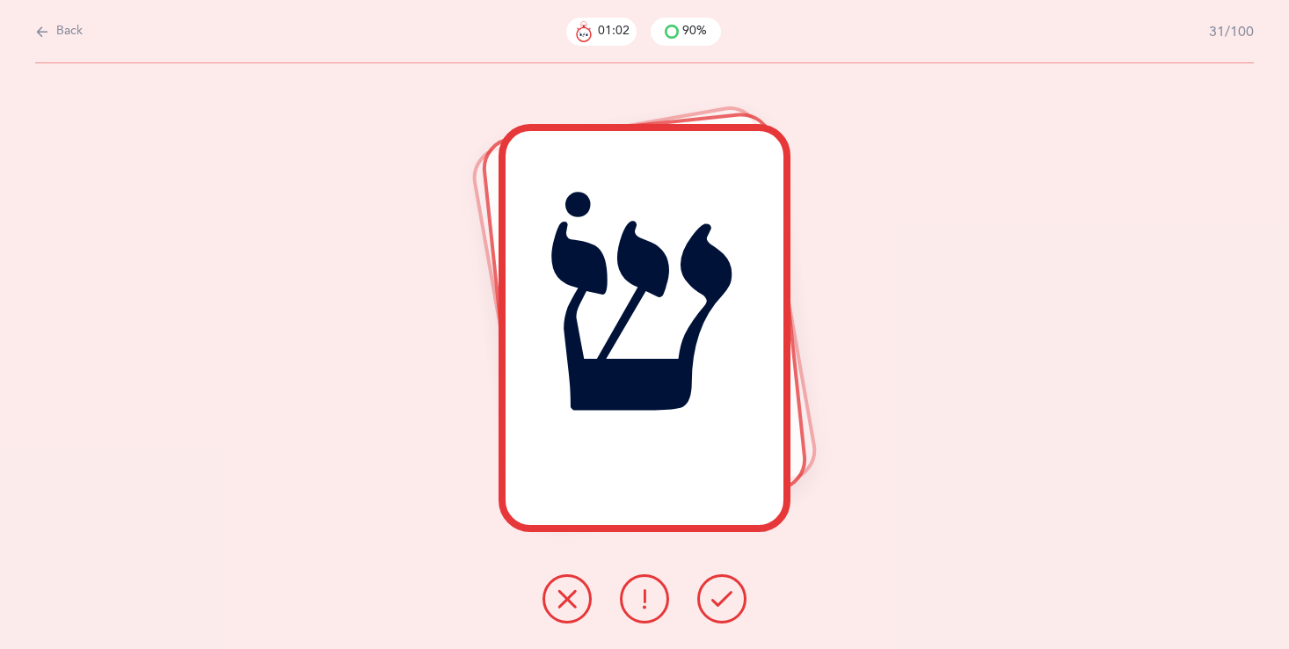
click at [713, 578] on button at bounding box center [721, 598] width 49 height 49
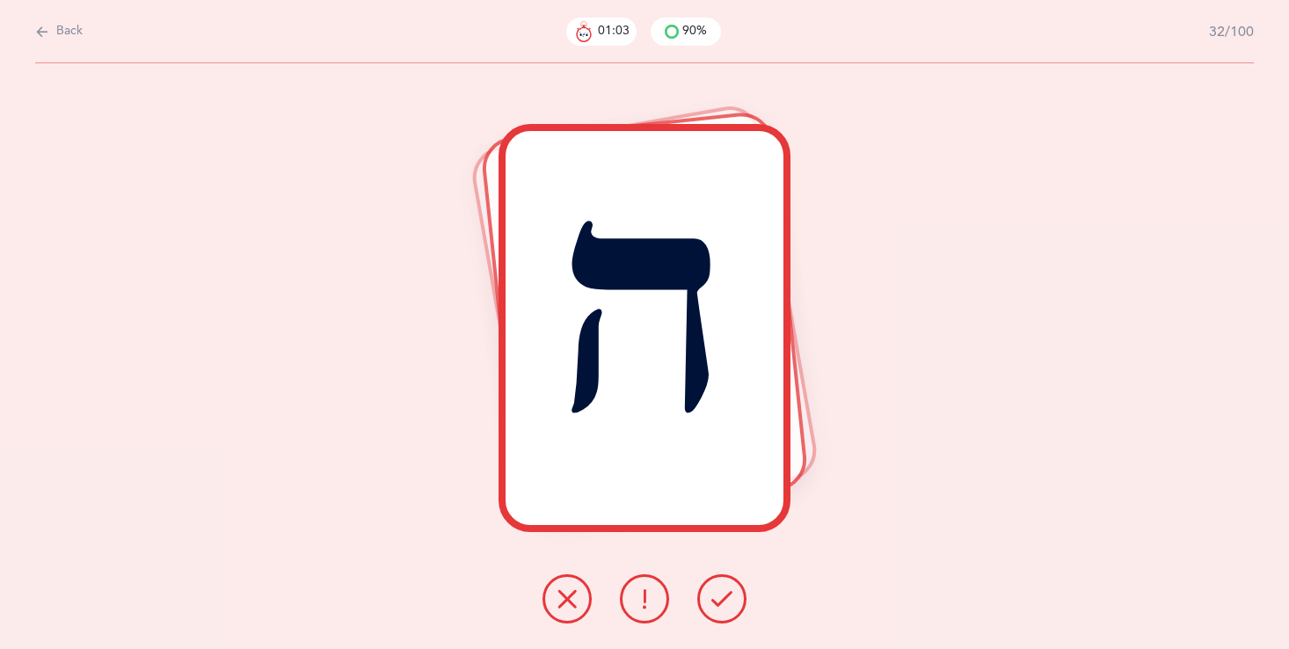
click at [719, 596] on icon at bounding box center [721, 598] width 21 height 21
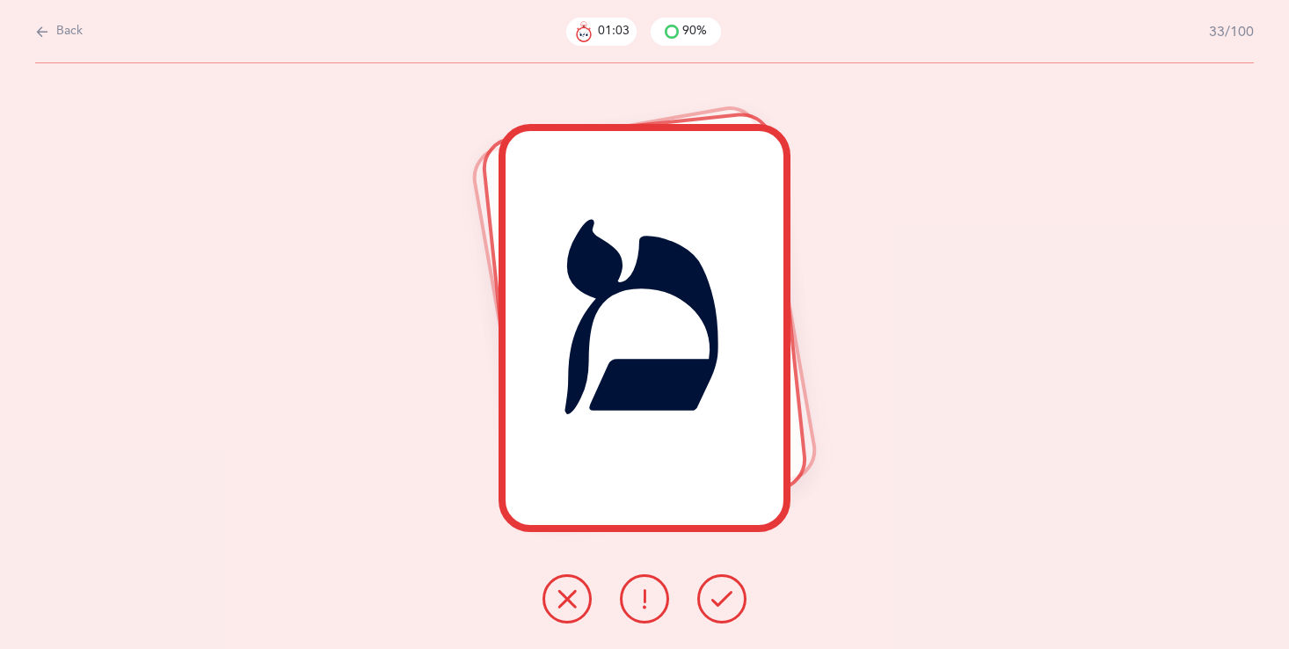
click at [721, 598] on icon at bounding box center [721, 598] width 21 height 21
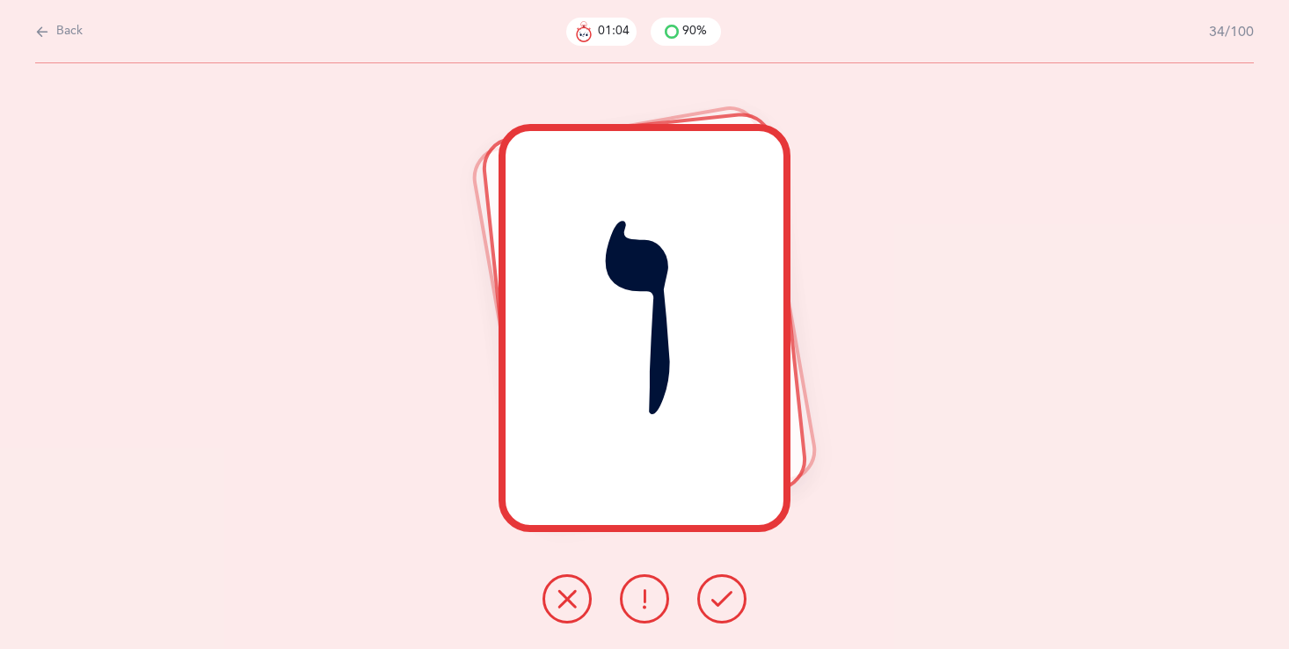
click at [720, 597] on icon at bounding box center [721, 598] width 21 height 21
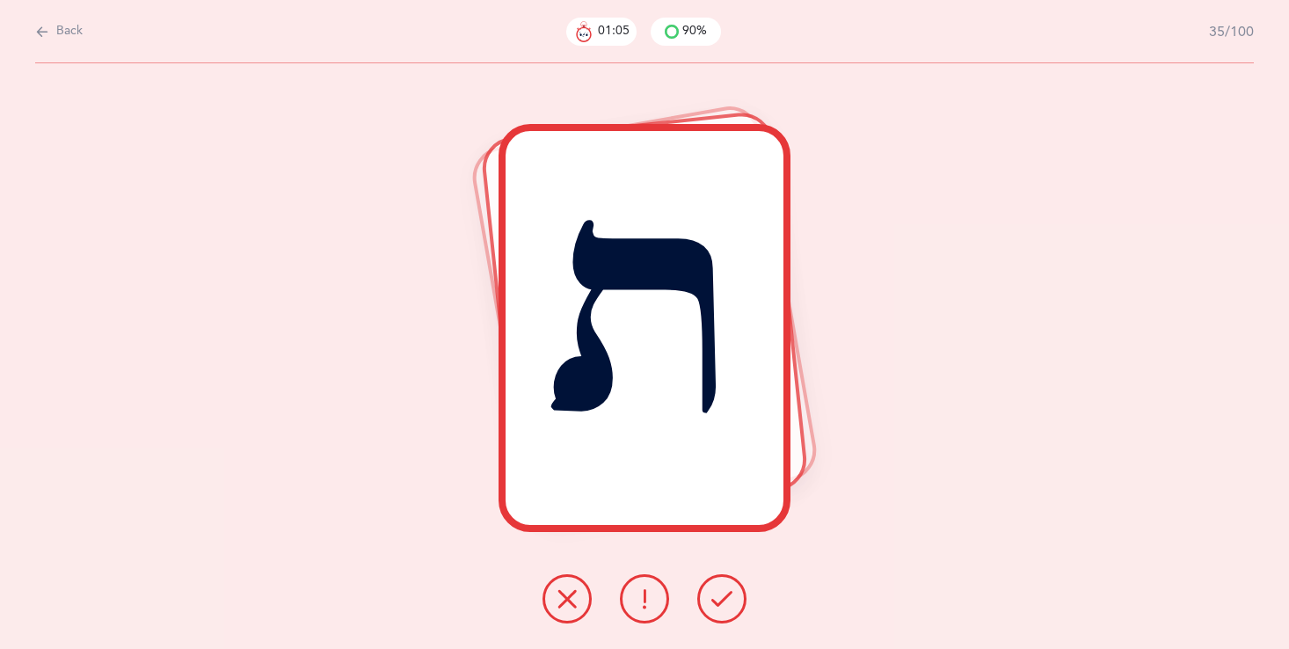
click at [720, 597] on icon at bounding box center [721, 598] width 21 height 21
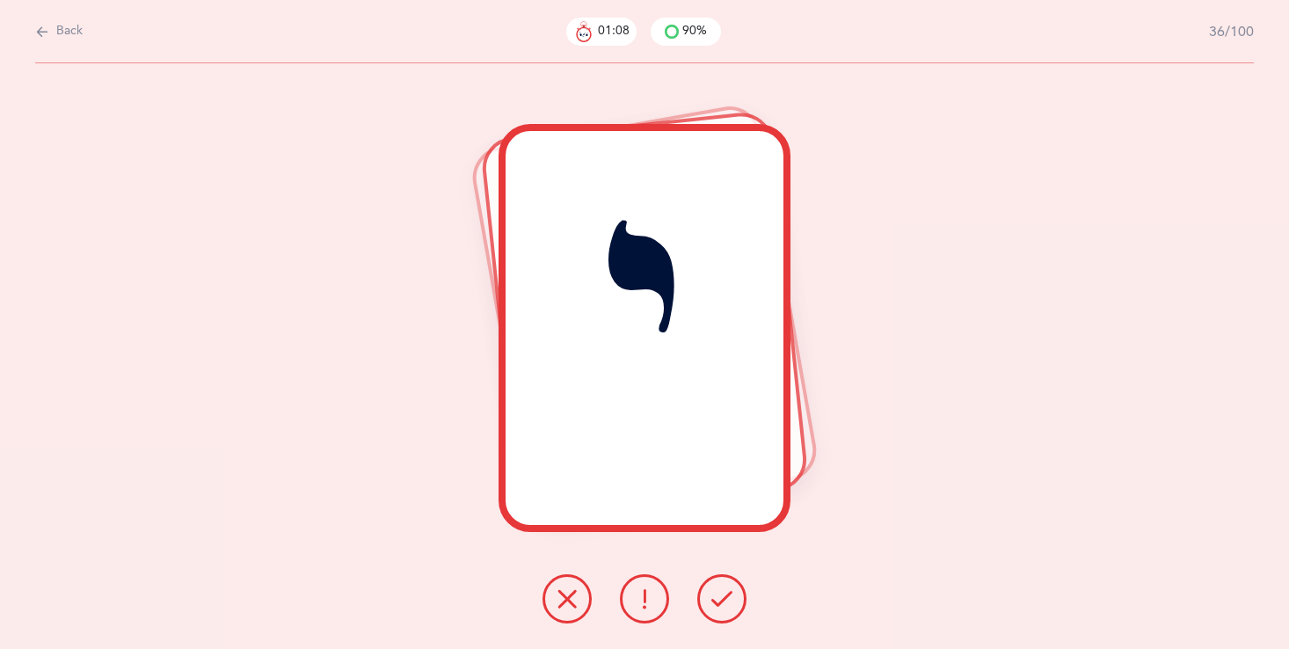
click at [712, 583] on button at bounding box center [721, 598] width 49 height 49
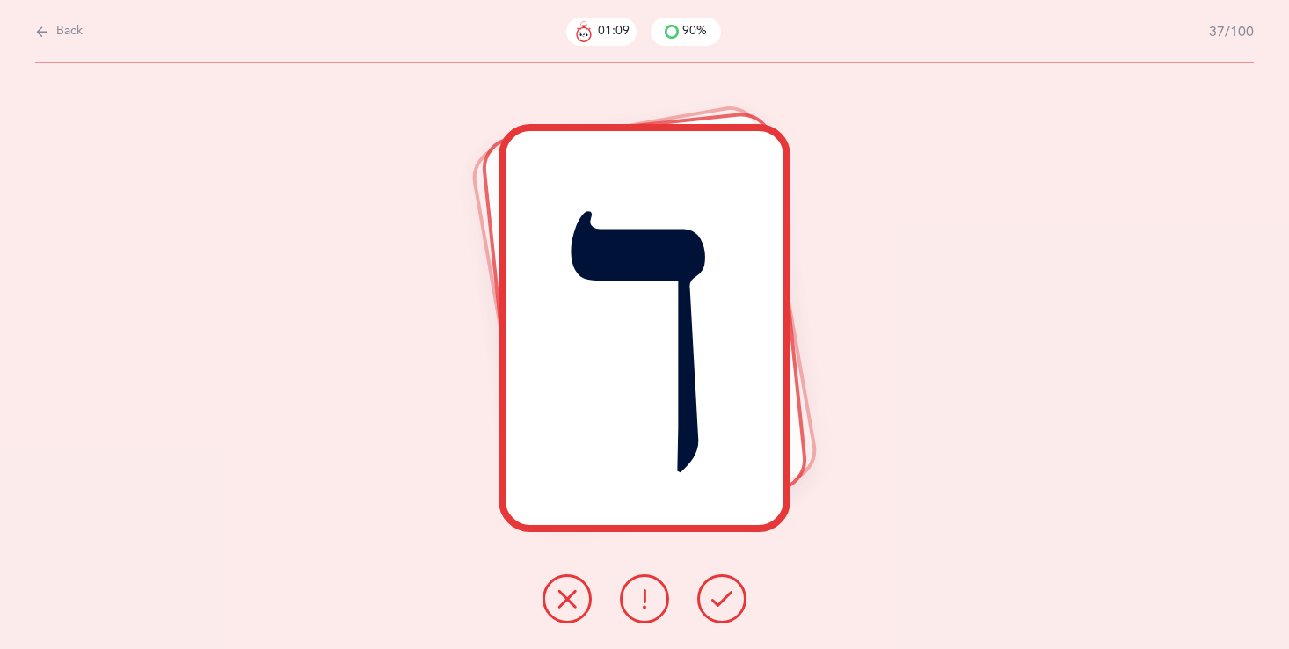
click at [715, 580] on button at bounding box center [721, 598] width 49 height 49
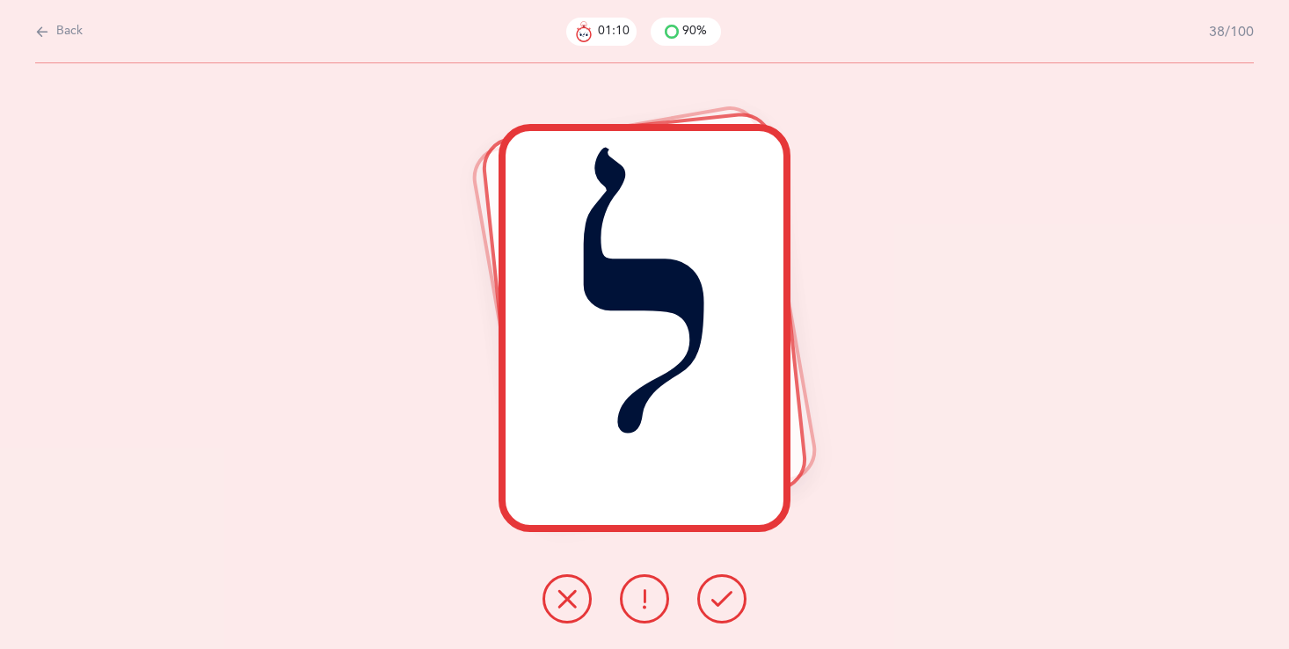
click at [715, 580] on button at bounding box center [721, 598] width 49 height 49
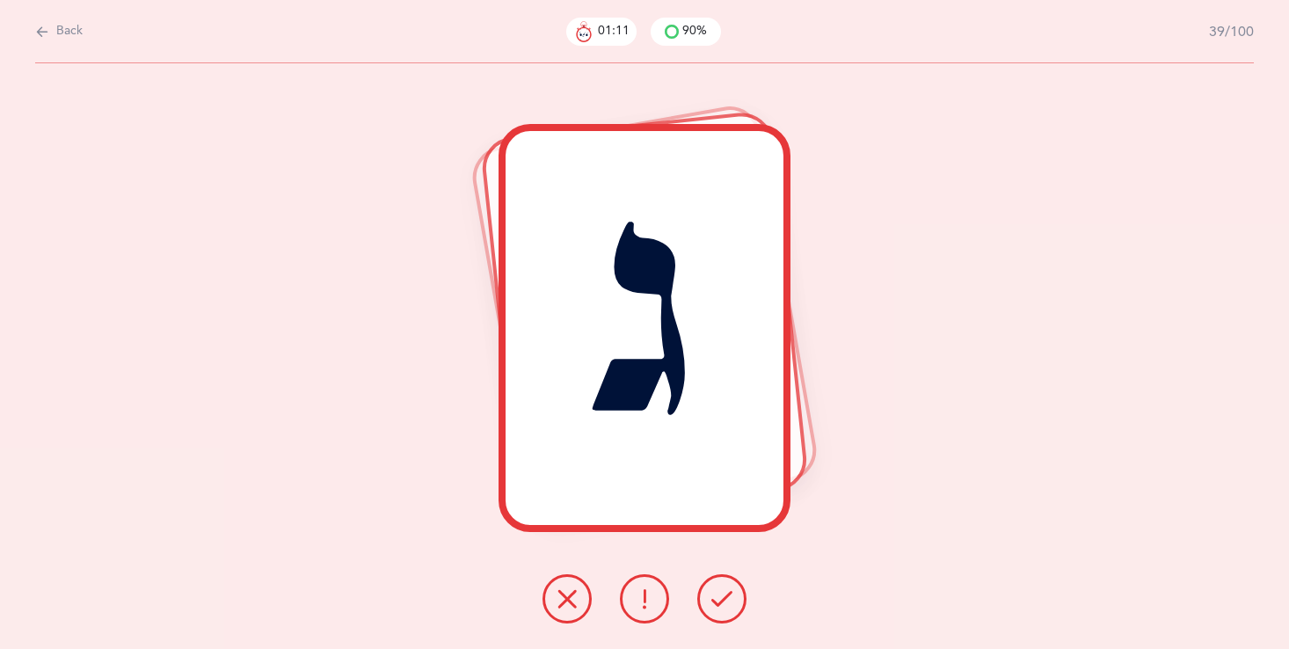
click at [715, 580] on button at bounding box center [721, 598] width 49 height 49
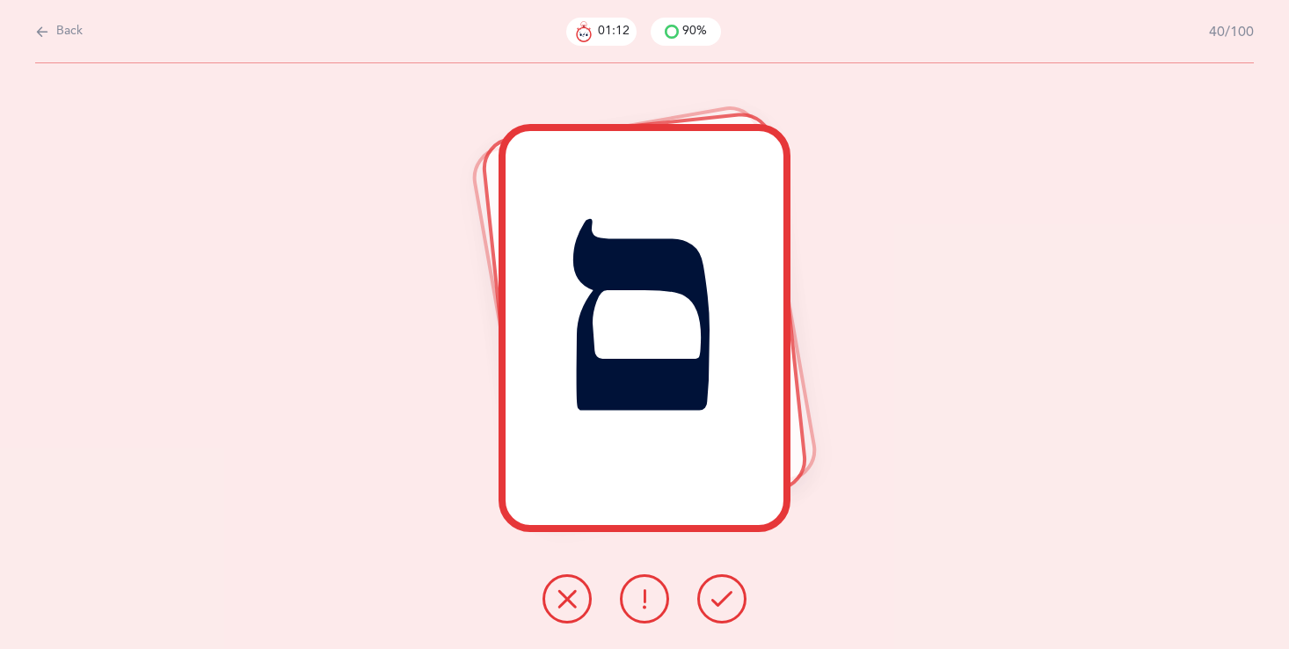
click at [715, 580] on button at bounding box center [721, 598] width 49 height 49
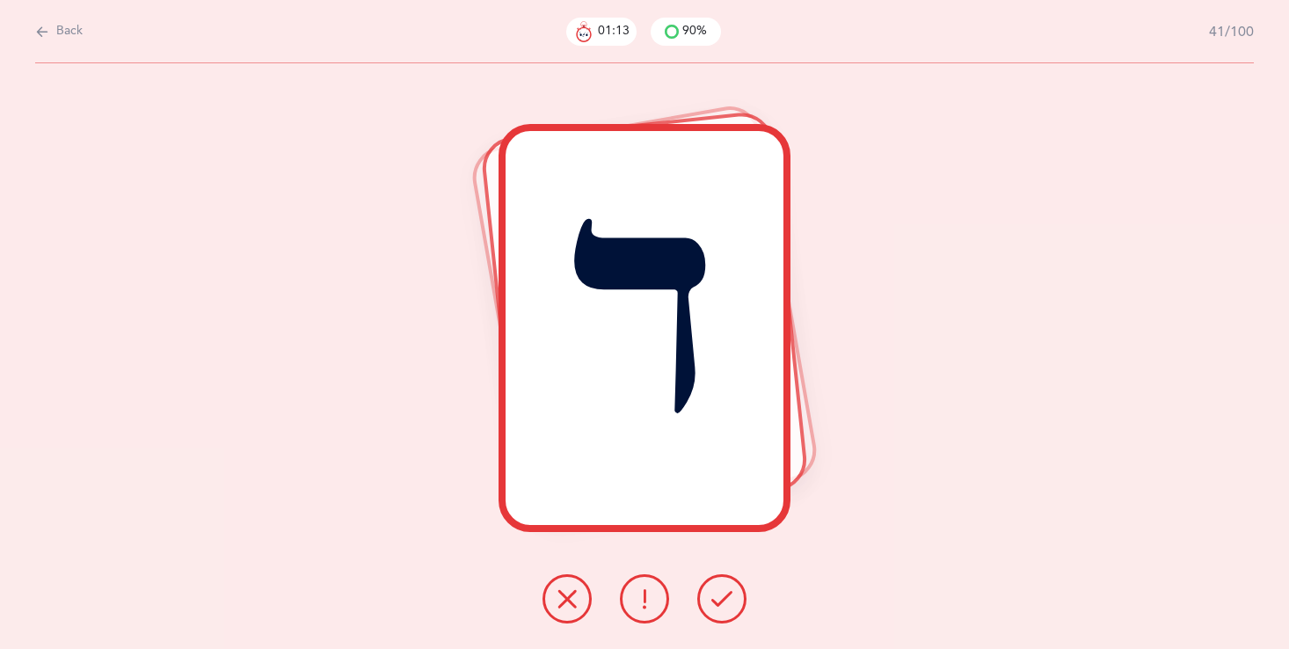
click at [715, 580] on button at bounding box center [721, 598] width 49 height 49
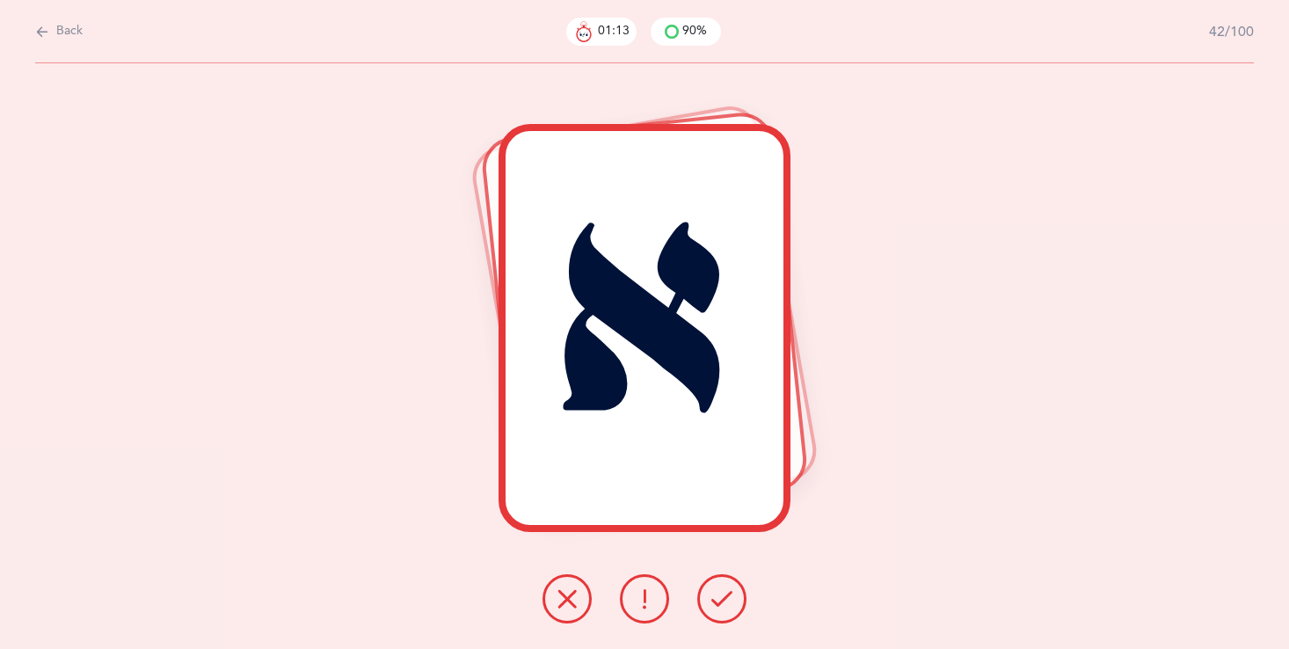
click at [715, 580] on button at bounding box center [721, 598] width 49 height 49
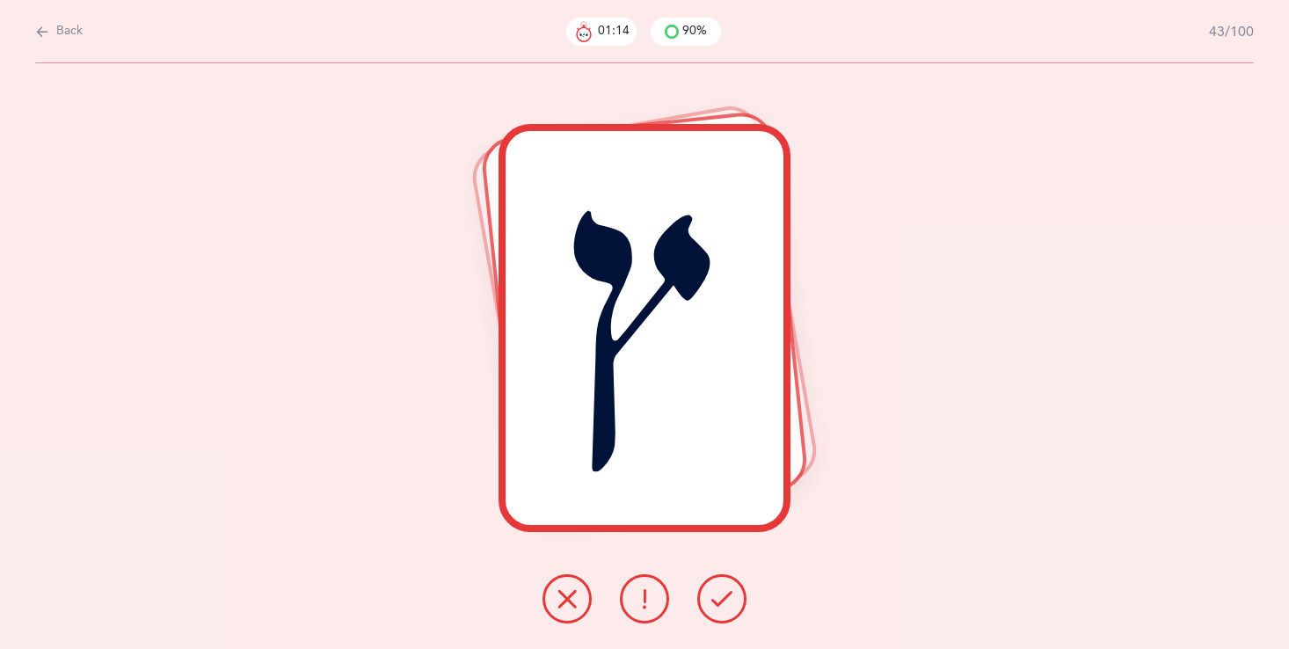
click at [715, 580] on button at bounding box center [721, 598] width 49 height 49
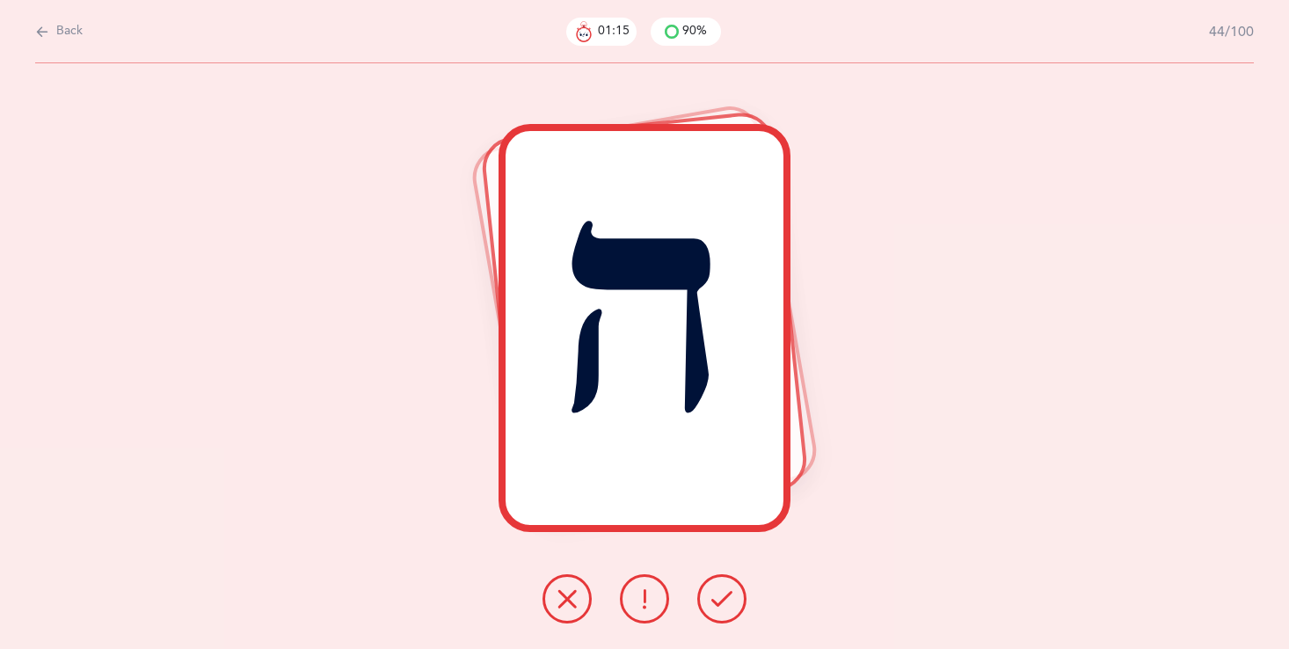
click at [715, 580] on button at bounding box center [721, 598] width 49 height 49
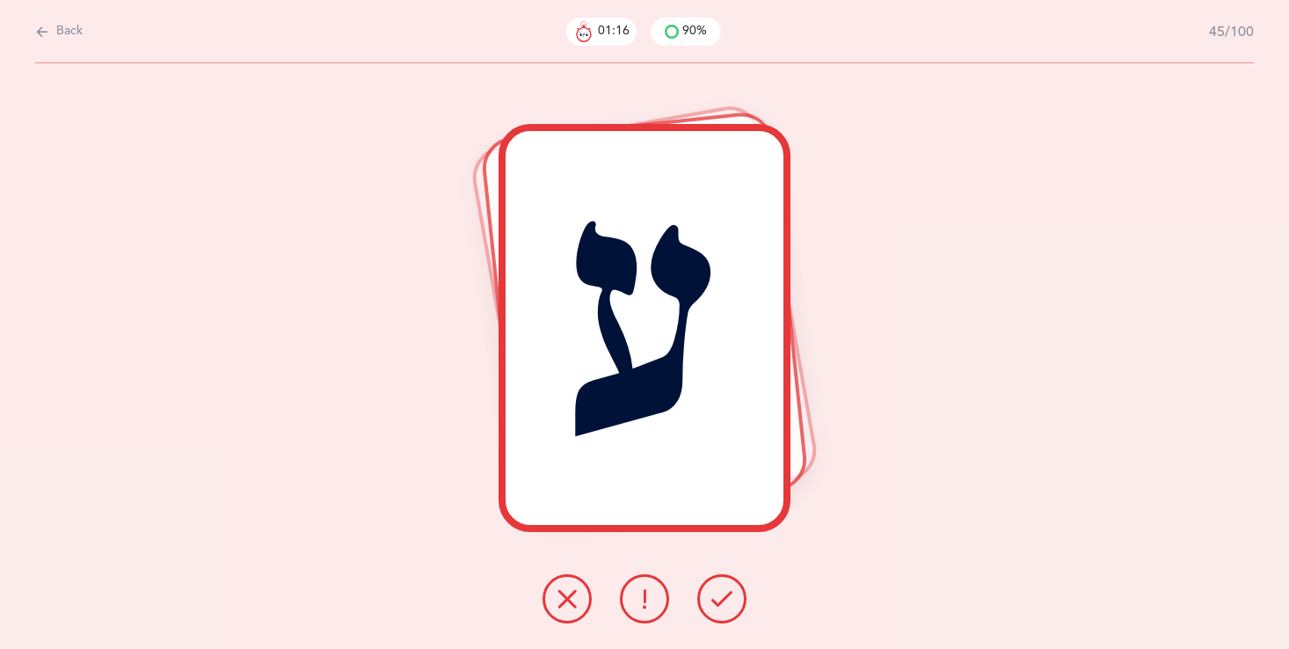
click at [715, 580] on button at bounding box center [721, 598] width 49 height 49
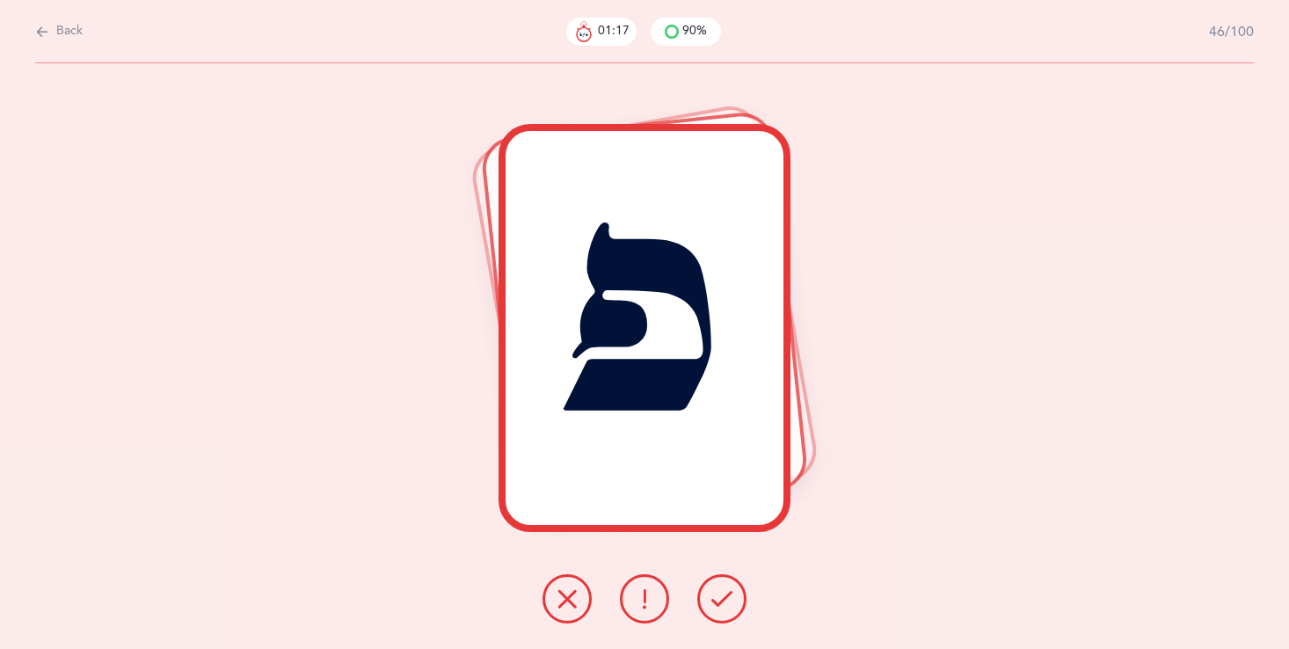
click at [715, 580] on button at bounding box center [721, 598] width 49 height 49
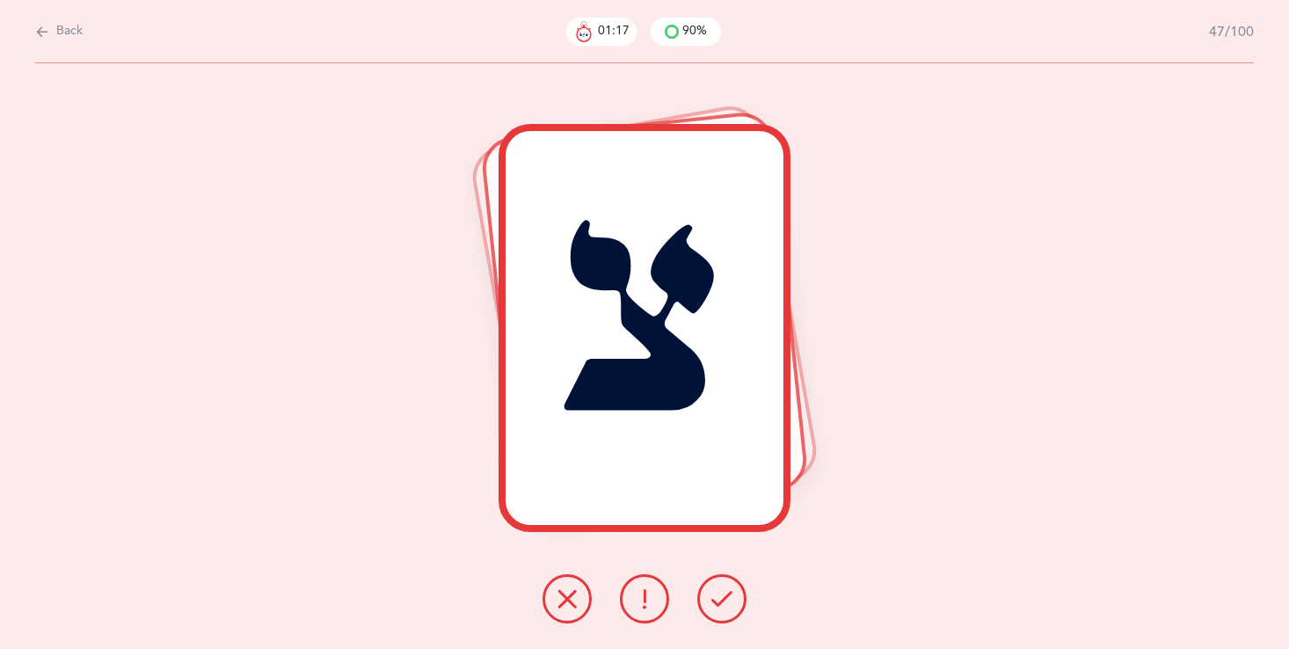
click at [711, 580] on button at bounding box center [721, 598] width 49 height 49
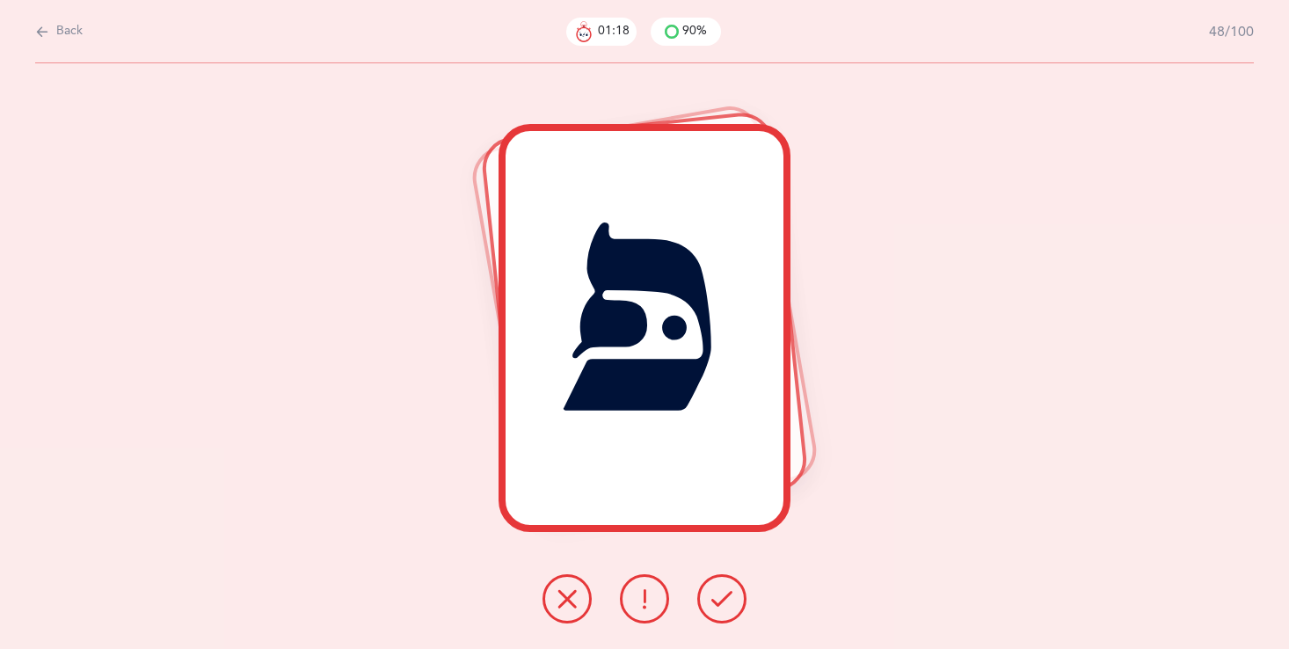
click at [711, 580] on button at bounding box center [721, 598] width 49 height 49
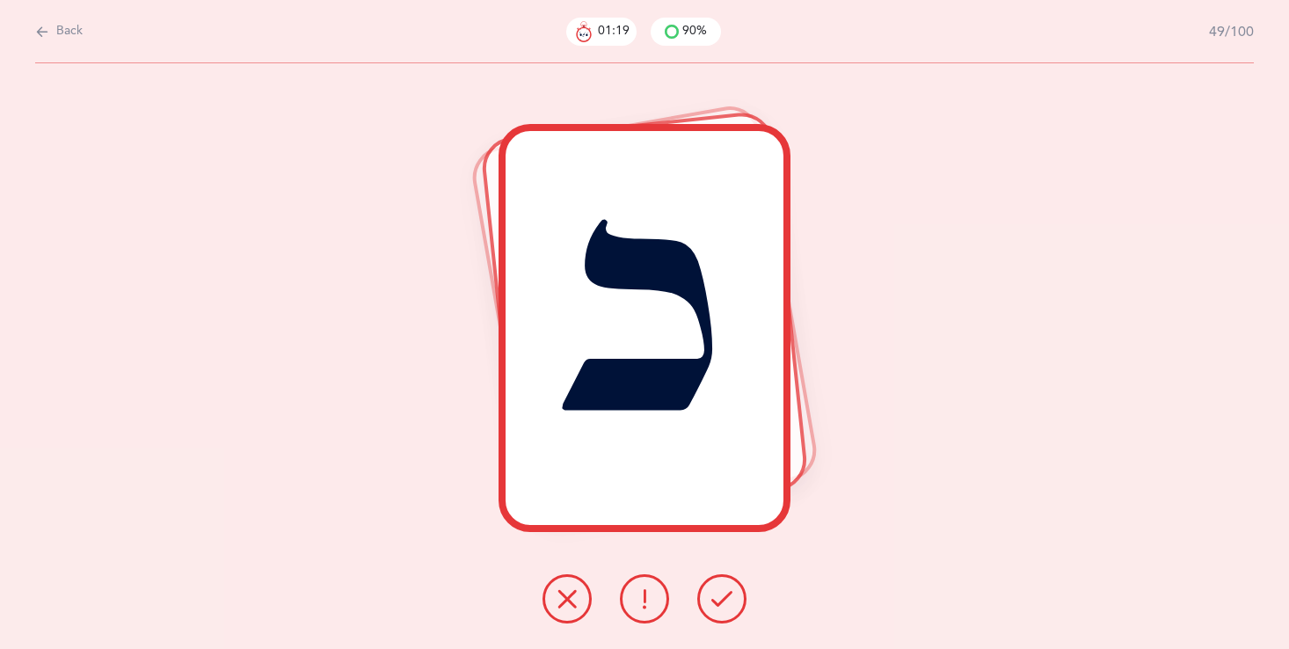
click at [711, 580] on button at bounding box center [721, 598] width 49 height 49
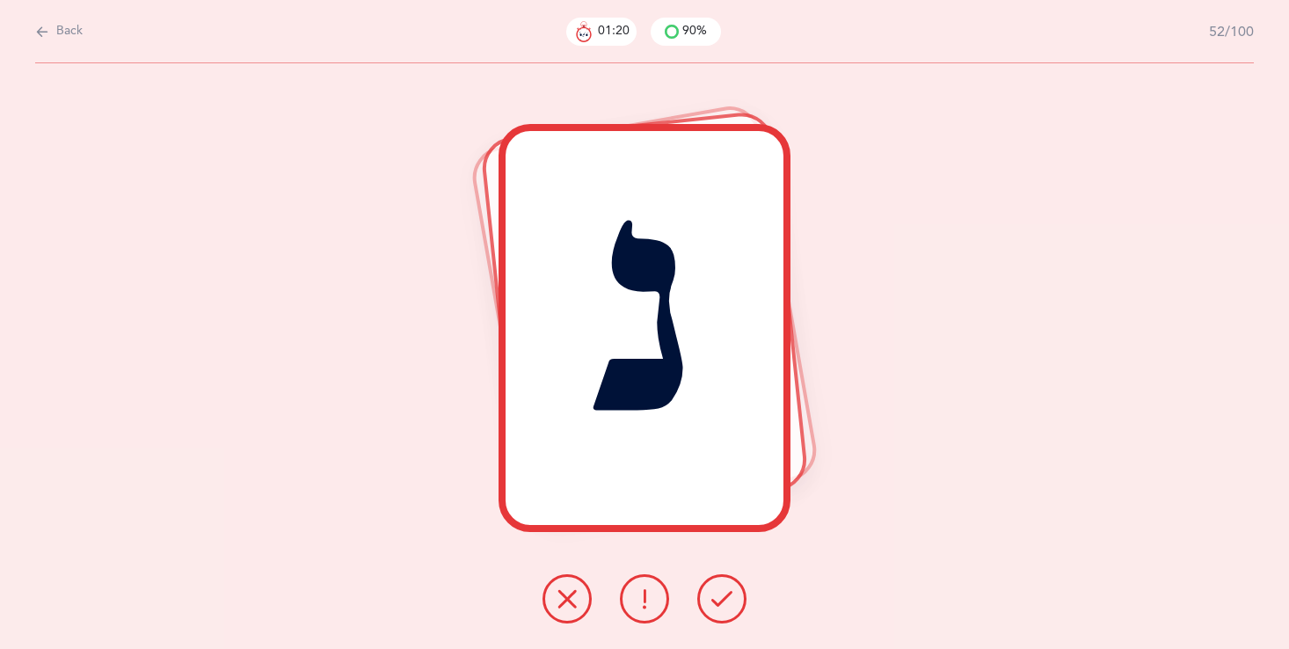
click at [711, 580] on button at bounding box center [721, 598] width 49 height 49
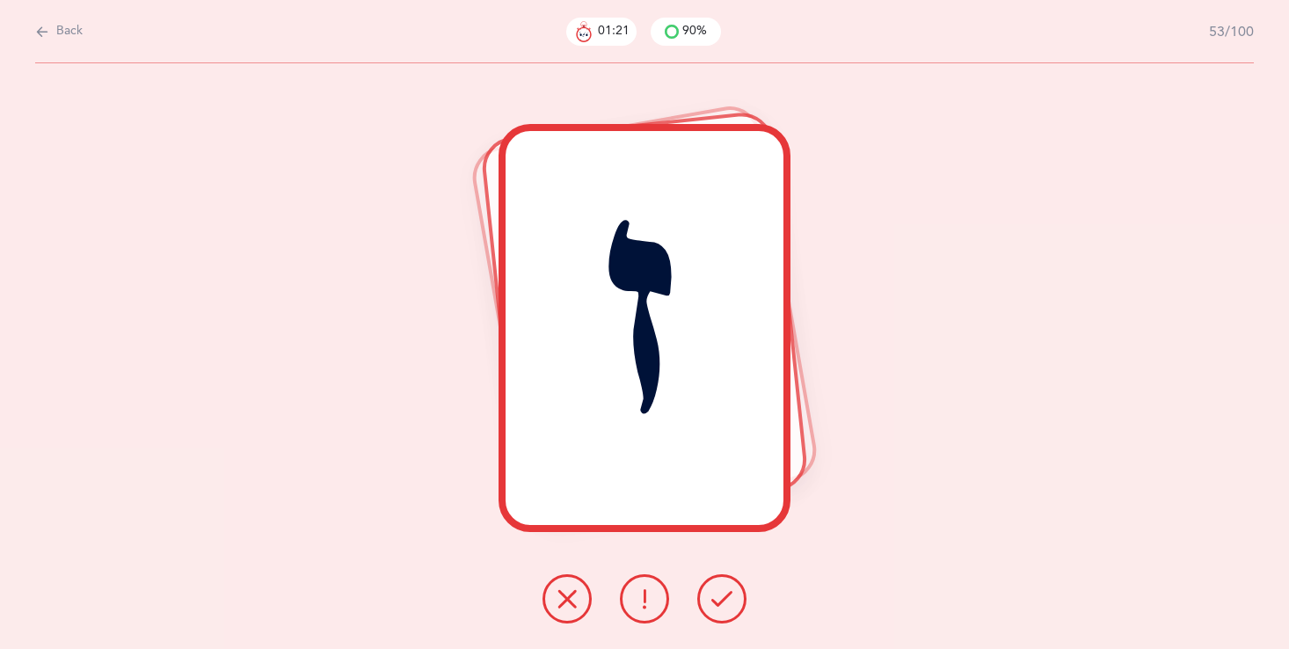
click at [711, 580] on button at bounding box center [721, 598] width 49 height 49
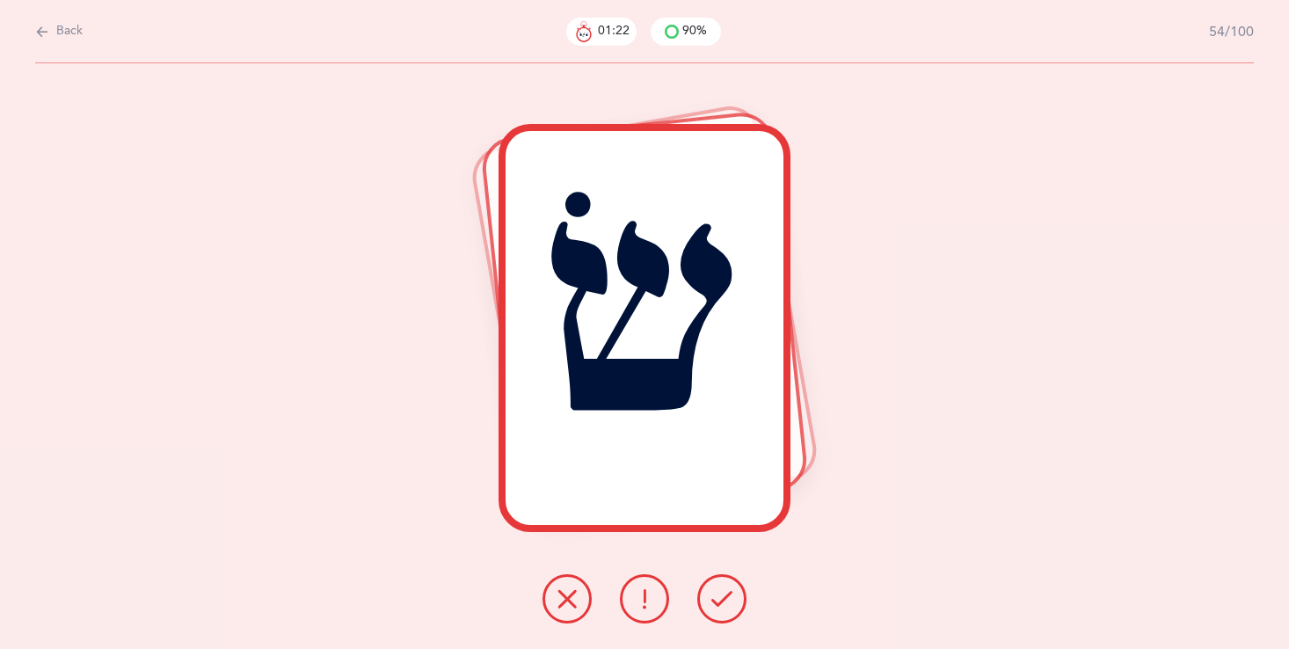
click at [711, 580] on button at bounding box center [721, 598] width 49 height 49
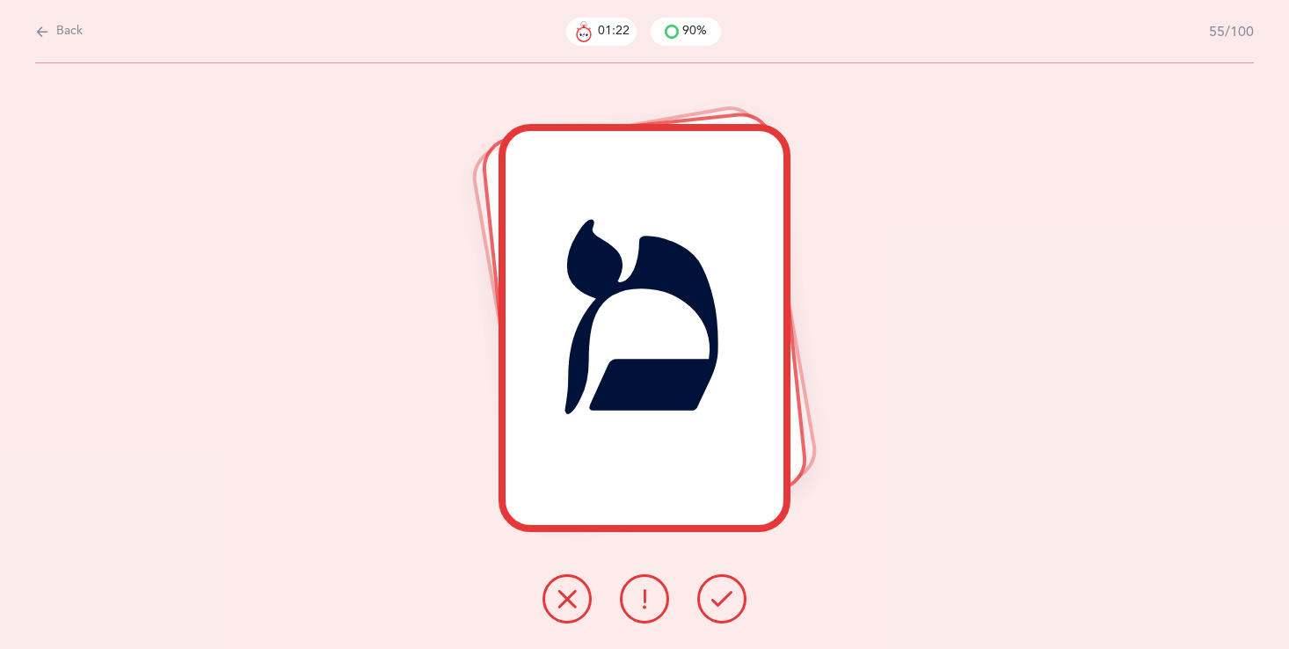
click at [708, 580] on button at bounding box center [721, 598] width 49 height 49
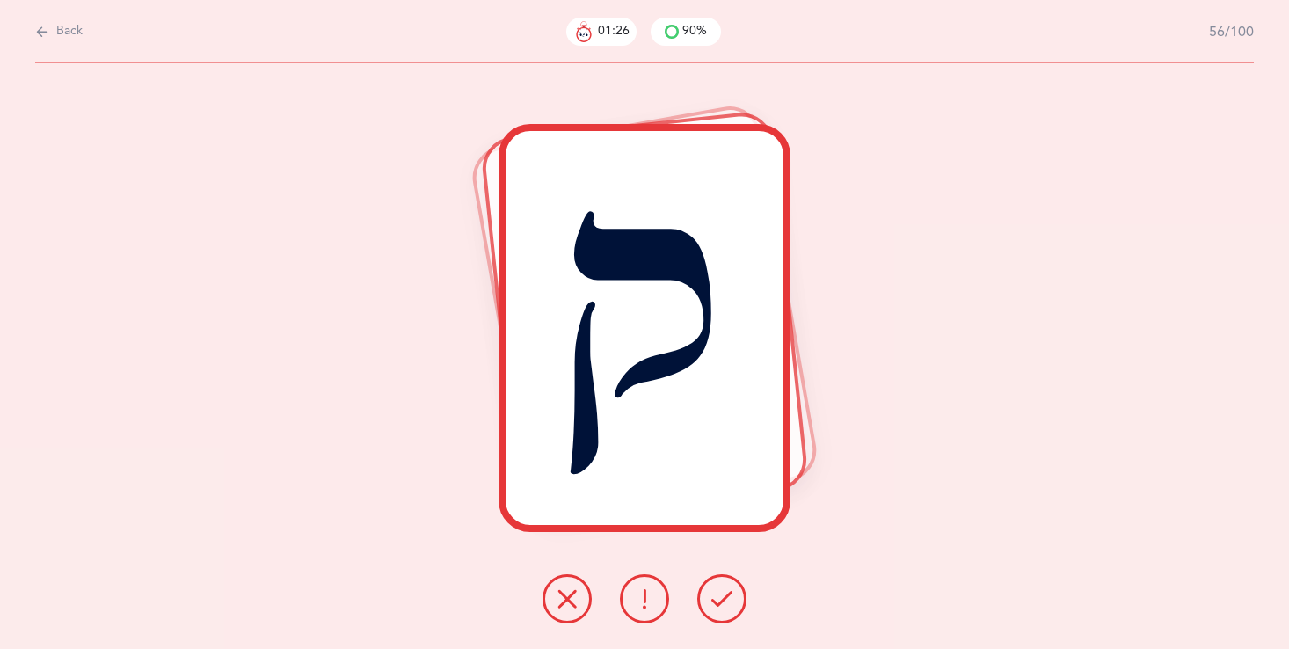
click at [706, 582] on button at bounding box center [721, 598] width 49 height 49
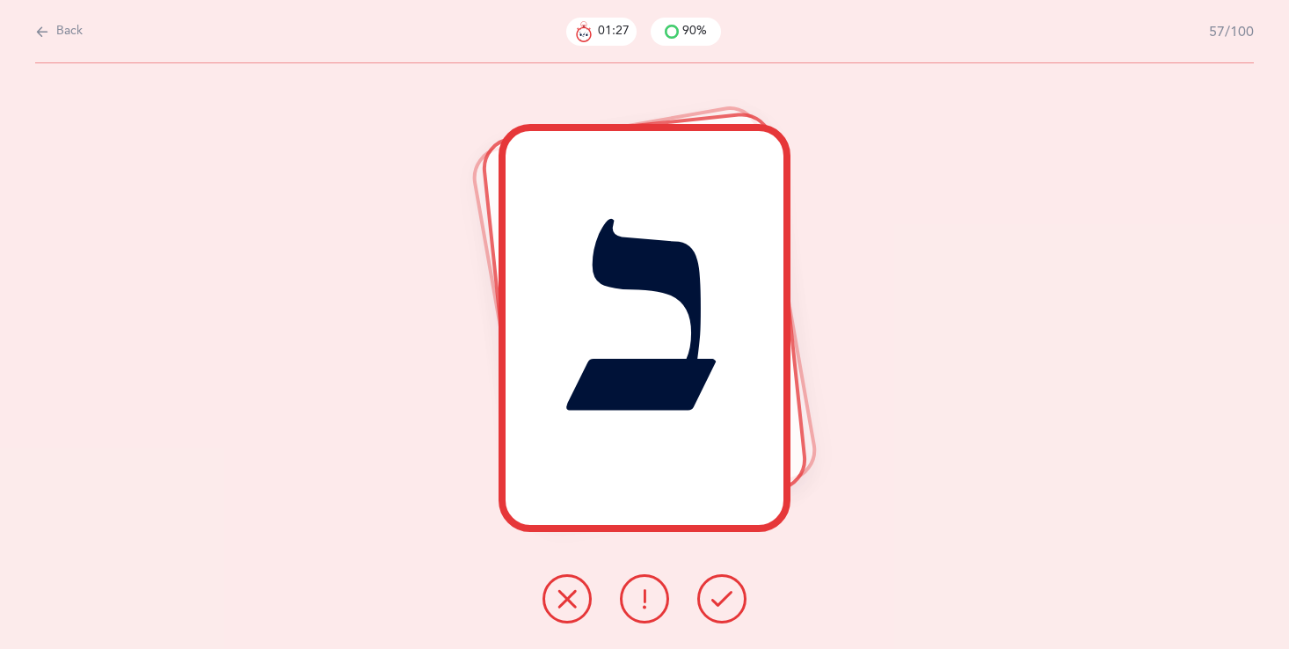
click at [706, 582] on button at bounding box center [721, 598] width 49 height 49
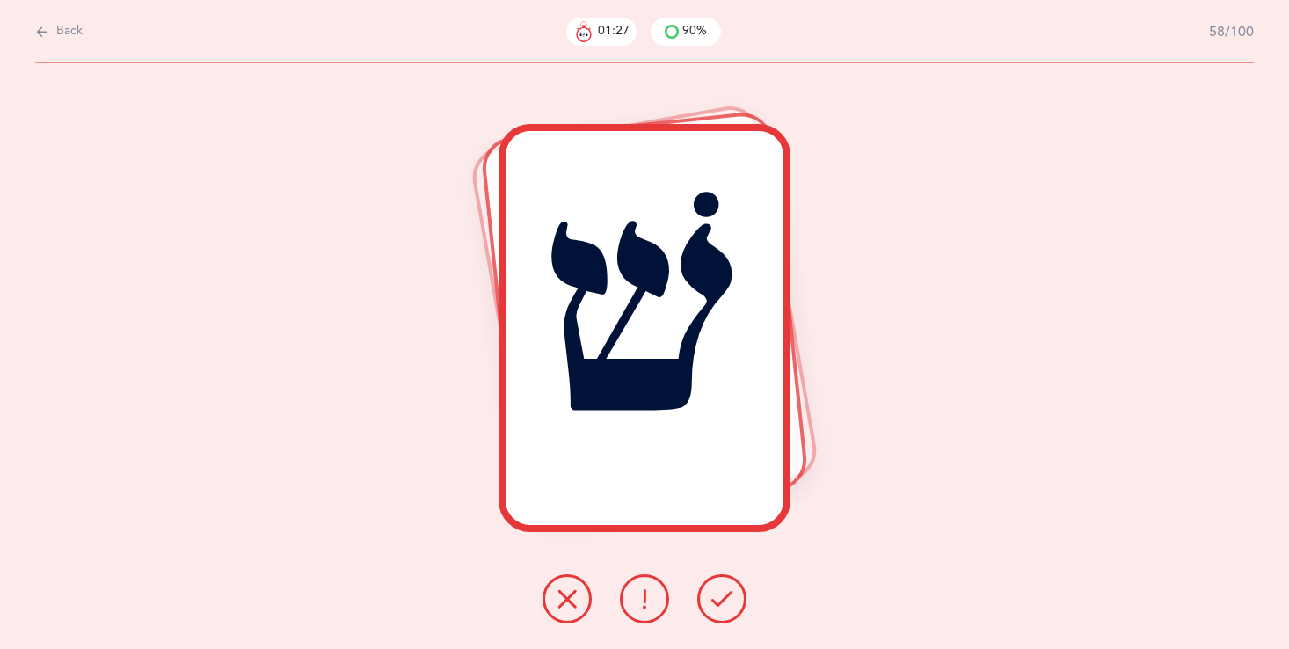
click at [706, 582] on button at bounding box center [721, 598] width 49 height 49
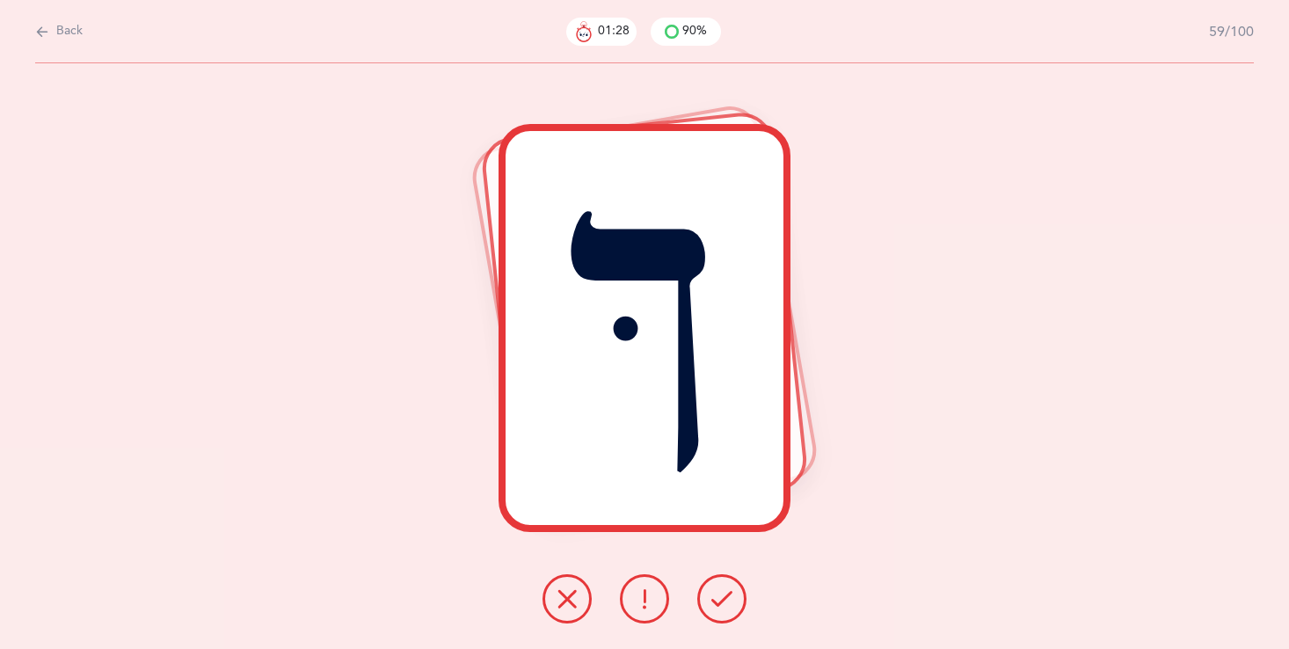
click at [706, 582] on button at bounding box center [721, 598] width 49 height 49
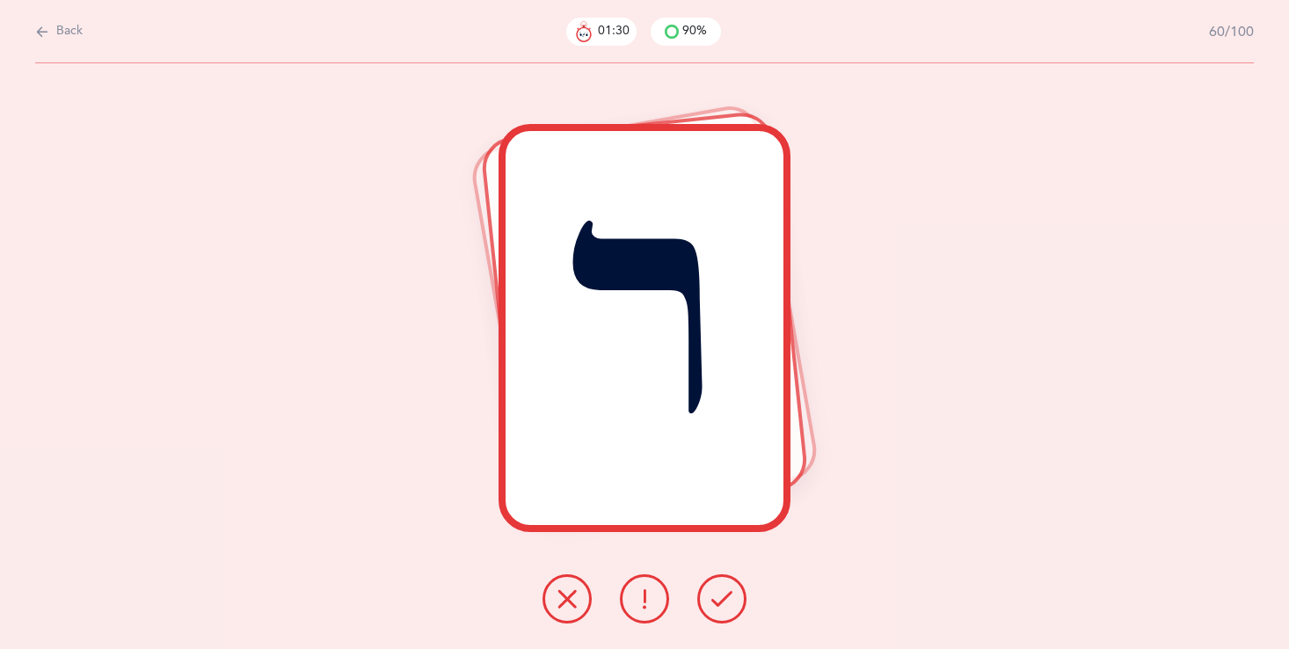
click at [702, 581] on div at bounding box center [644, 598] width 232 height 49
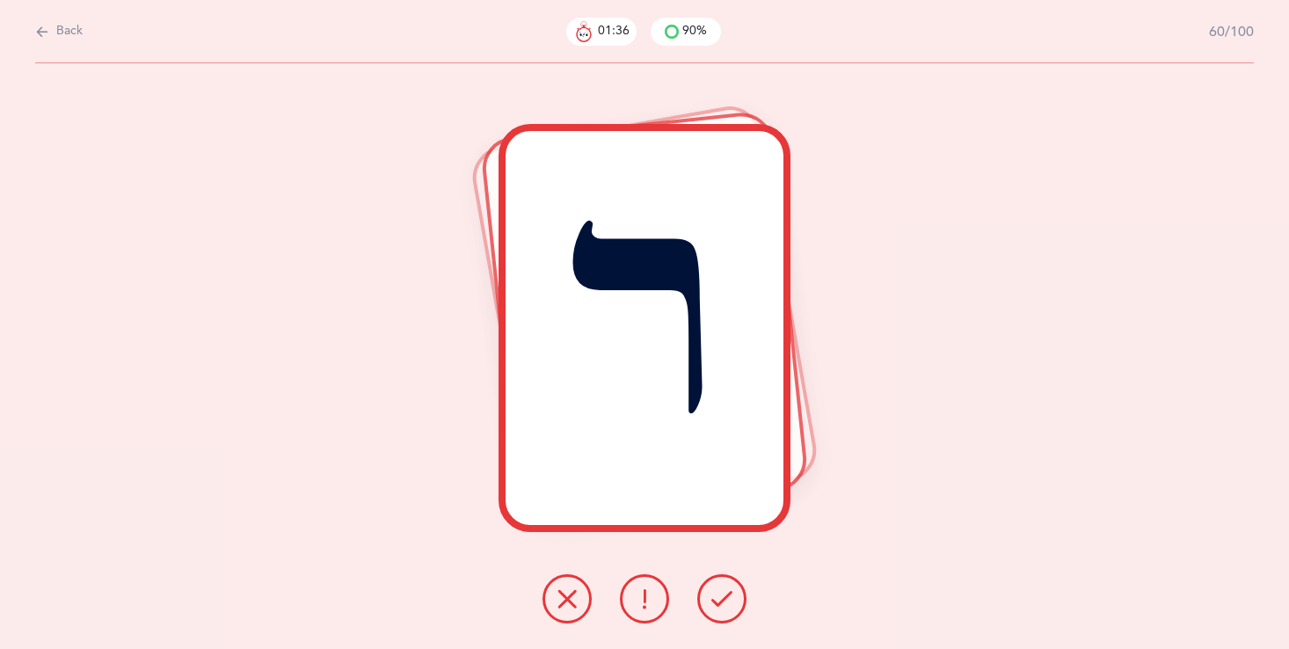
click at [702, 581] on div at bounding box center [644, 598] width 232 height 49
click at [707, 581] on div at bounding box center [644, 598] width 232 height 49
click at [708, 582] on button at bounding box center [721, 598] width 49 height 49
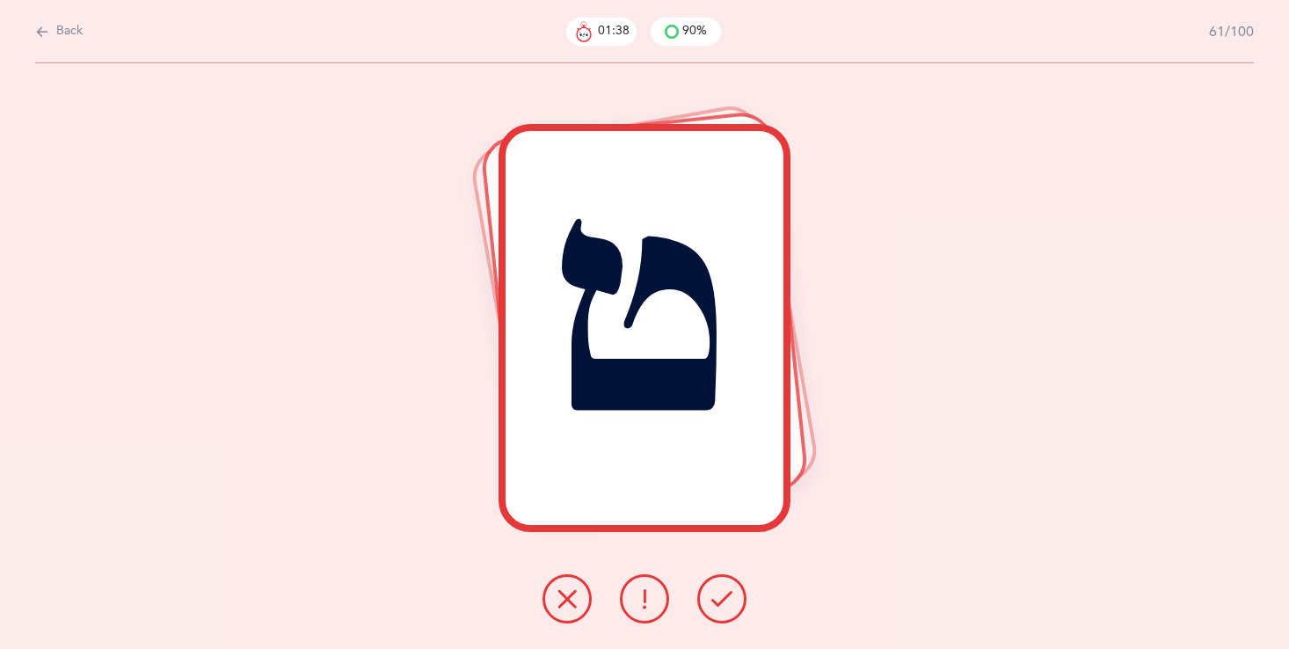
click at [708, 582] on button at bounding box center [721, 598] width 49 height 49
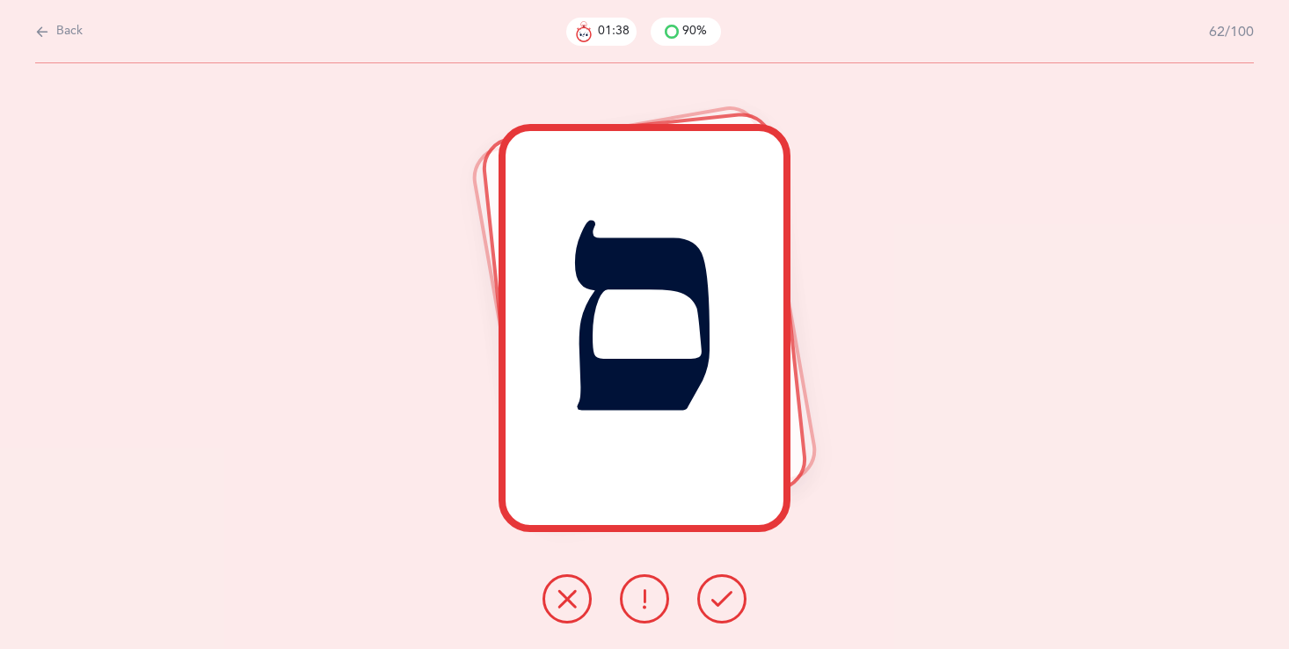
click at [708, 582] on button at bounding box center [721, 598] width 49 height 49
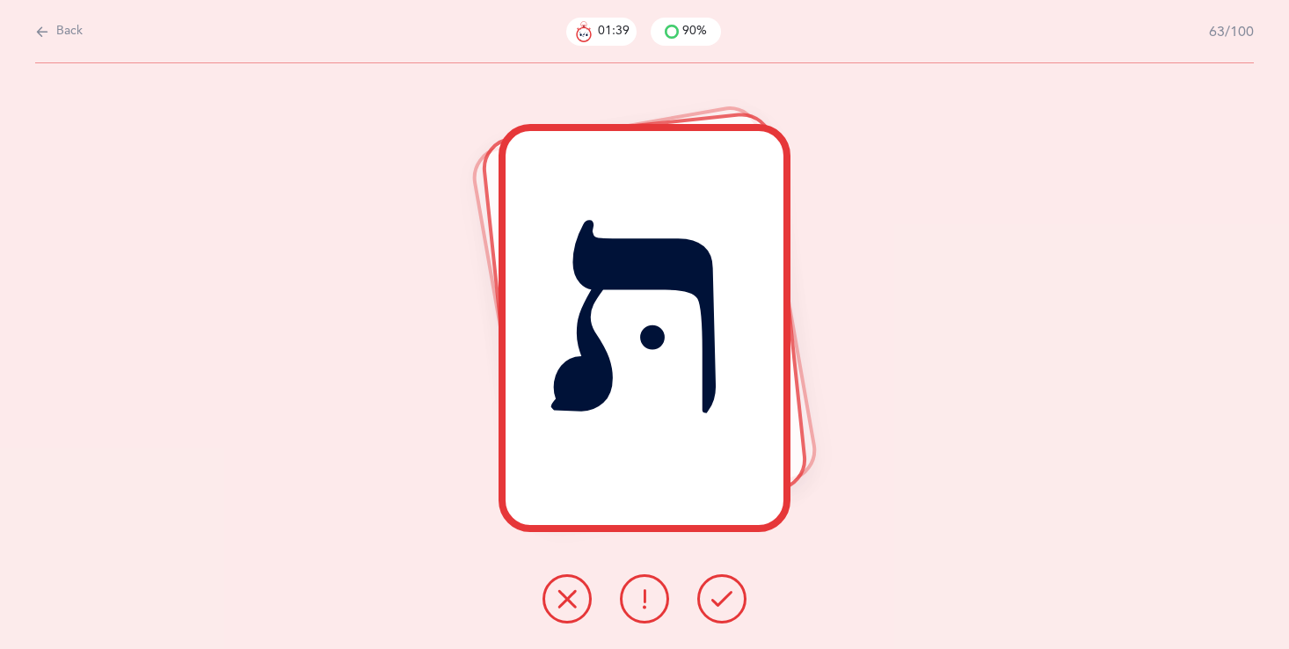
click at [708, 582] on button at bounding box center [721, 598] width 49 height 49
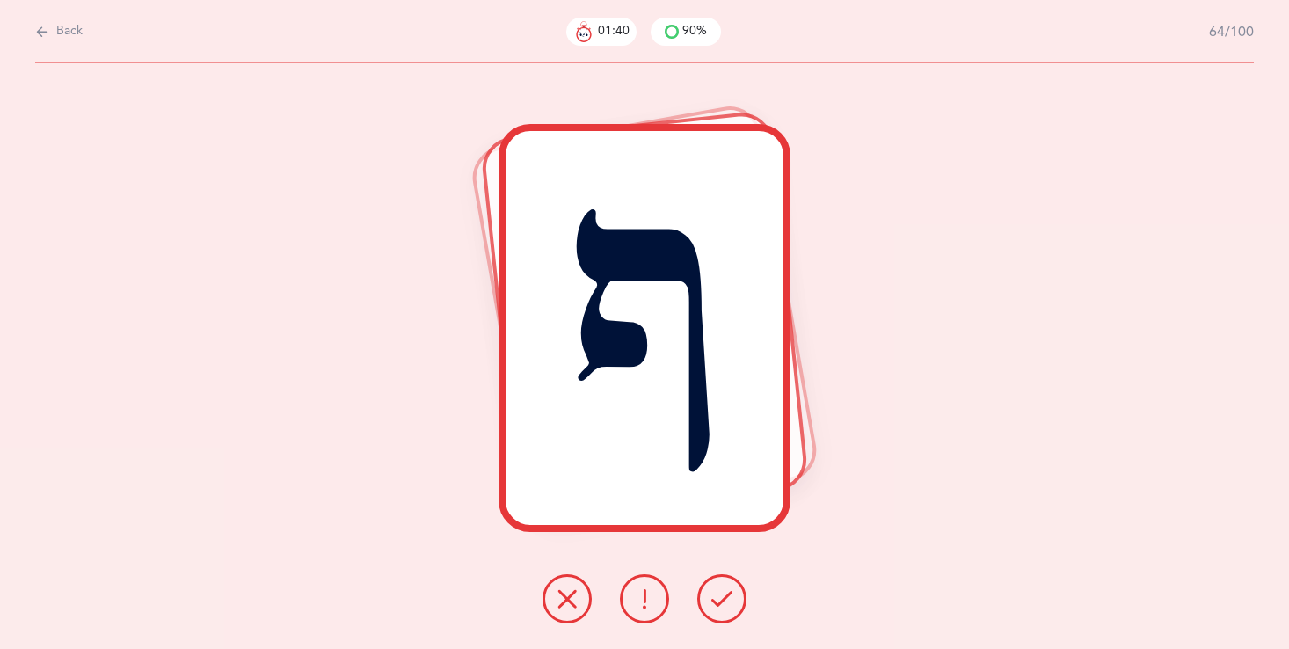
click at [708, 582] on button at bounding box center [721, 598] width 49 height 49
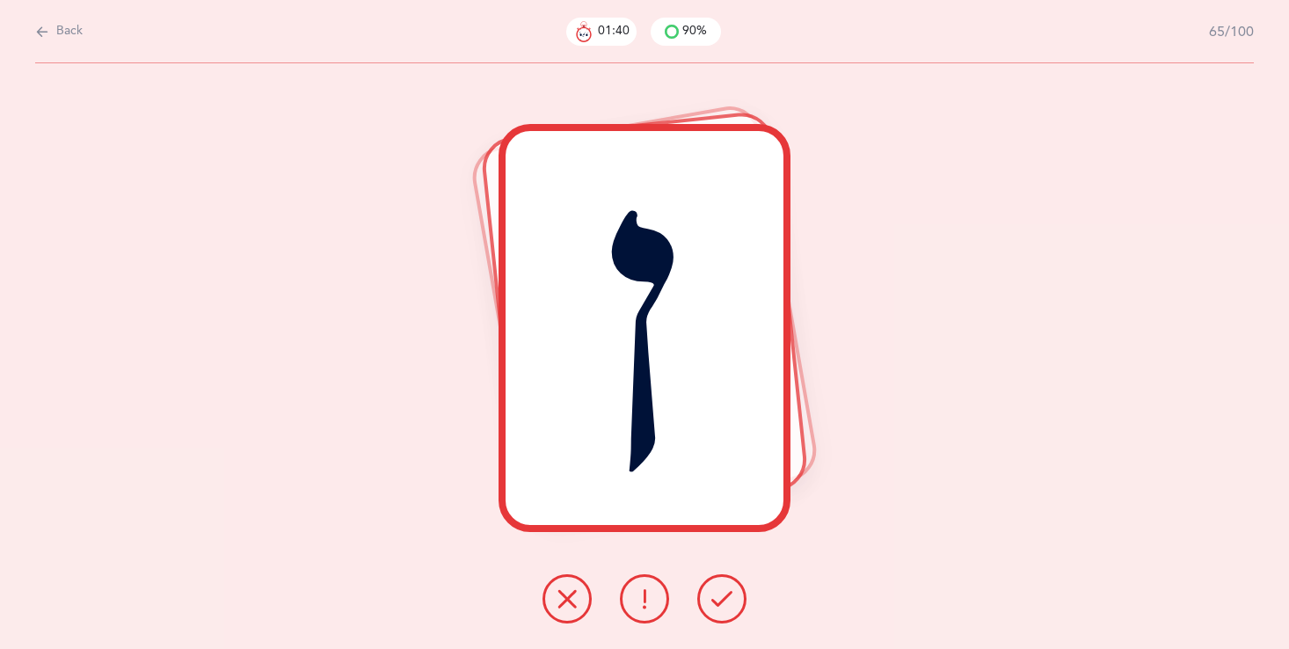
click at [708, 582] on button at bounding box center [721, 598] width 49 height 49
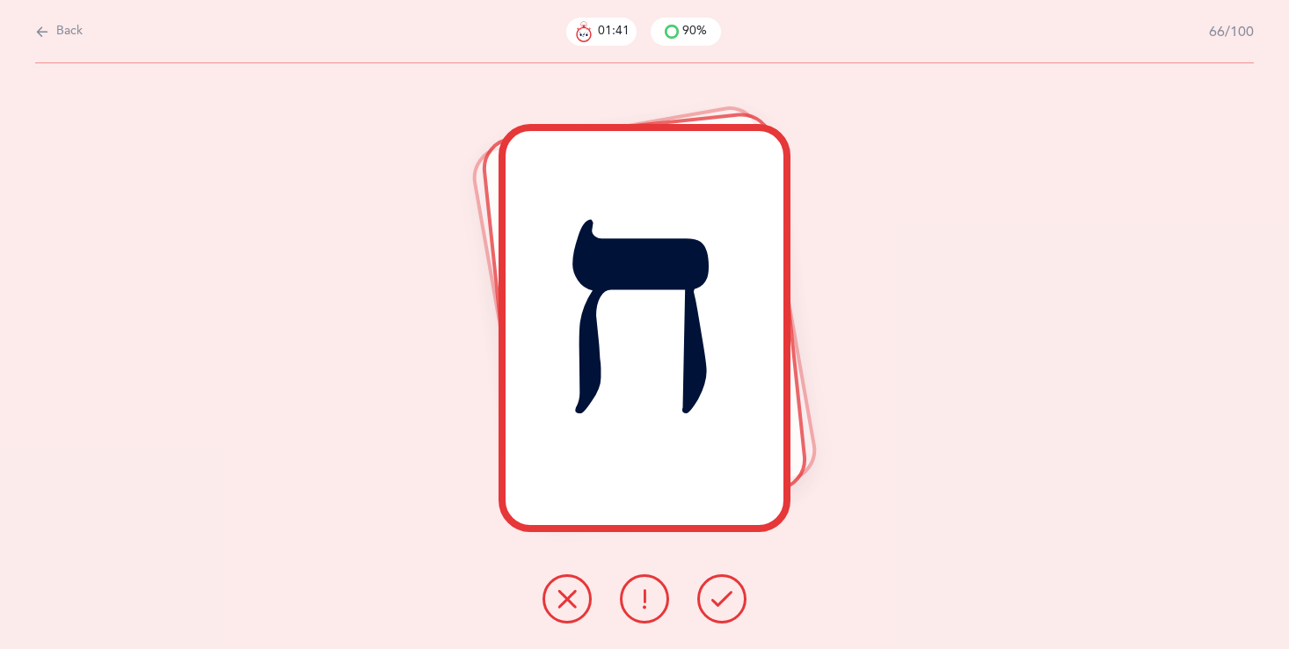
click at [708, 582] on button at bounding box center [721, 598] width 49 height 49
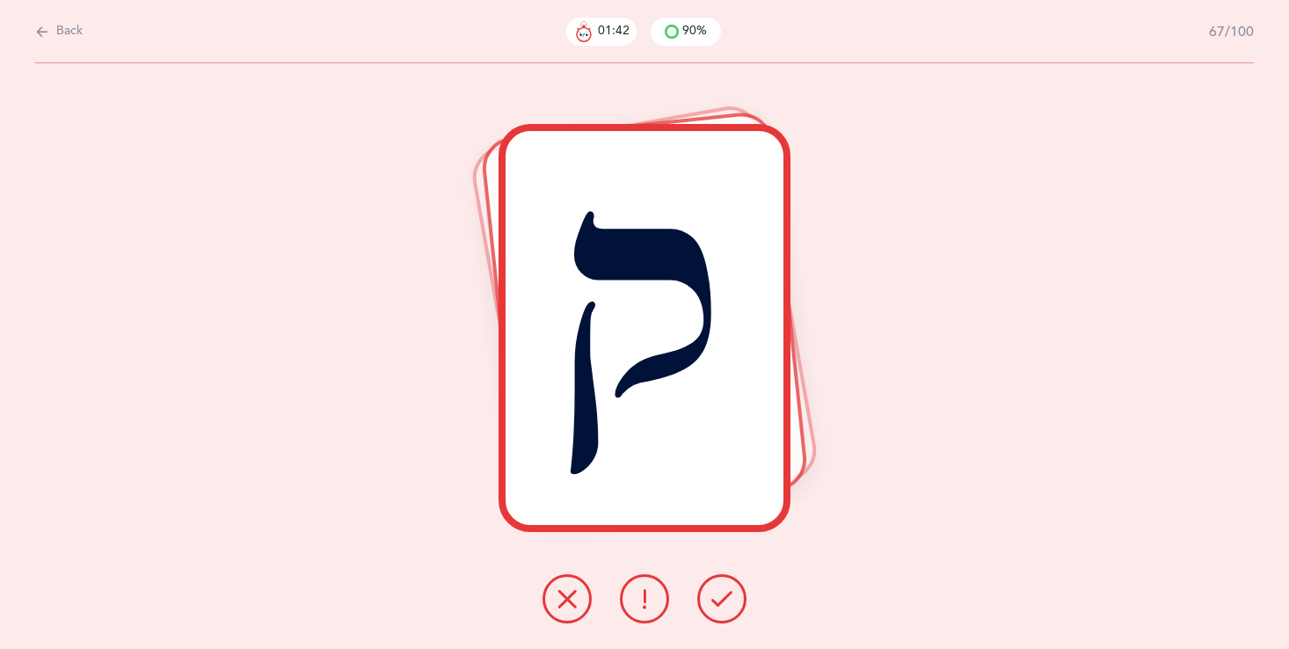
click at [708, 582] on button at bounding box center [721, 598] width 49 height 49
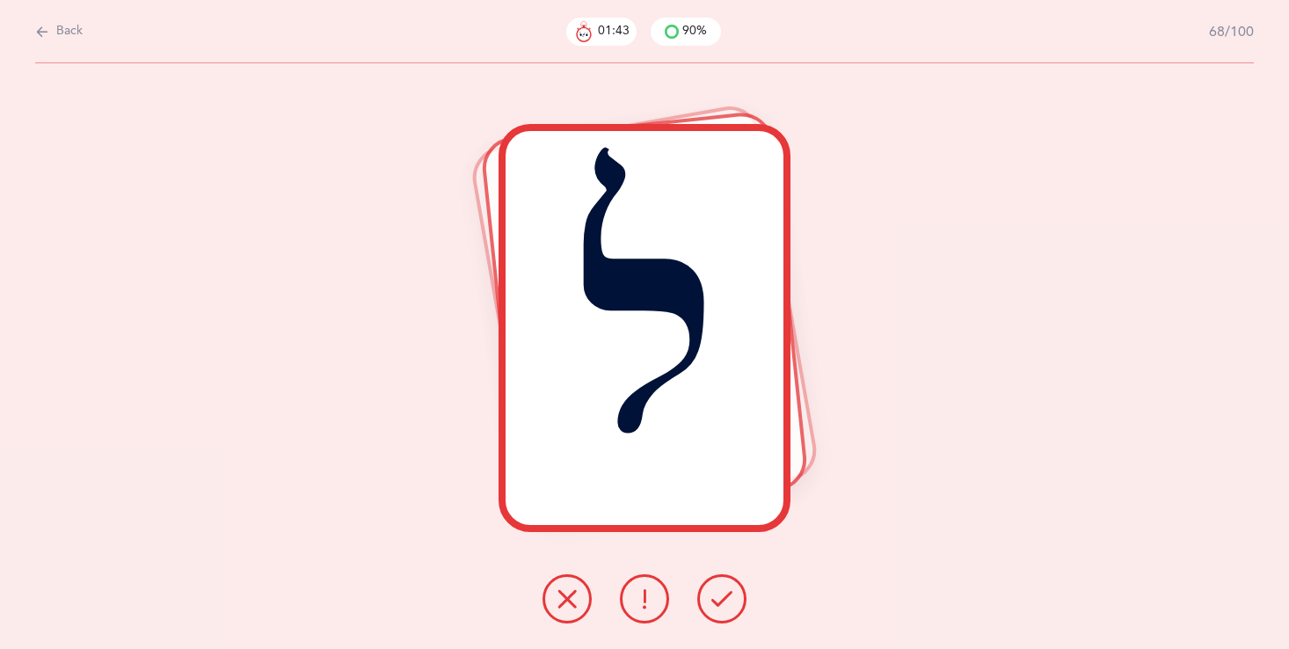
click at [708, 582] on button at bounding box center [721, 598] width 49 height 49
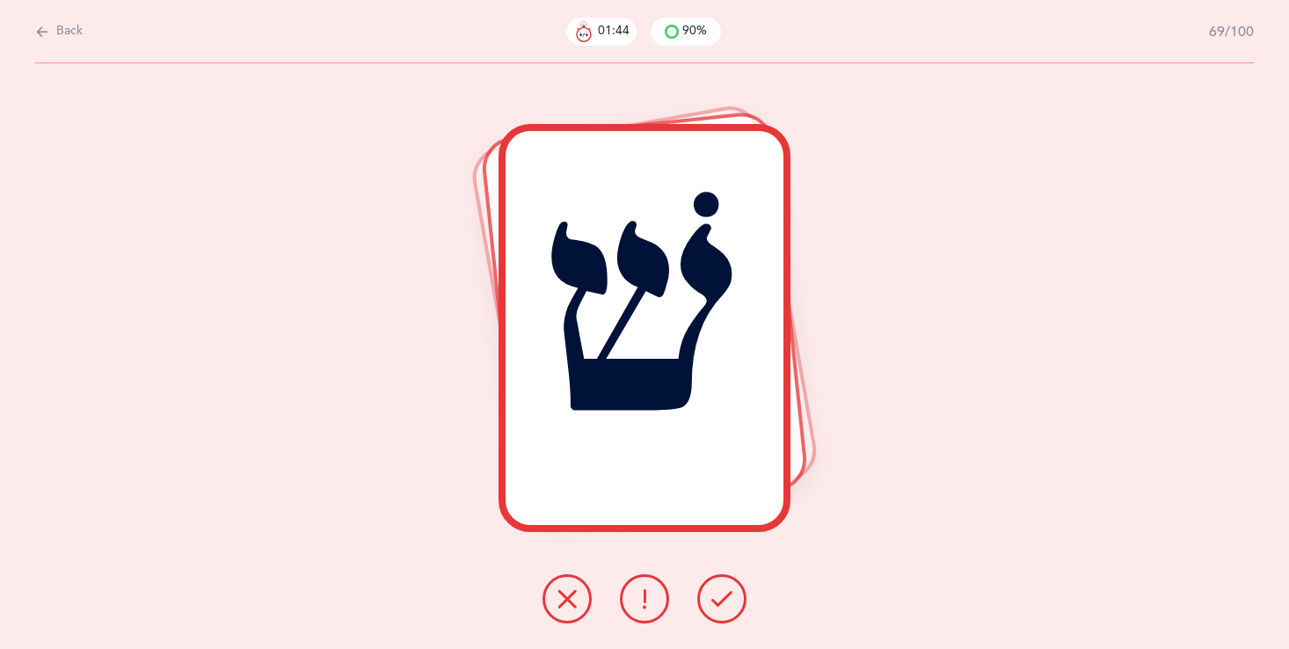
click at [708, 581] on button at bounding box center [721, 598] width 49 height 49
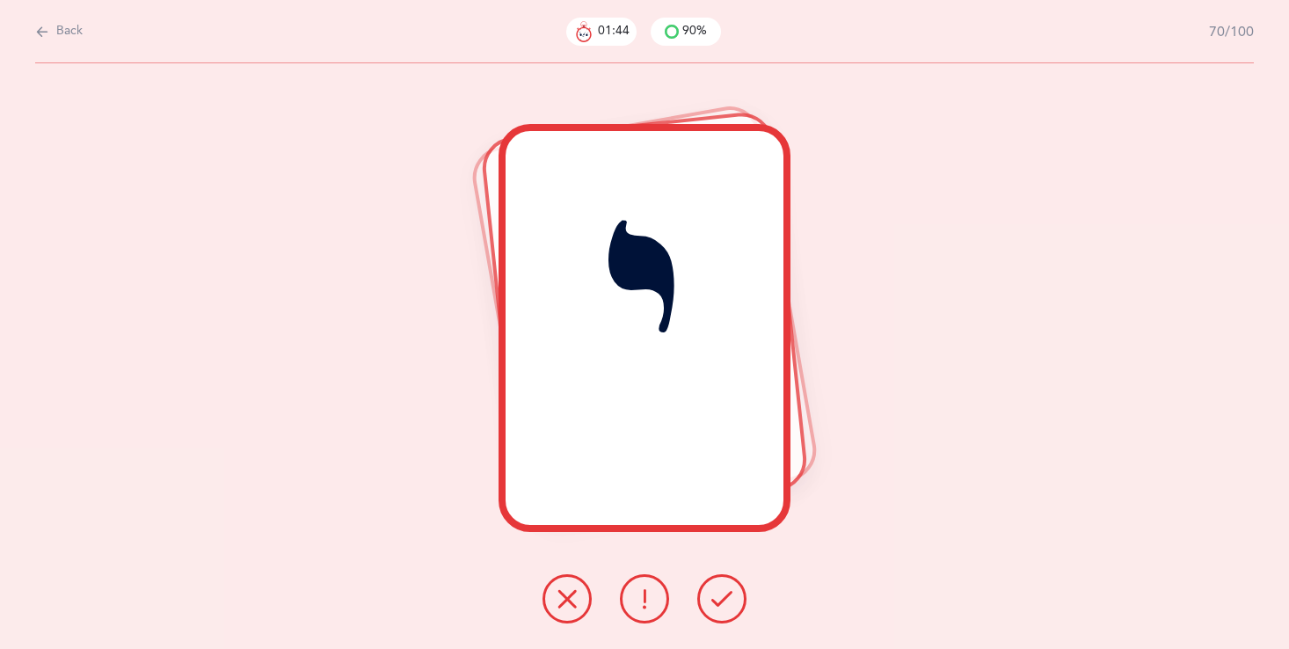
click at [708, 581] on button at bounding box center [721, 598] width 49 height 49
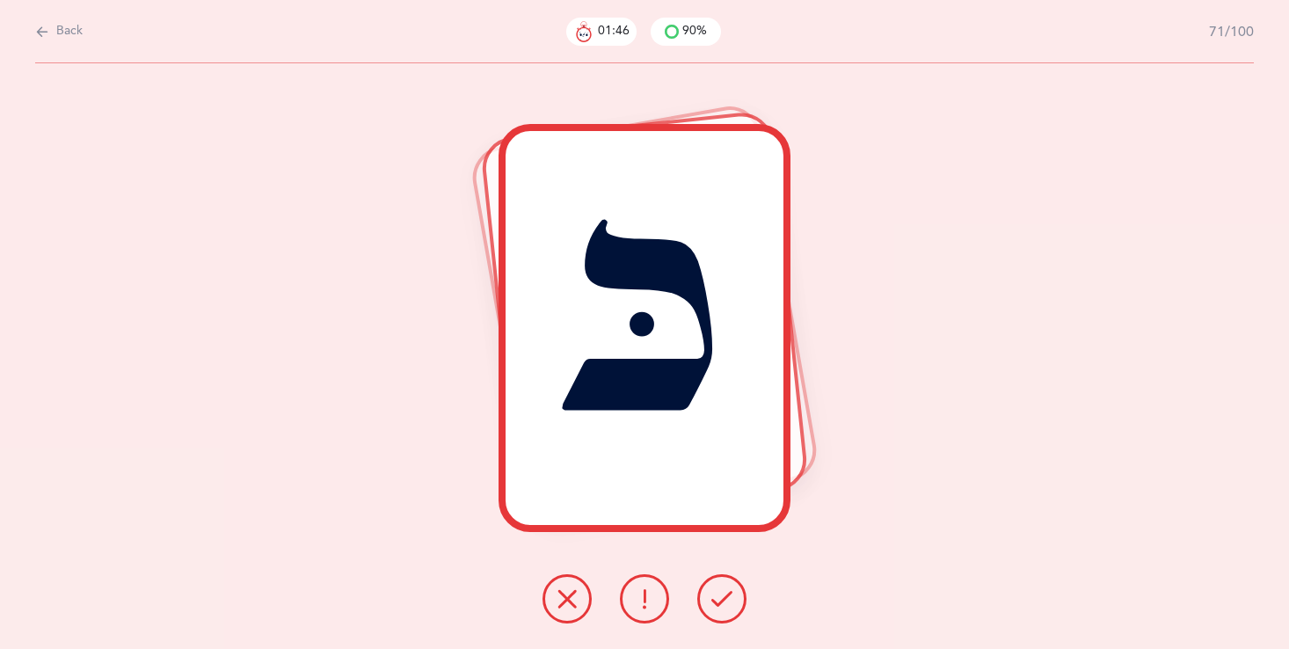
click at [708, 581] on button at bounding box center [721, 598] width 49 height 49
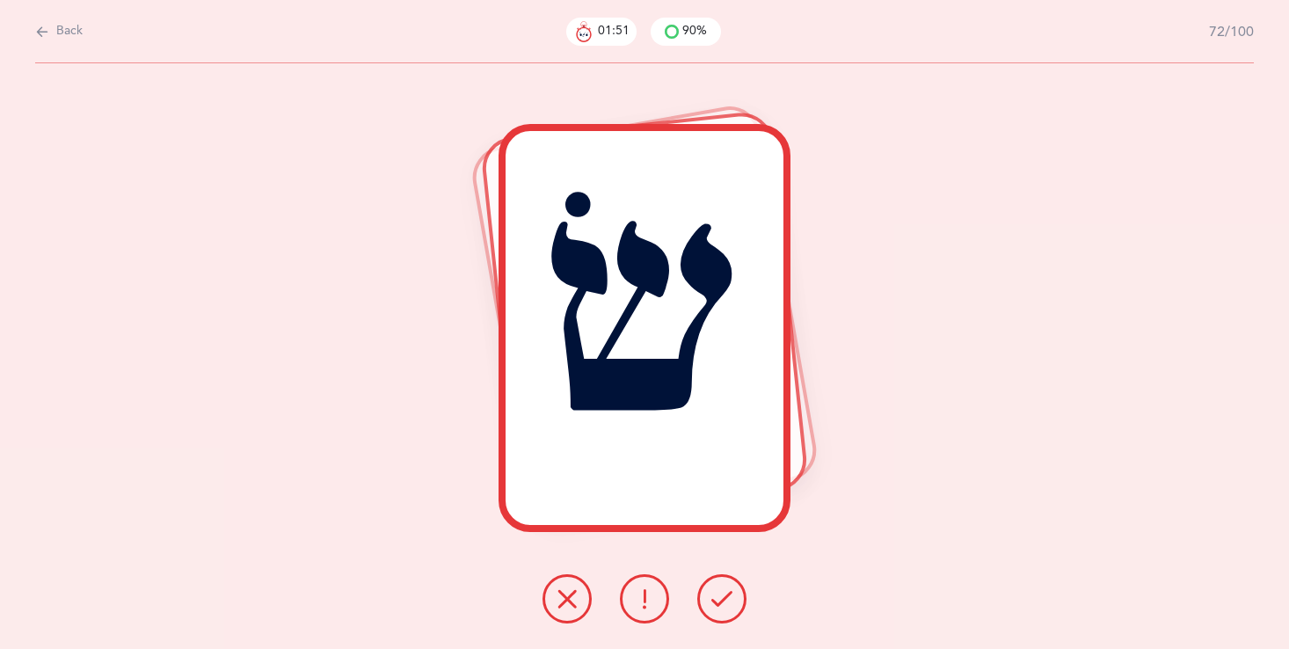
click at [708, 581] on button at bounding box center [721, 598] width 49 height 49
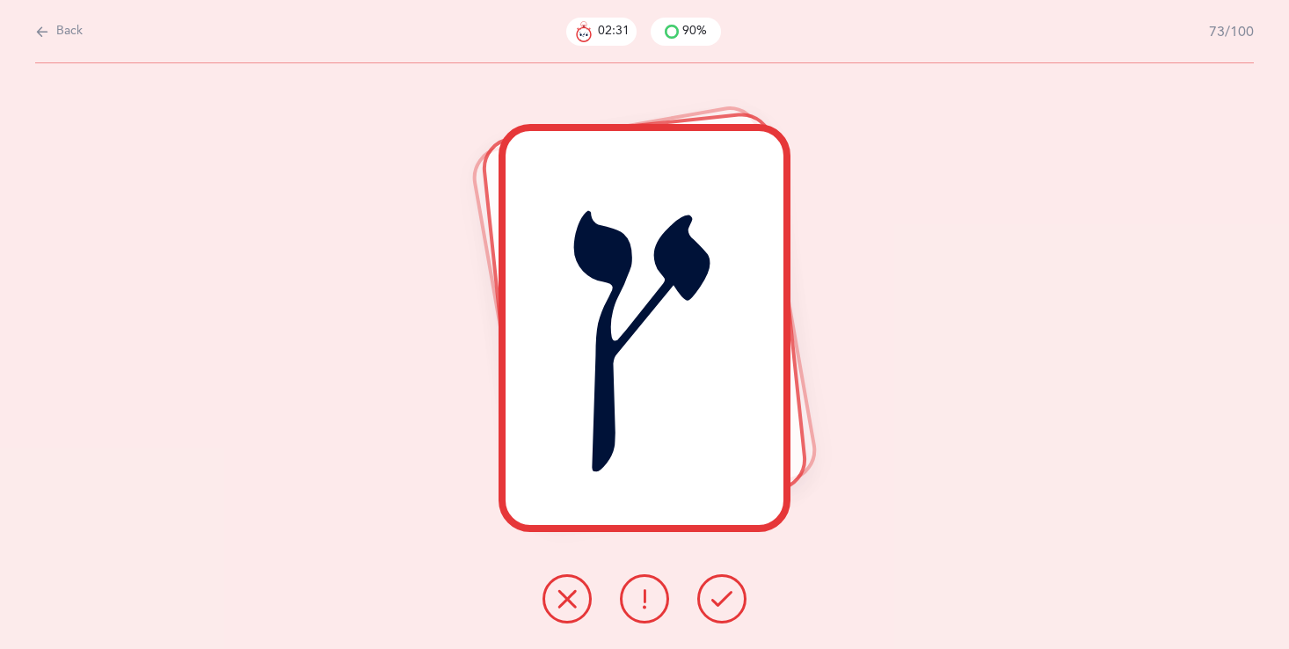
click at [708, 581] on button at bounding box center [721, 598] width 49 height 49
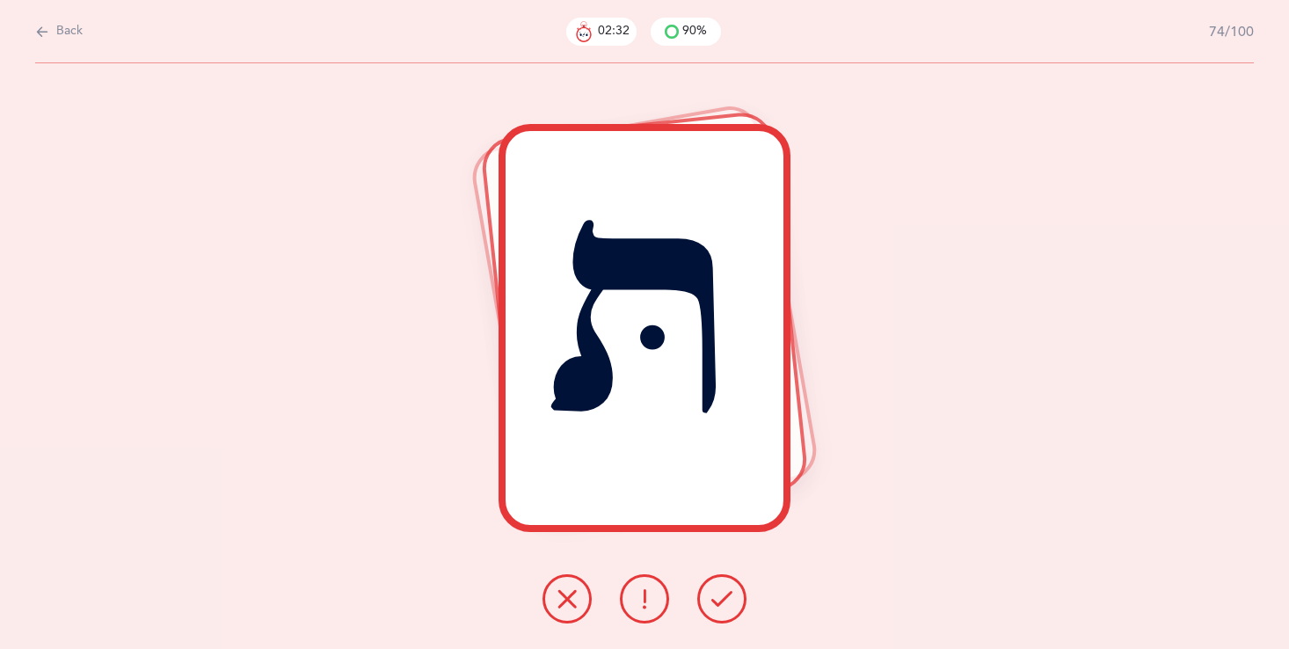
click at [722, 567] on div "תּ" at bounding box center [644, 355] width 1289 height 585
click at [721, 567] on div "תּ" at bounding box center [644, 355] width 1289 height 585
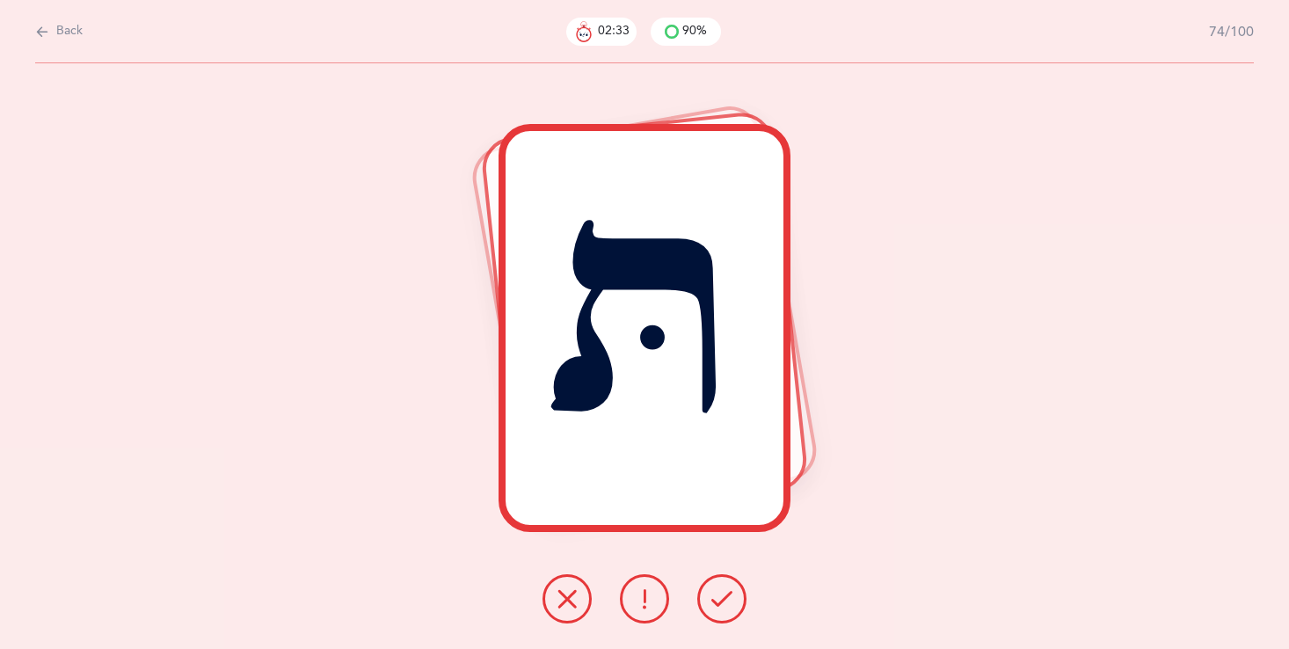
click at [721, 600] on icon at bounding box center [721, 598] width 21 height 21
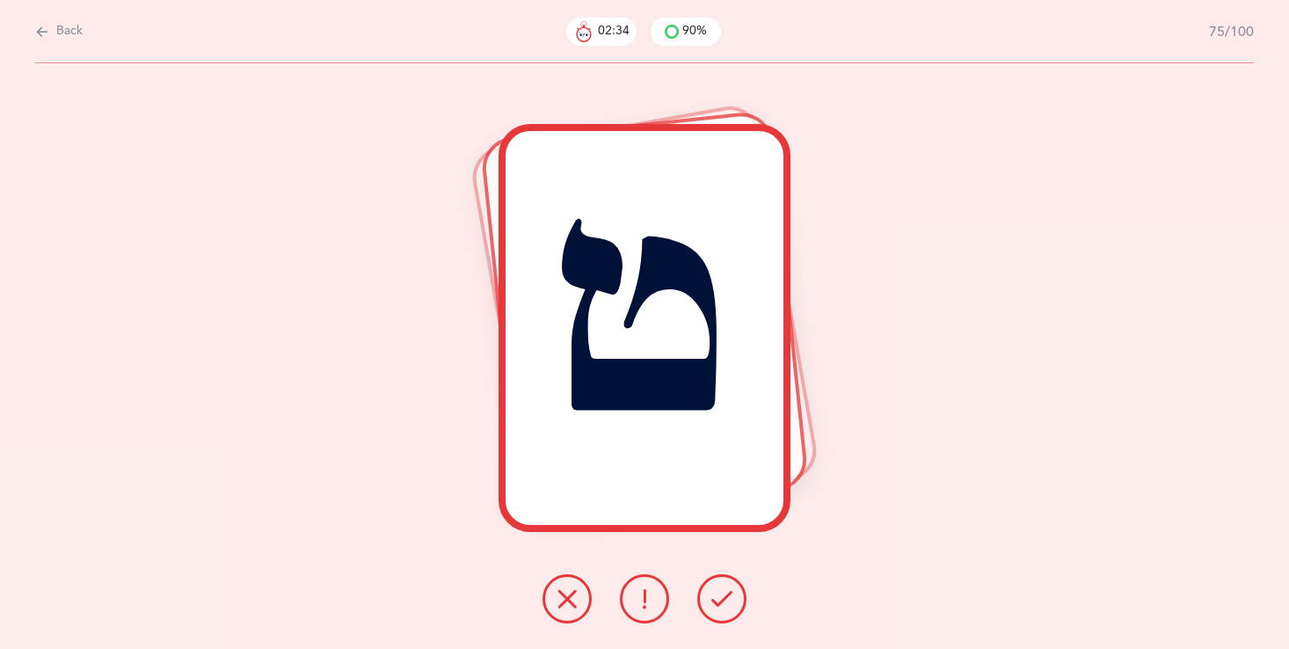
click at [721, 600] on icon at bounding box center [721, 598] width 21 height 21
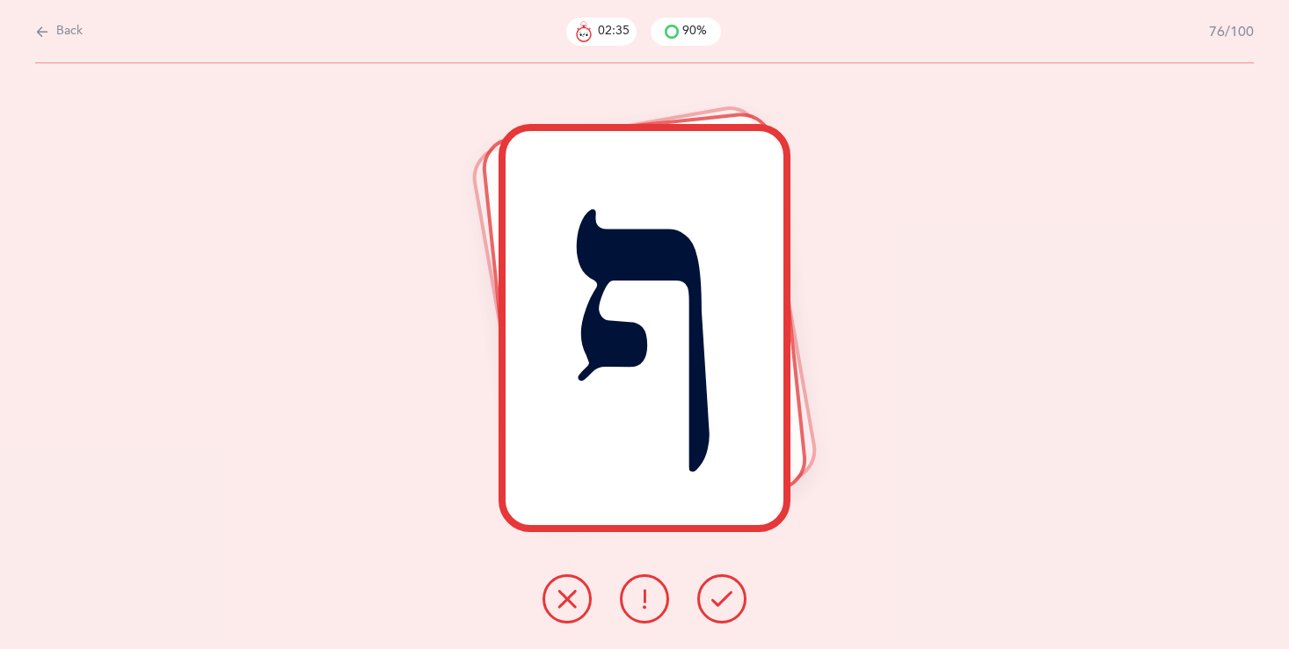
click at [719, 588] on icon at bounding box center [721, 598] width 21 height 21
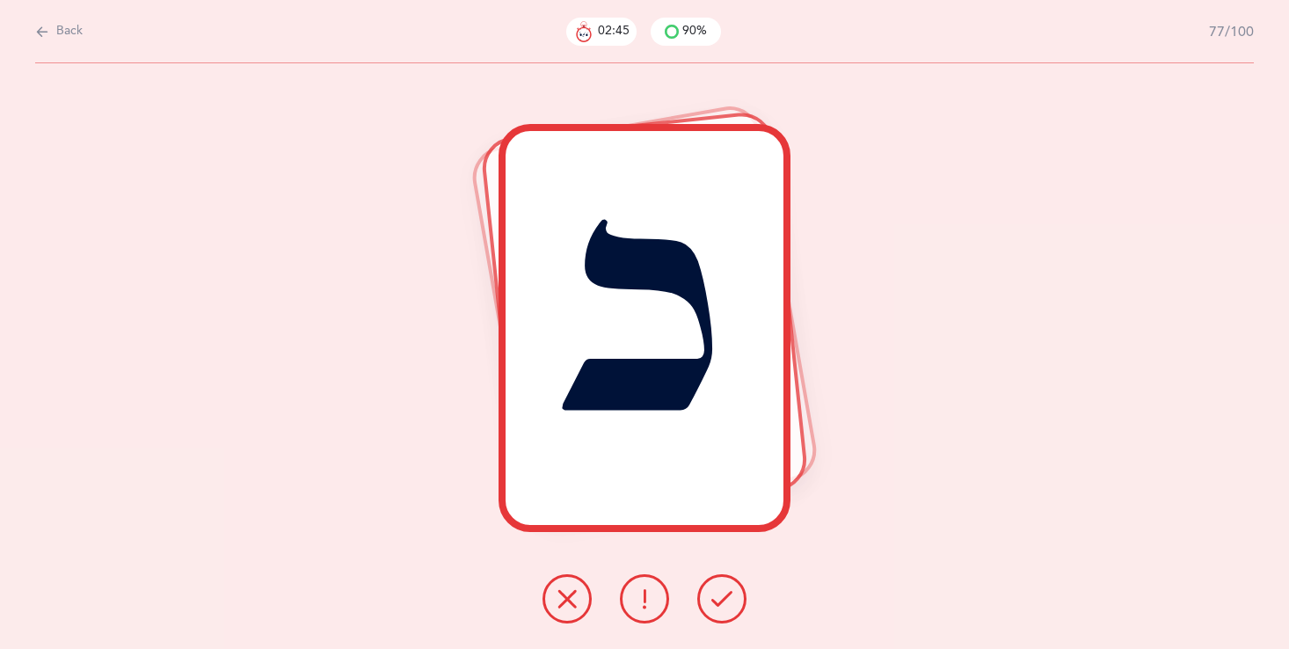
drag, startPoint x: 55, startPoint y: 25, endPoint x: 69, endPoint y: 29, distance: 14.7
click at [56, 25] on span "Back" at bounding box center [69, 32] width 26 height 18
select select "27"
select select "single"
